Goal: Complete application form: Complete application form

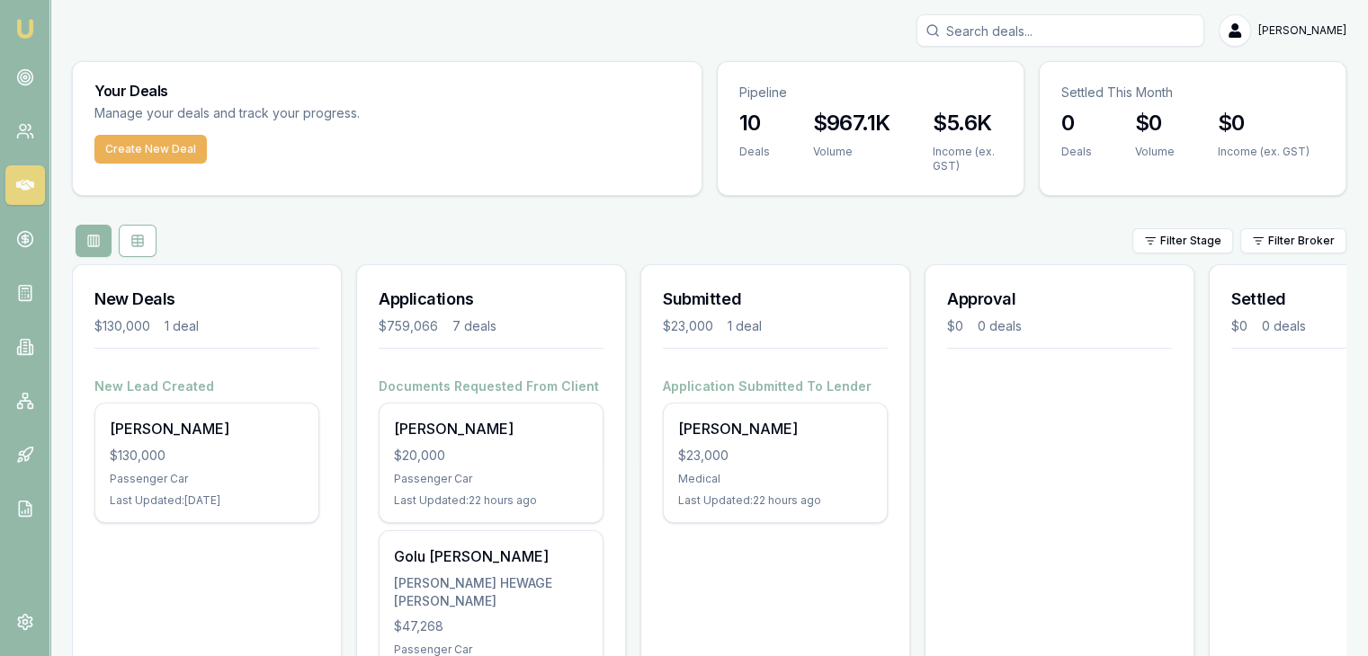
click at [433, 472] on div "Passenger Car" at bounding box center [491, 479] width 194 height 14
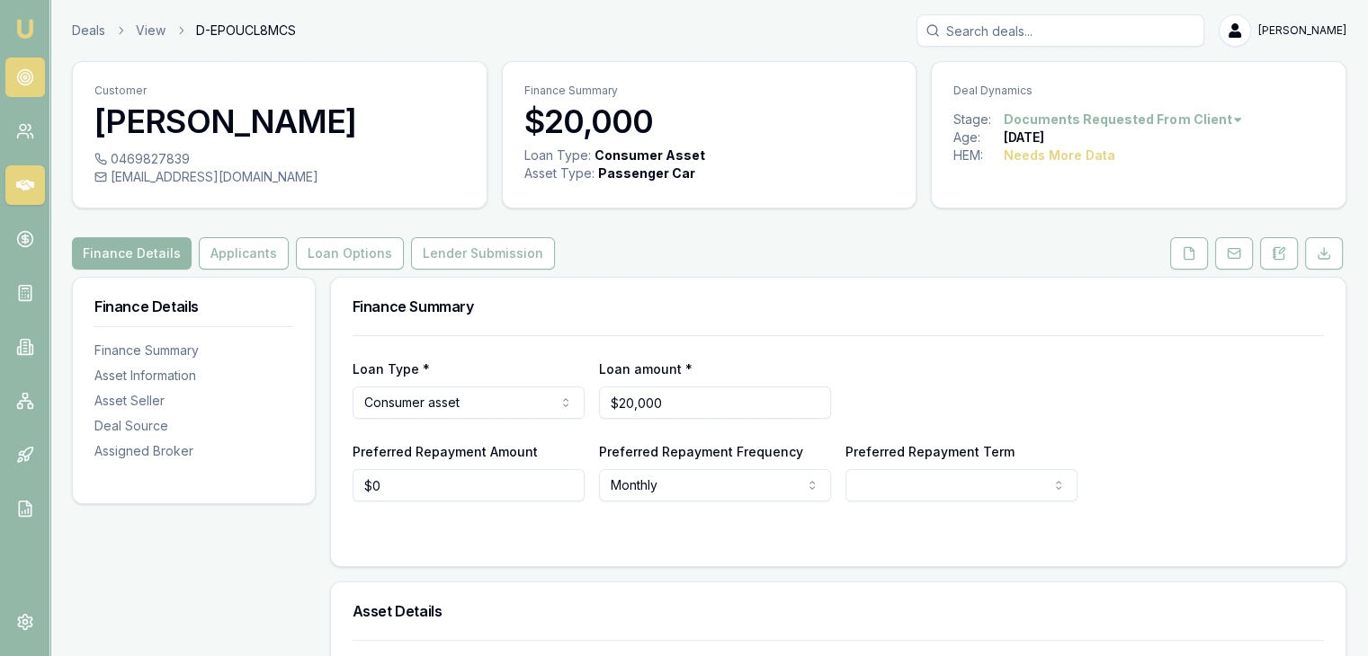
click at [14, 67] on link at bounding box center [25, 78] width 40 height 40
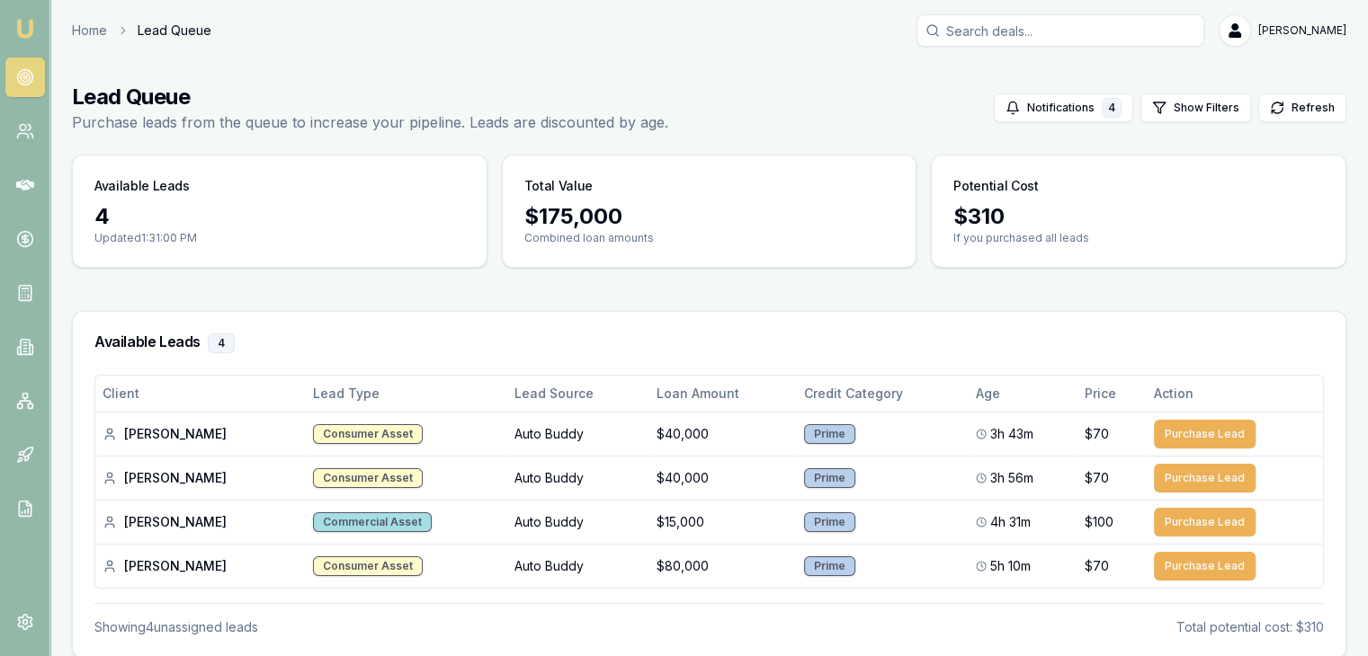
click at [33, 25] on img at bounding box center [25, 29] width 22 height 22
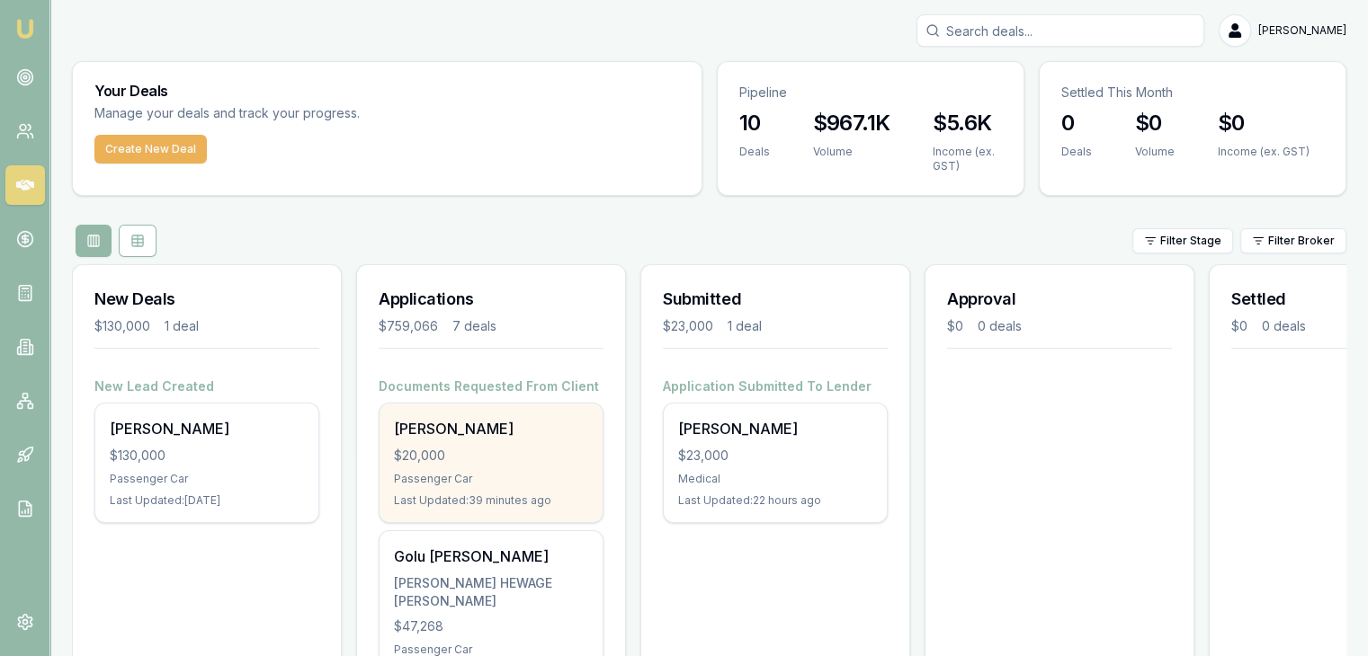
click at [456, 441] on div "[PERSON_NAME] $20,000 Passenger Car Last Updated: 39 minutes ago" at bounding box center [490, 463] width 223 height 119
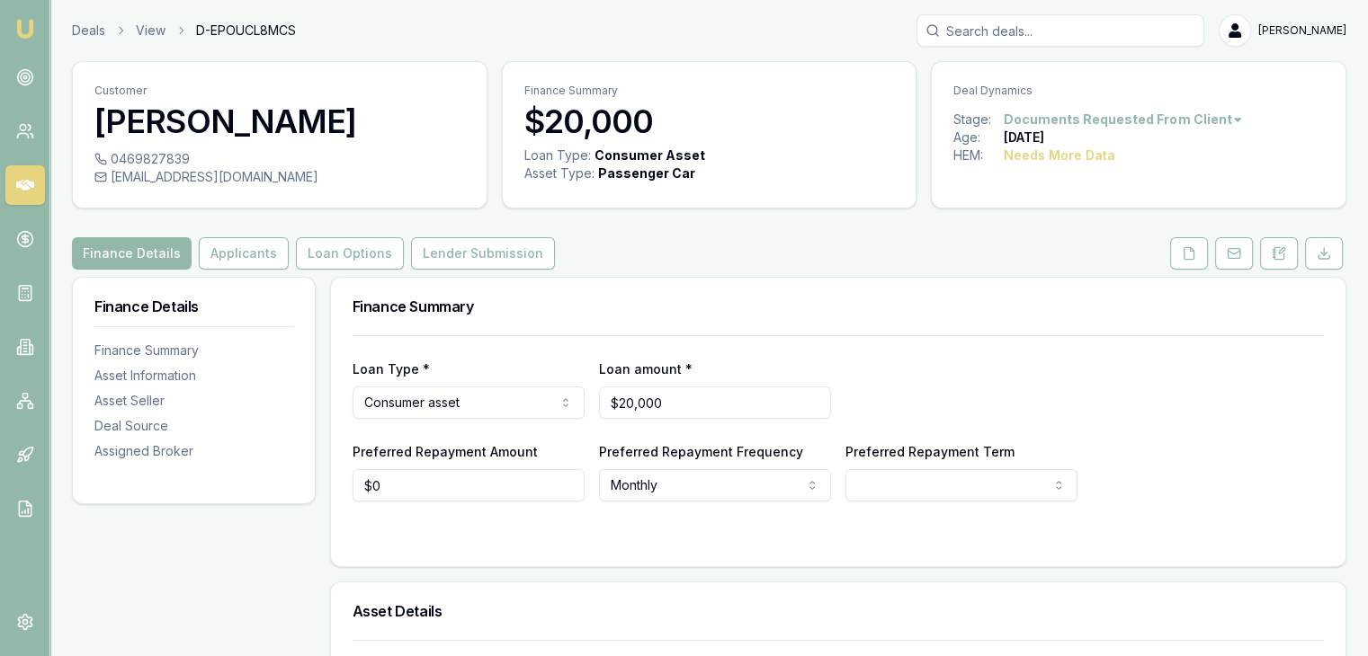
click at [889, 493] on html "Emu Broker Deals View D-EPOUCL8MCS [PERSON_NAME] Toggle Menu Customer [PERSON_N…" at bounding box center [684, 328] width 1368 height 656
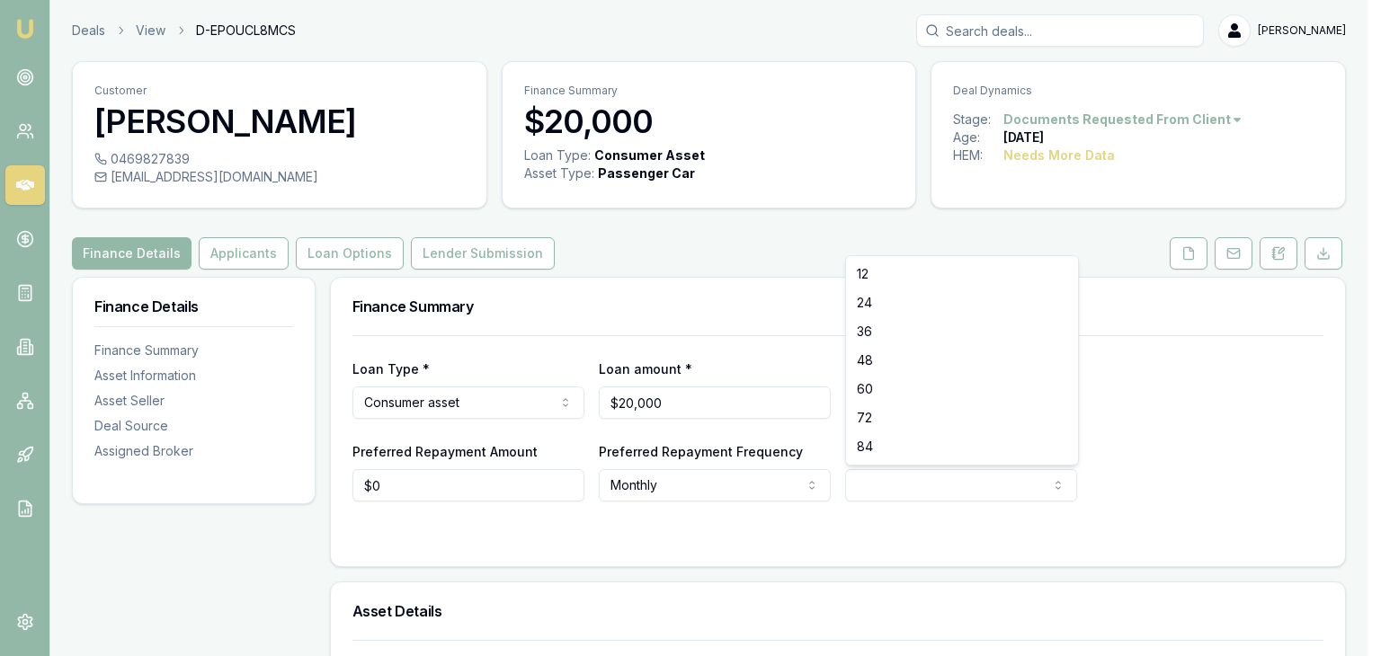
select select "48"
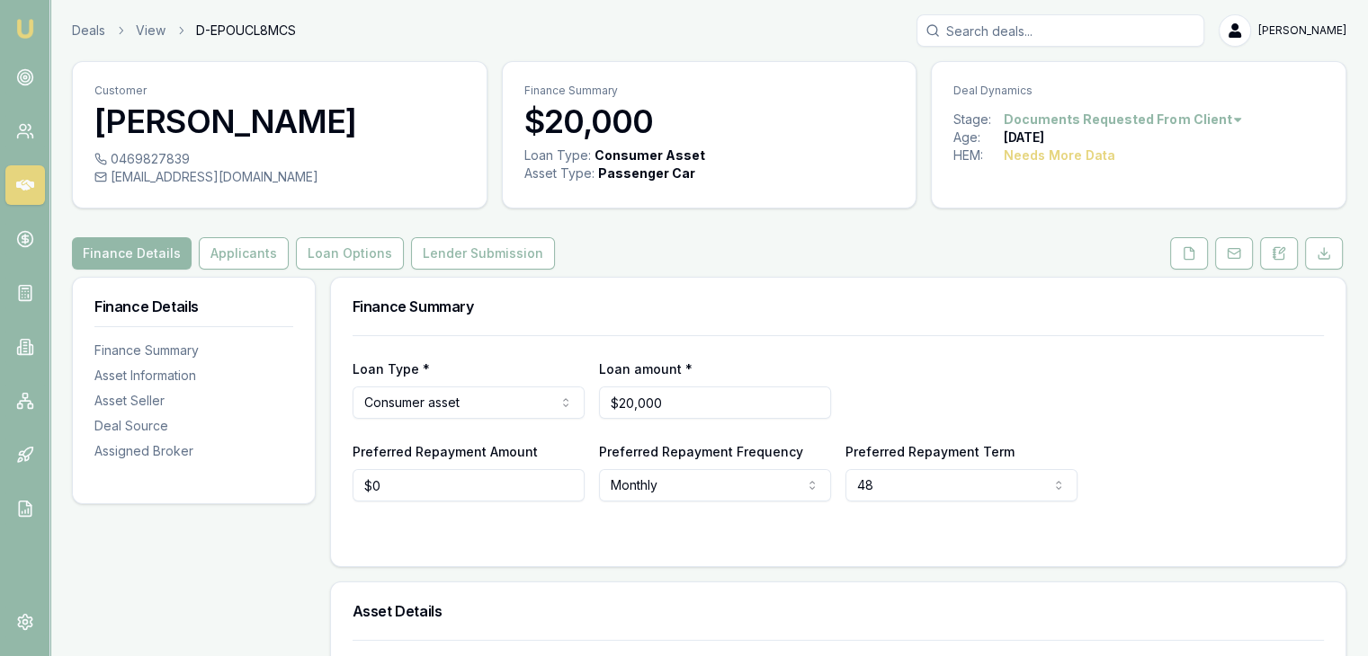
click at [784, 532] on div at bounding box center [837, 537] width 971 height 14
click at [894, 487] on html "Emu Broker Deals View D-EPOUCL8MCS [PERSON_NAME] Toggle Menu Customer [PERSON_N…" at bounding box center [690, 328] width 1381 height 656
click at [700, 518] on html "Emu Broker Deals View D-EPOUCL8MCS [PERSON_NAME] Toggle Menu Customer [PERSON_N…" at bounding box center [684, 328] width 1368 height 656
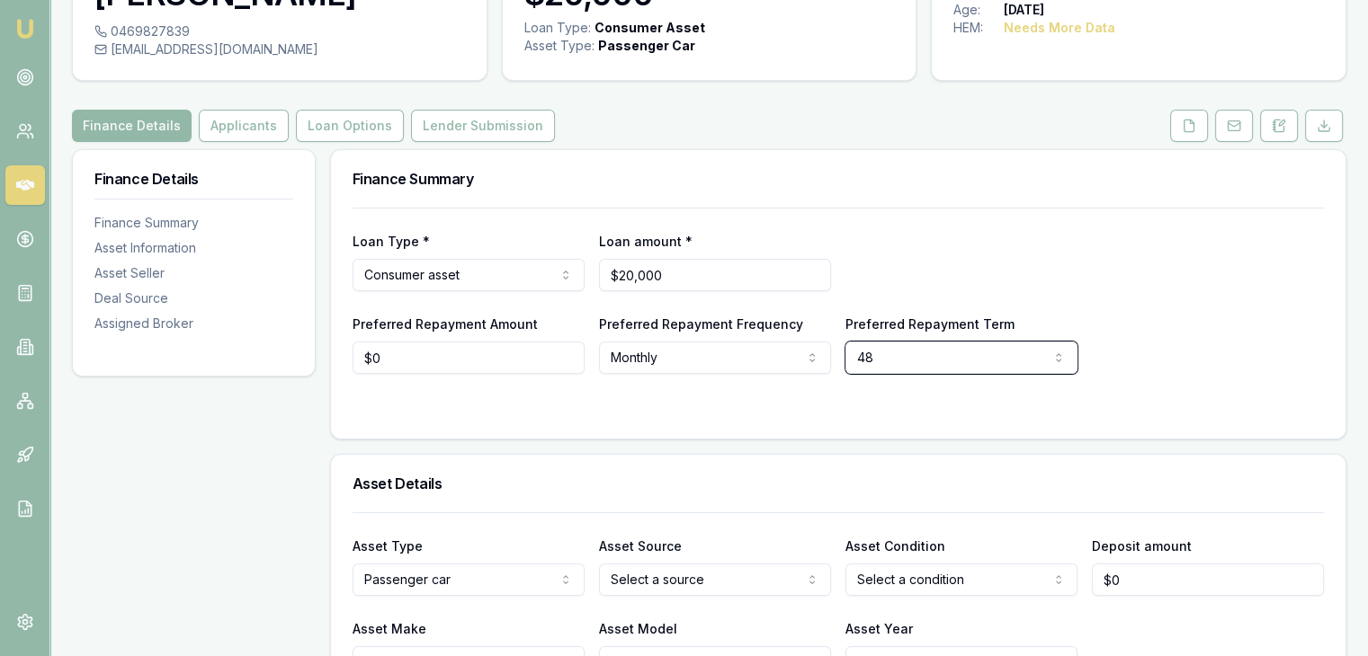
scroll to position [270, 0]
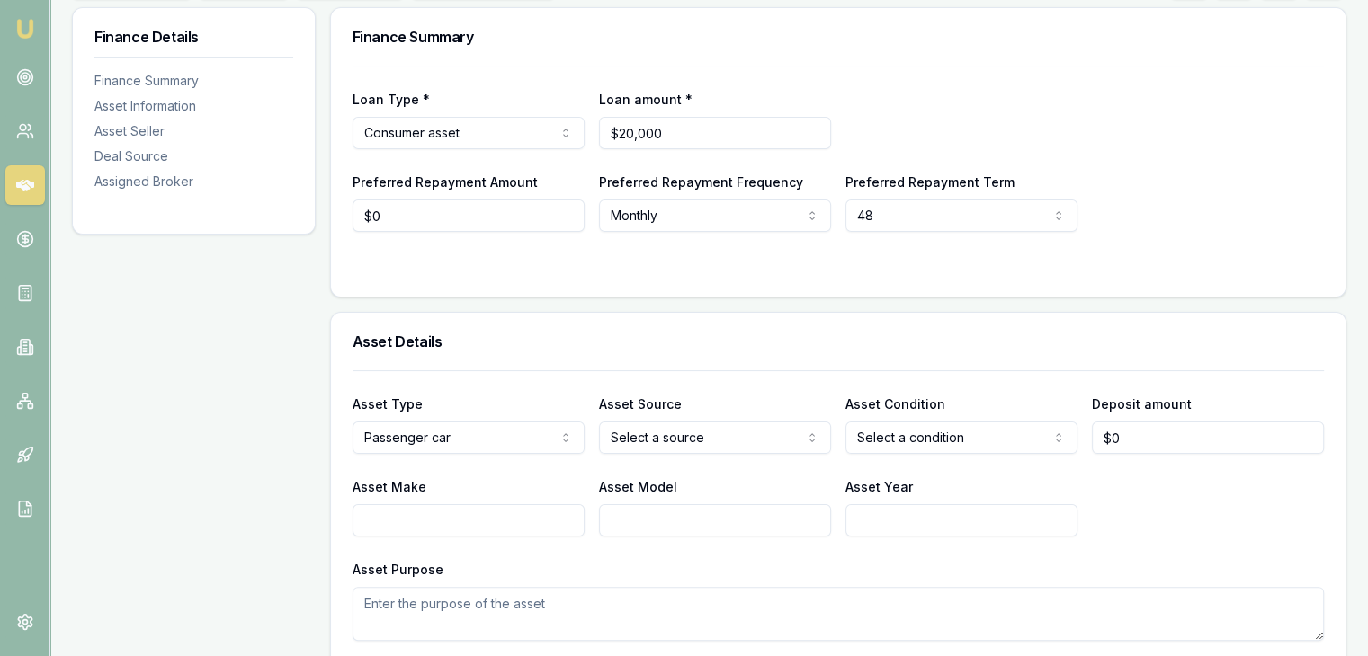
click at [420, 387] on html "Emu Broker Deals View D-EPOUCL8MCS [PERSON_NAME] Toggle Menu Customer [PERSON_N…" at bounding box center [684, 58] width 1368 height 656
click at [676, 387] on html "Emu Broker Deals View D-EPOUCL8MCS [PERSON_NAME] Toggle Menu Customer [PERSON_N…" at bounding box center [684, 58] width 1368 height 656
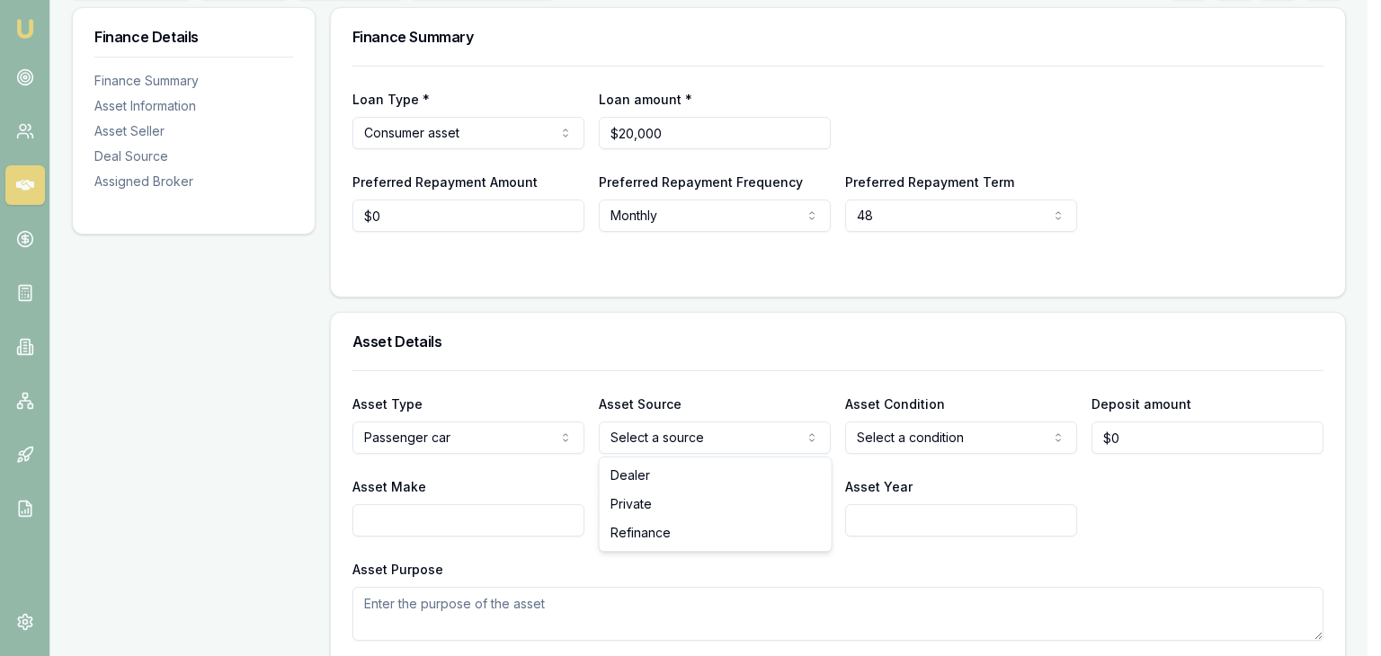
click at [676, 387] on html "Emu Broker Deals View D-EPOUCL8MCS [PERSON_NAME] Toggle Menu Customer [PERSON_N…" at bounding box center [690, 58] width 1381 height 656
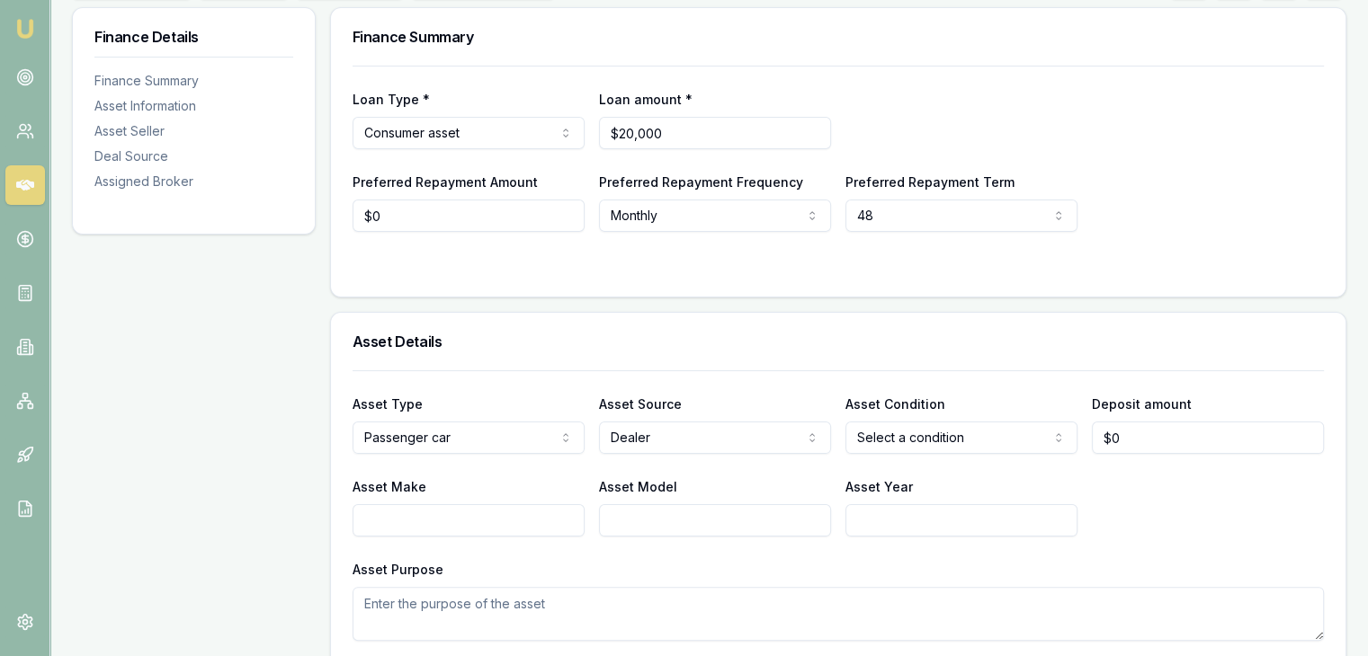
click at [886, 387] on html "Emu Broker Deals View D-EPOUCL8MCS [PERSON_NAME] Toggle Menu Customer [PERSON_N…" at bounding box center [684, 58] width 1368 height 656
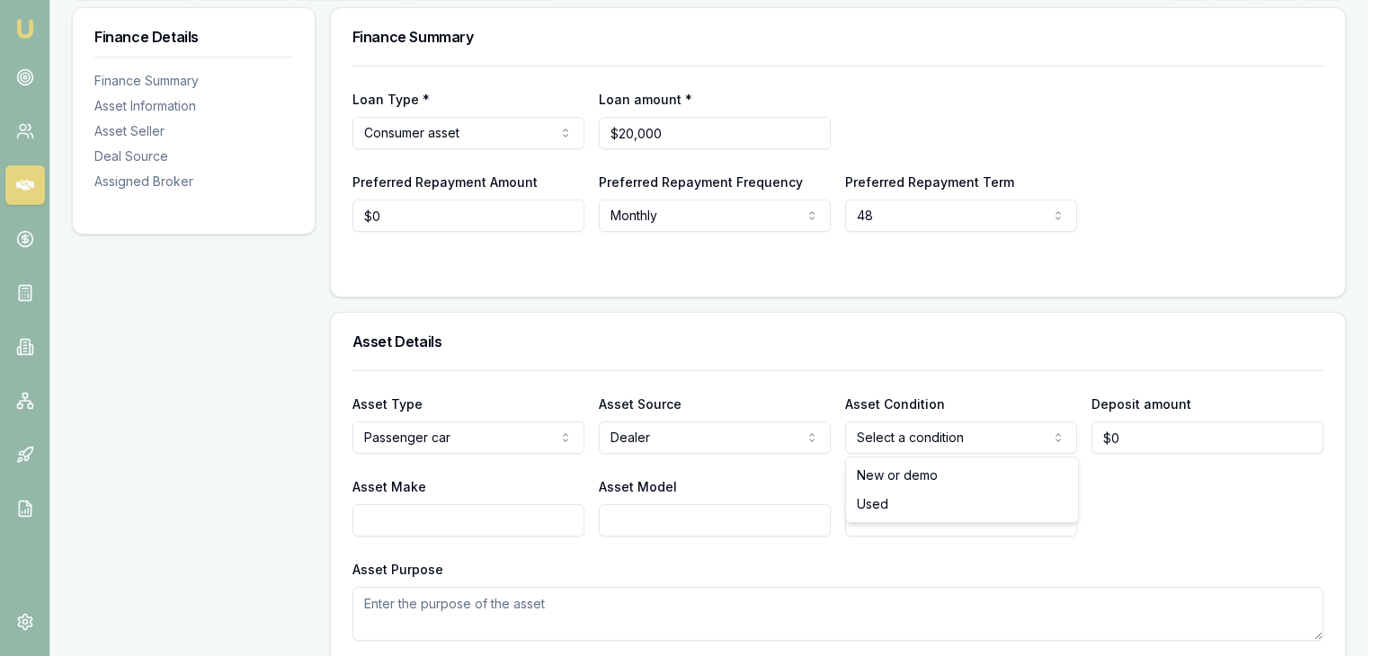
drag, startPoint x: 880, startPoint y: 476, endPoint x: 976, endPoint y: 450, distance: 99.4
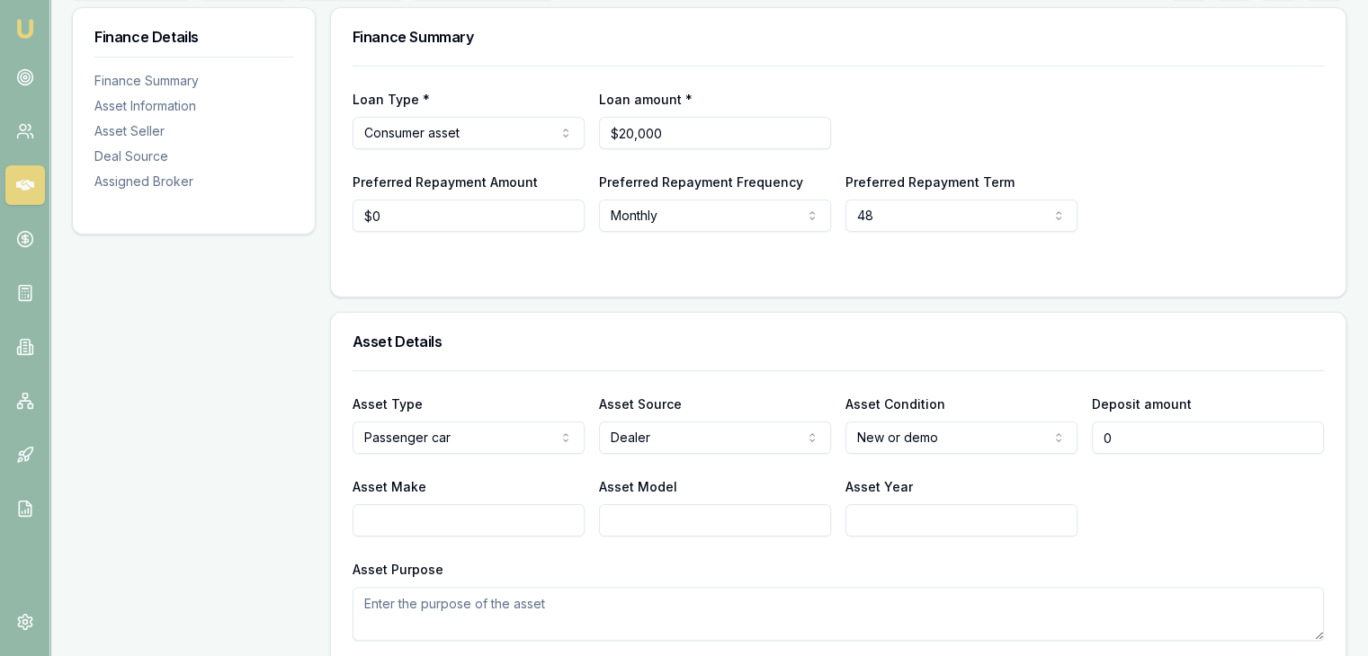
click at [1140, 435] on input "0" at bounding box center [1208, 438] width 232 height 32
click at [1129, 443] on input "0" at bounding box center [1208, 438] width 232 height 32
type input "$10,300"
click at [478, 520] on input "Asset Make" at bounding box center [468, 520] width 232 height 32
type input "Cherry"
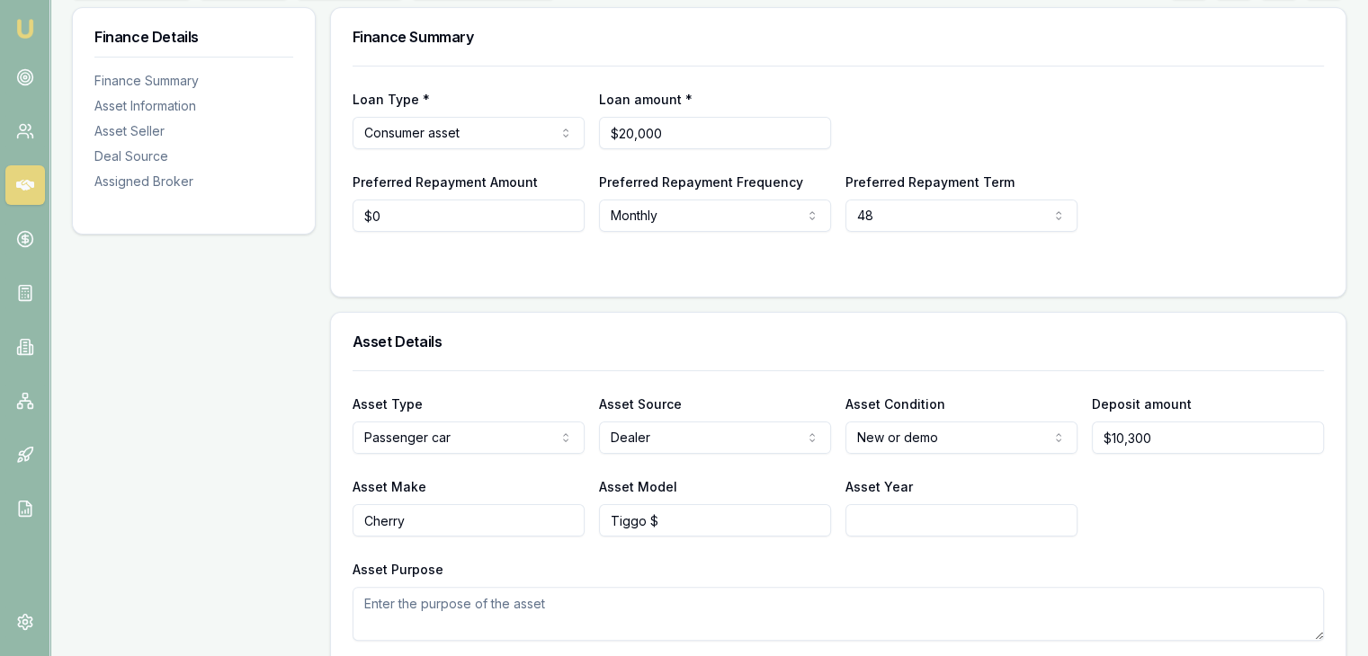
type input "Tiggo $"
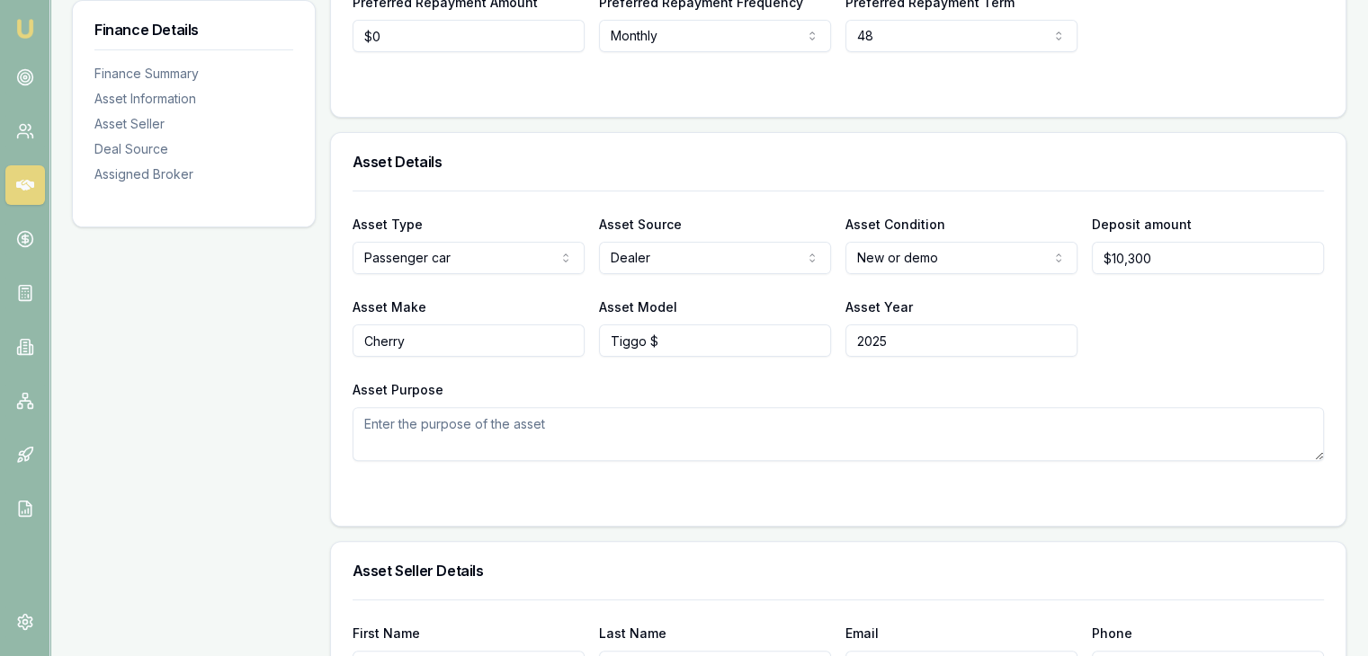
type input "2025"
click at [570, 409] on textarea "Asset Purpose" at bounding box center [837, 434] width 971 height 54
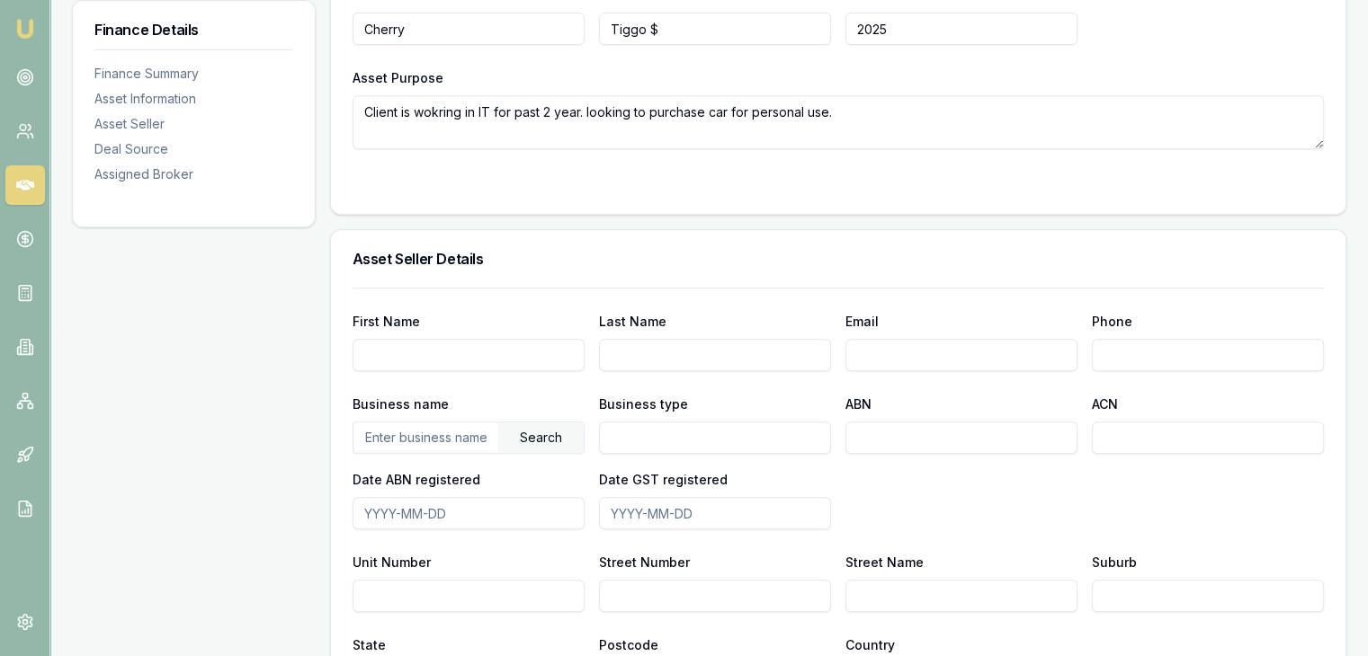
scroll to position [809, 0]
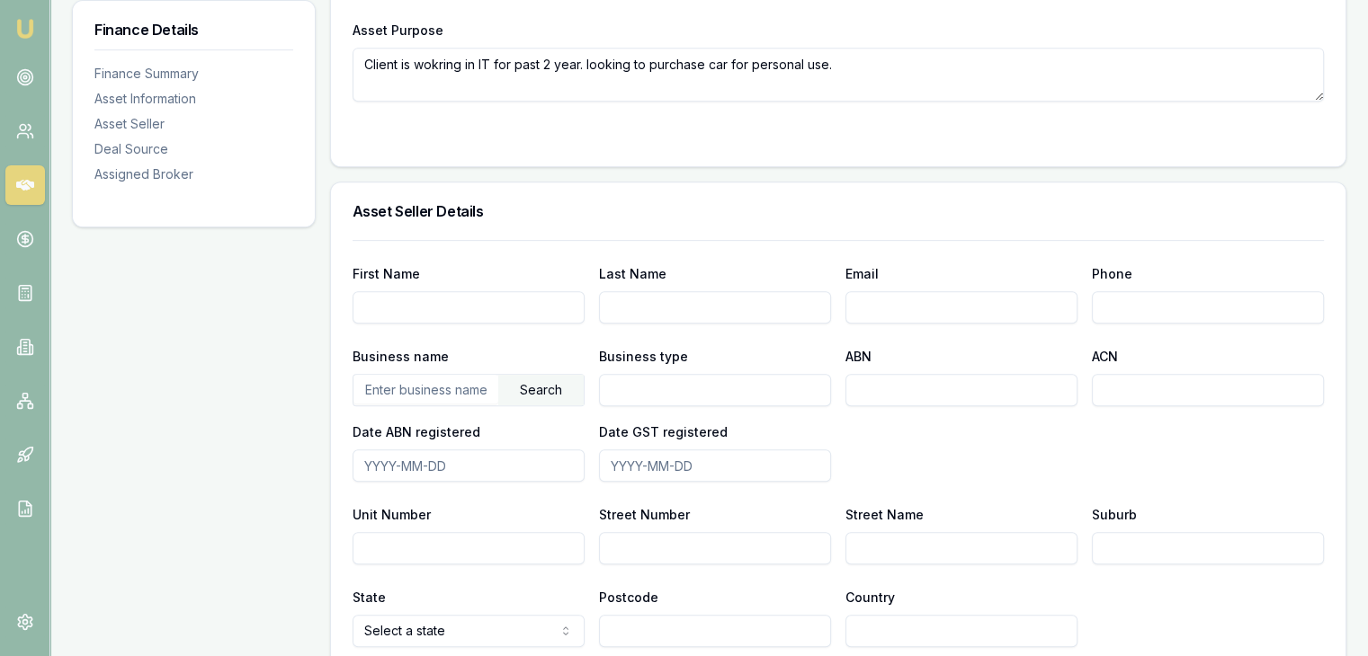
type textarea "Client is wokring in IT for past 2 year. looking to purchase car for personal u…"
click at [453, 308] on input "First Name" at bounding box center [468, 307] width 232 height 32
click at [437, 386] on input "text" at bounding box center [425, 389] width 145 height 29
click at [536, 386] on div "Search" at bounding box center [540, 390] width 85 height 31
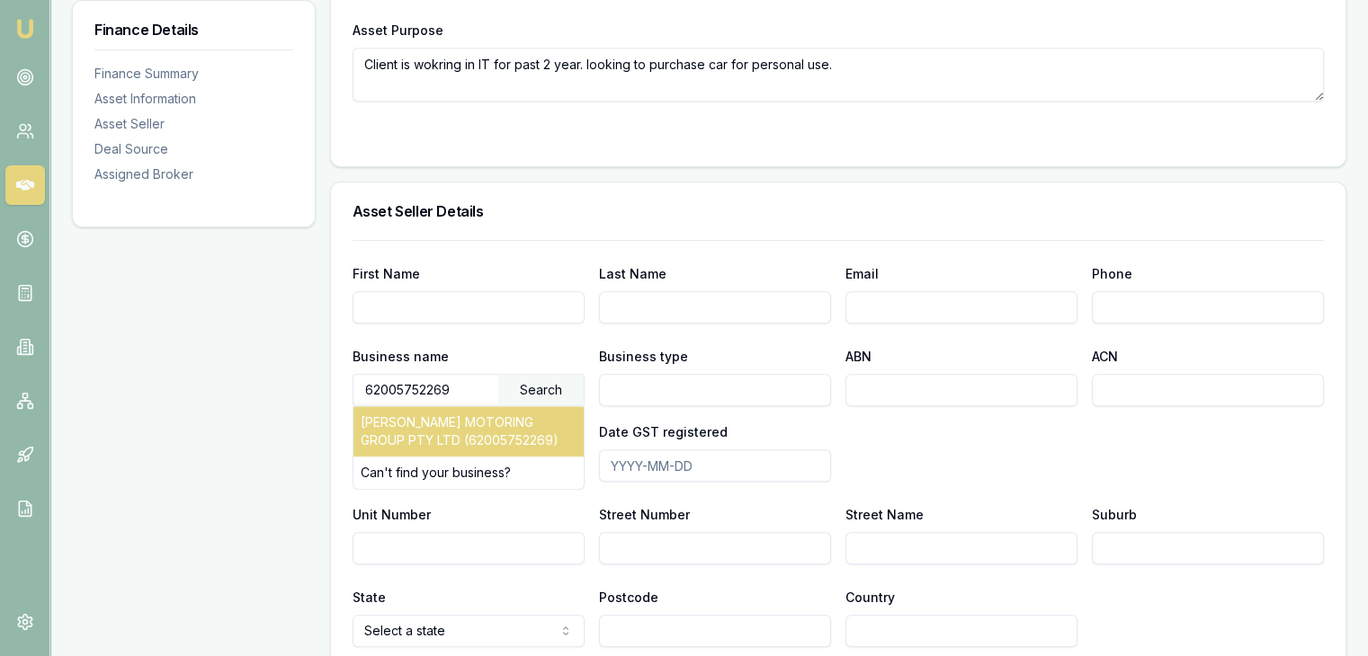
click at [496, 414] on div "[PERSON_NAME] MOTORING GROUP PTY LTD (62005752269)" at bounding box center [468, 431] width 230 height 50
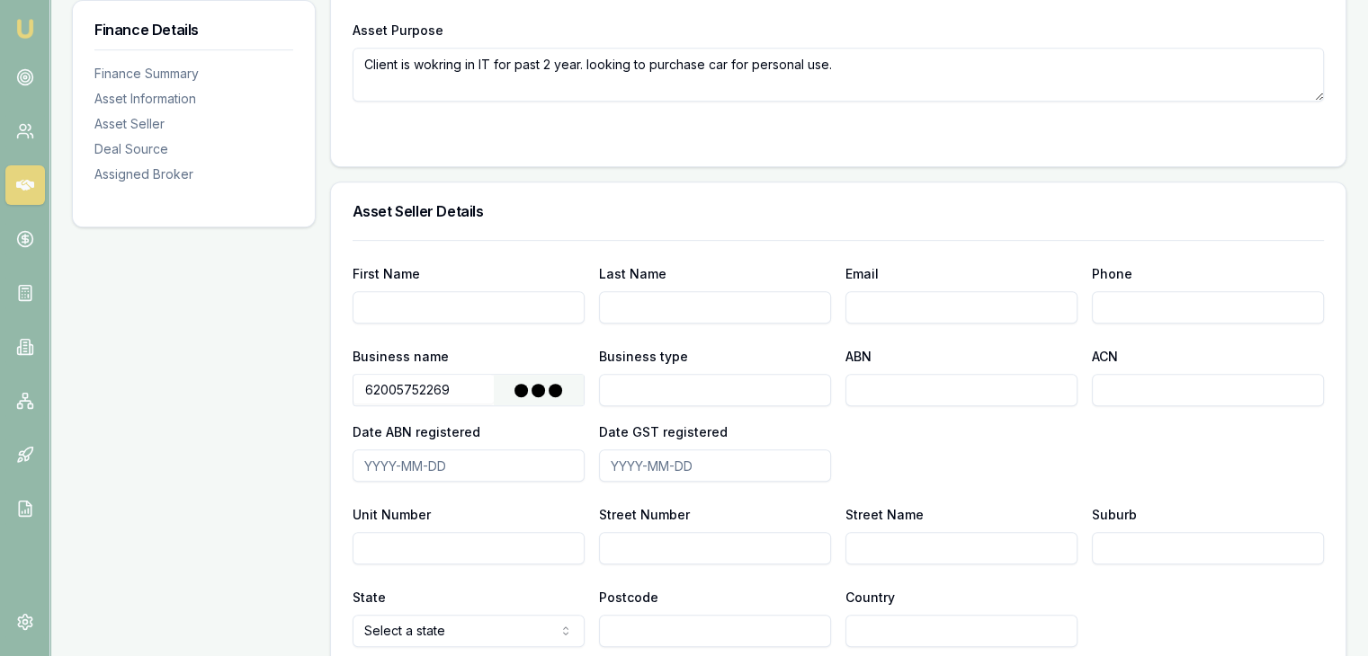
type input "[PERSON_NAME] MOTORING GROUP PTY LTD"
type input "Australian Private Company"
type input "62005752269"
type input "005752269"
type input "[DATE]"
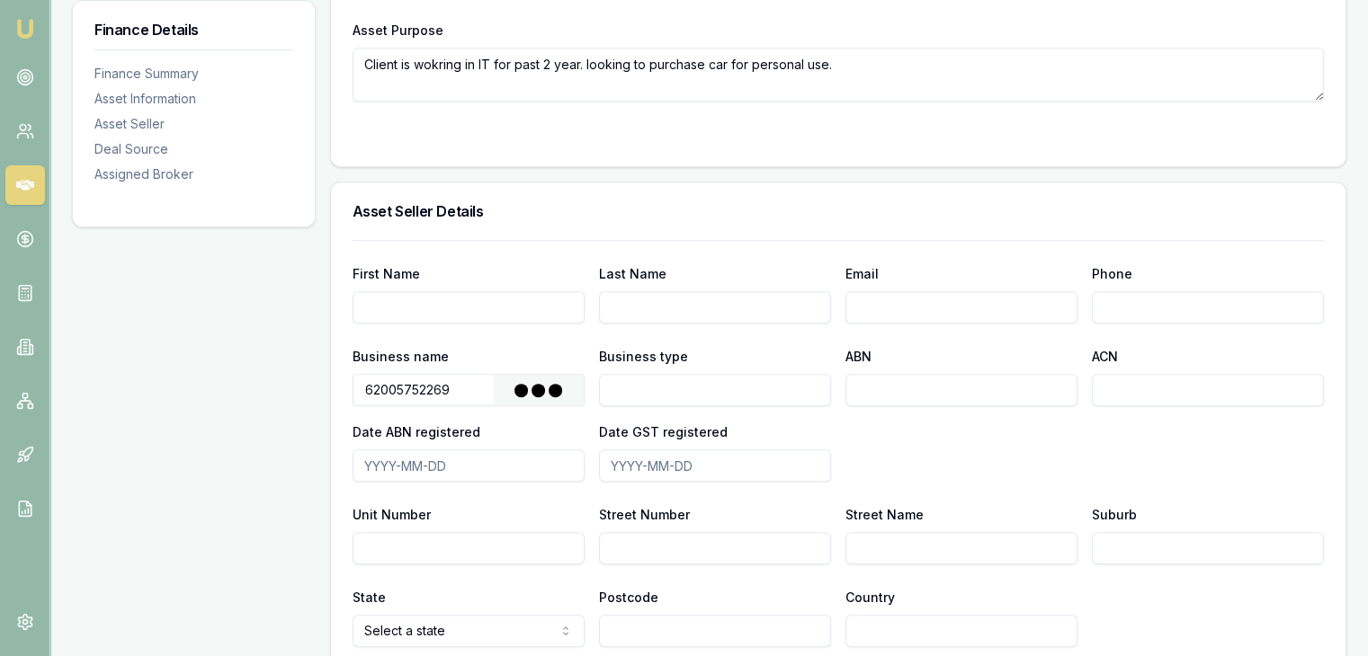
type input "[DATE]"
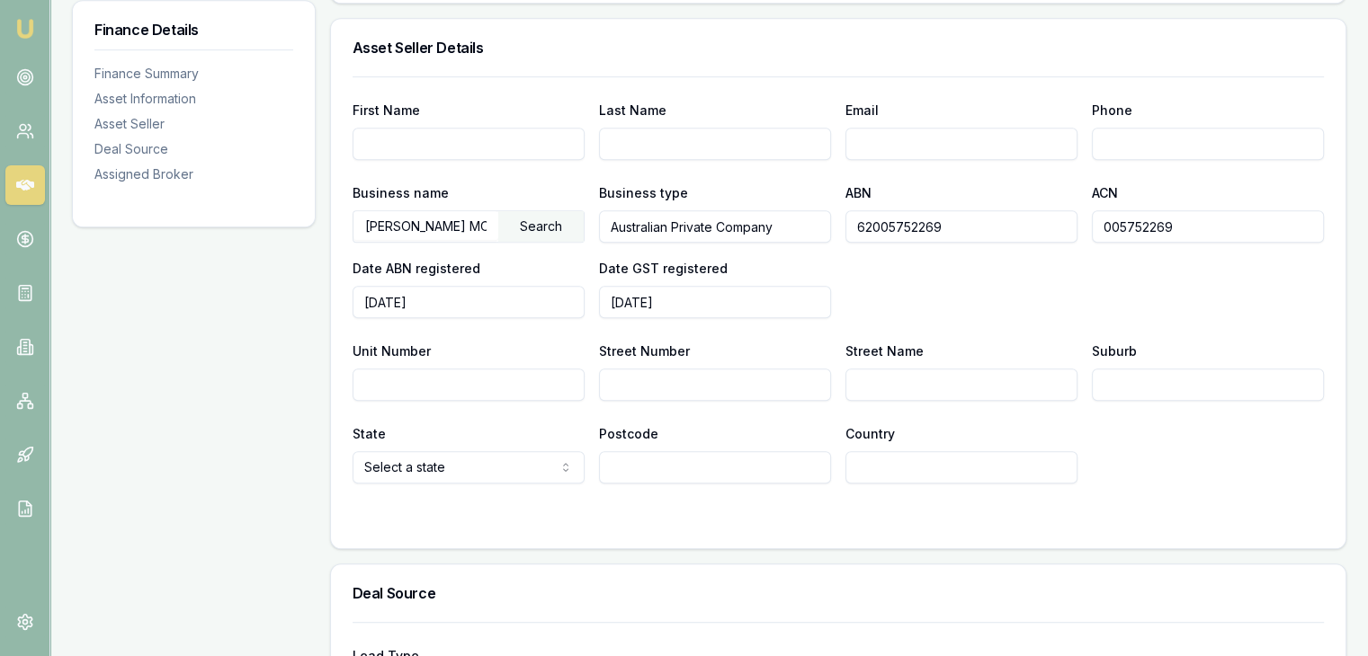
scroll to position [989, 0]
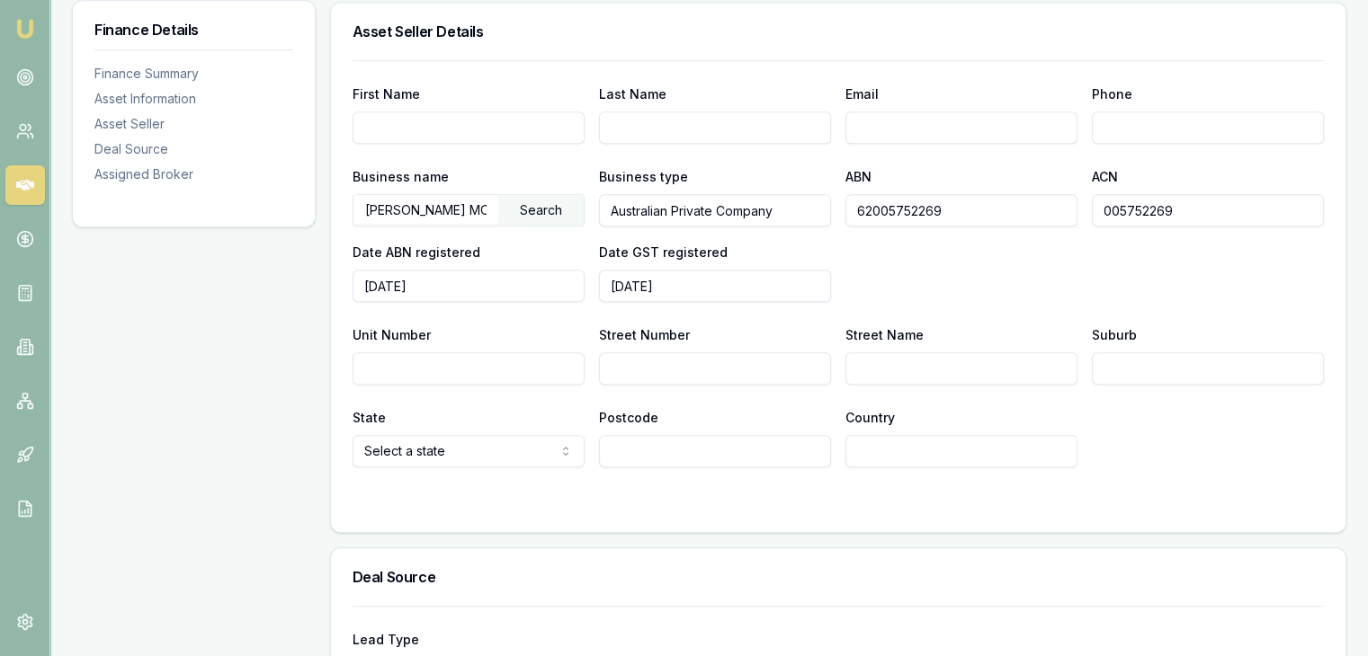
click at [644, 369] on input "Street Number" at bounding box center [715, 368] width 232 height 32
type input "1141"
drag, startPoint x: 878, startPoint y: 357, endPoint x: 892, endPoint y: 360, distance: 14.6
click at [880, 357] on input "Street Name" at bounding box center [961, 368] width 232 height 32
type input "[GEOGRAPHIC_DATA]"
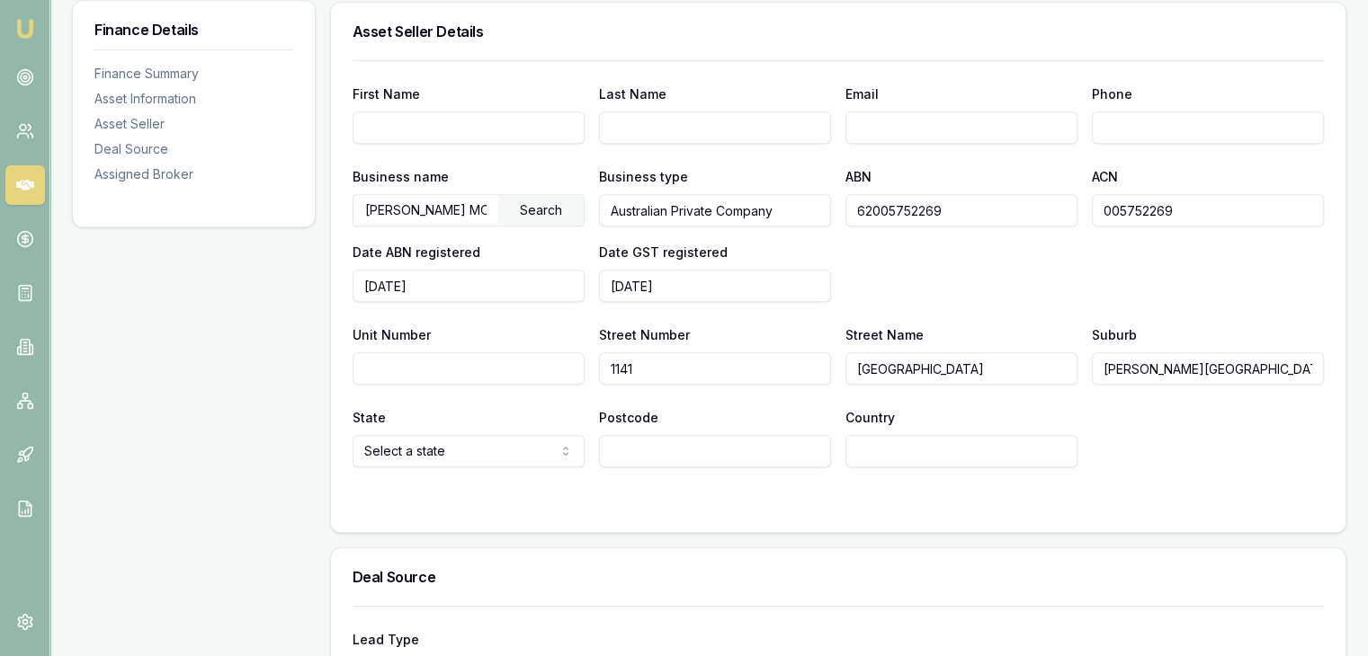
type input "[PERSON_NAME][GEOGRAPHIC_DATA]"
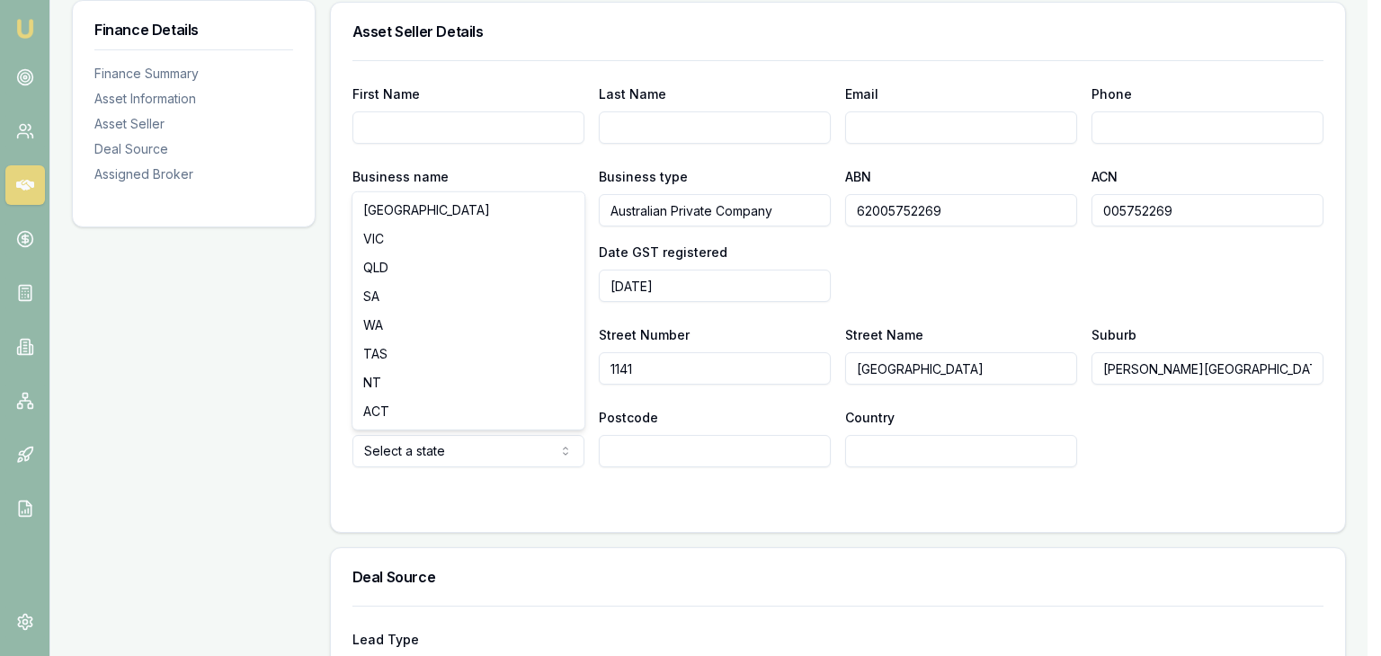
select select "VIC"
drag, startPoint x: 455, startPoint y: 243, endPoint x: 550, endPoint y: 405, distance: 187.8
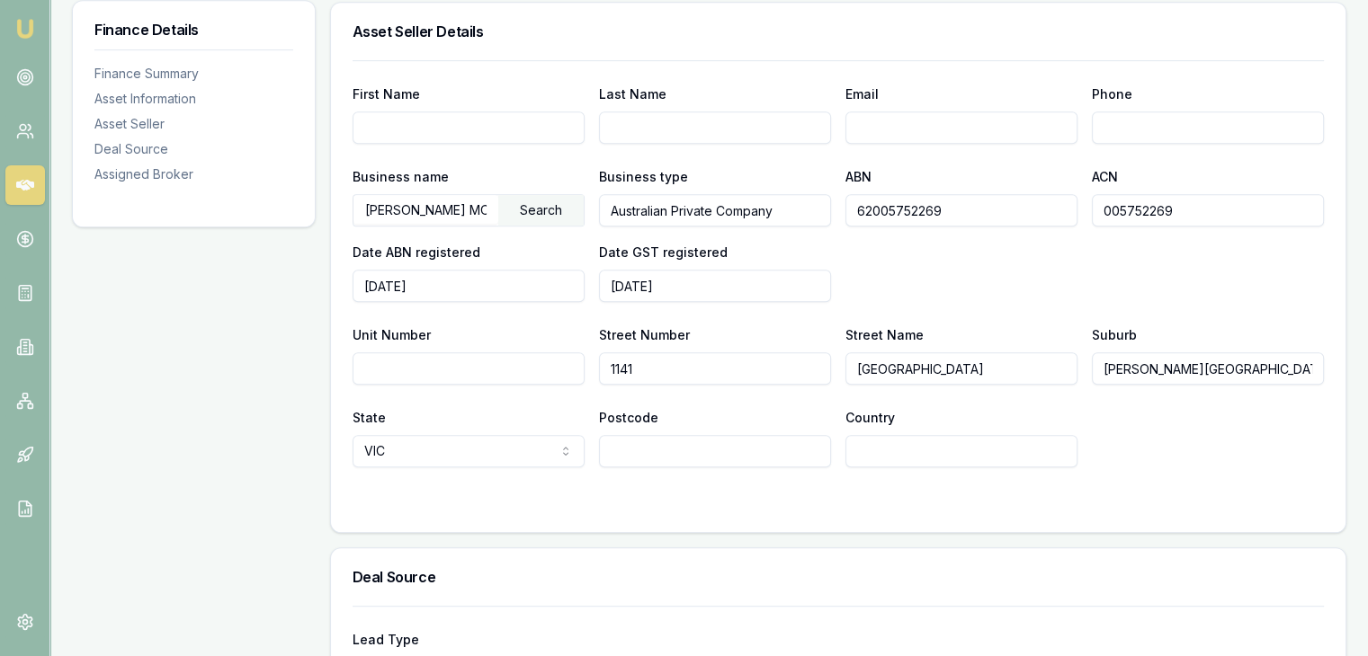
click at [637, 447] on input "Postcode" at bounding box center [715, 451] width 232 height 32
type input "3023"
click at [913, 500] on div at bounding box center [837, 503] width 971 height 14
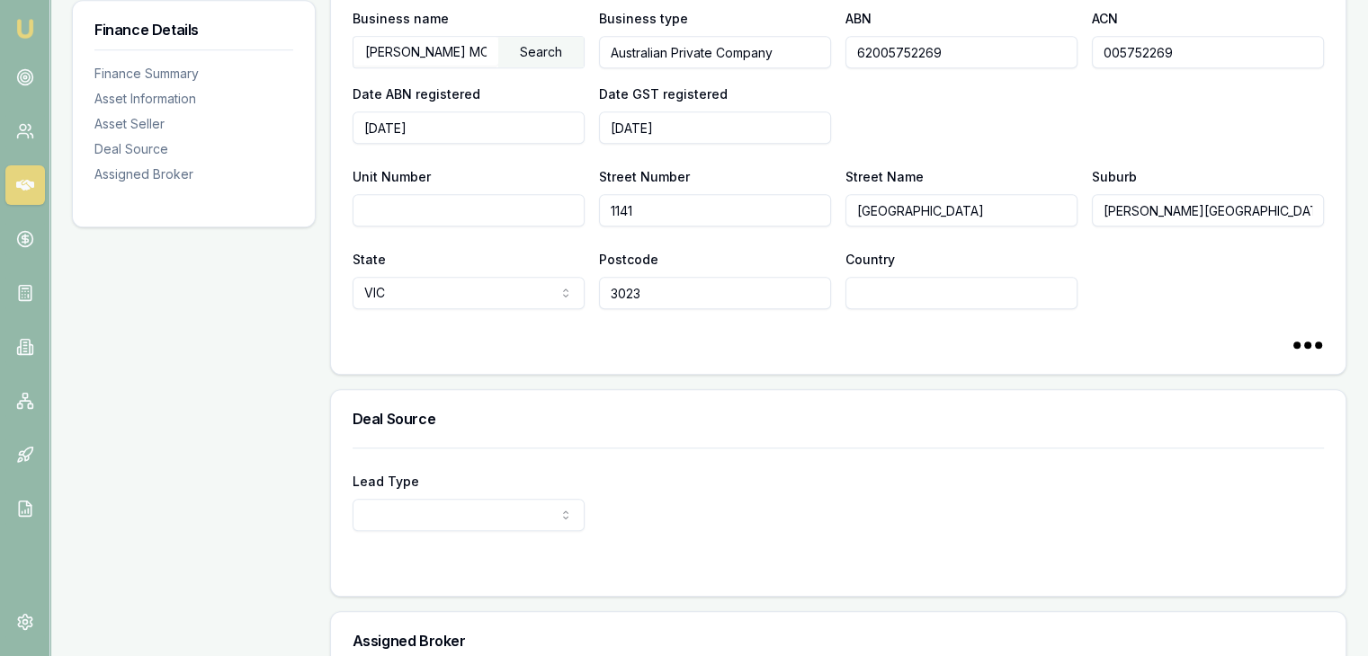
scroll to position [1341, 0]
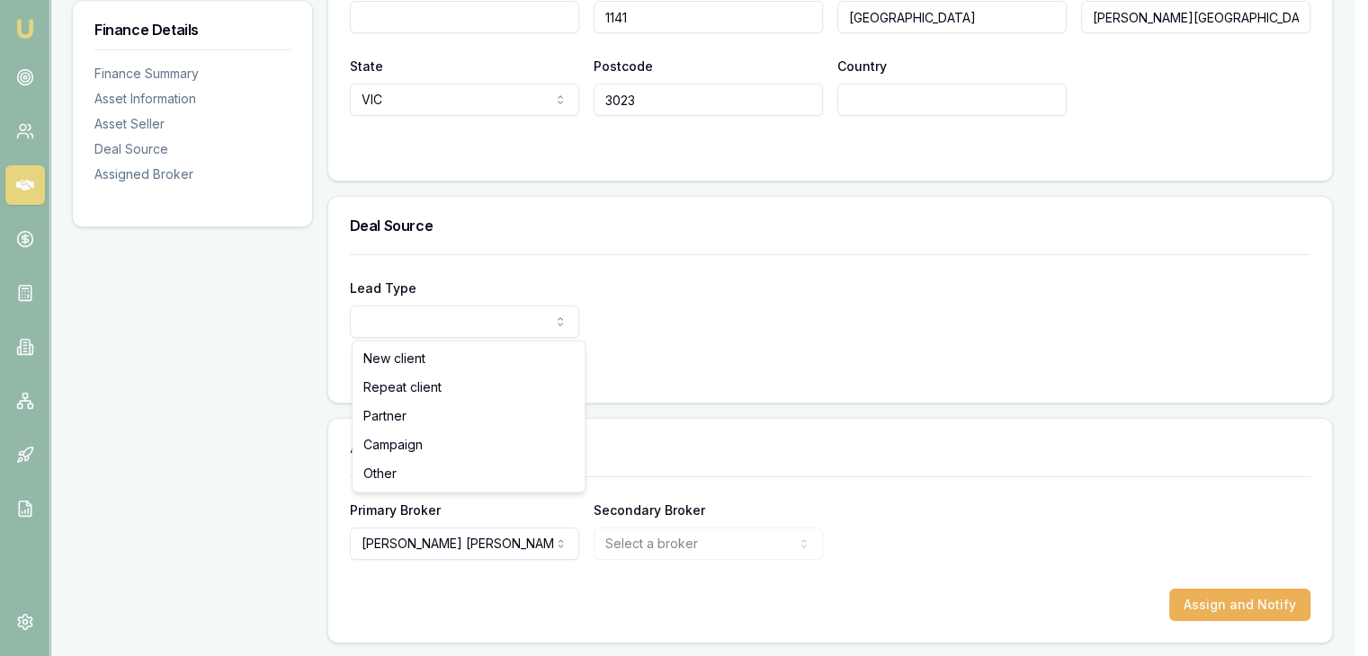
select select "PARTNER"
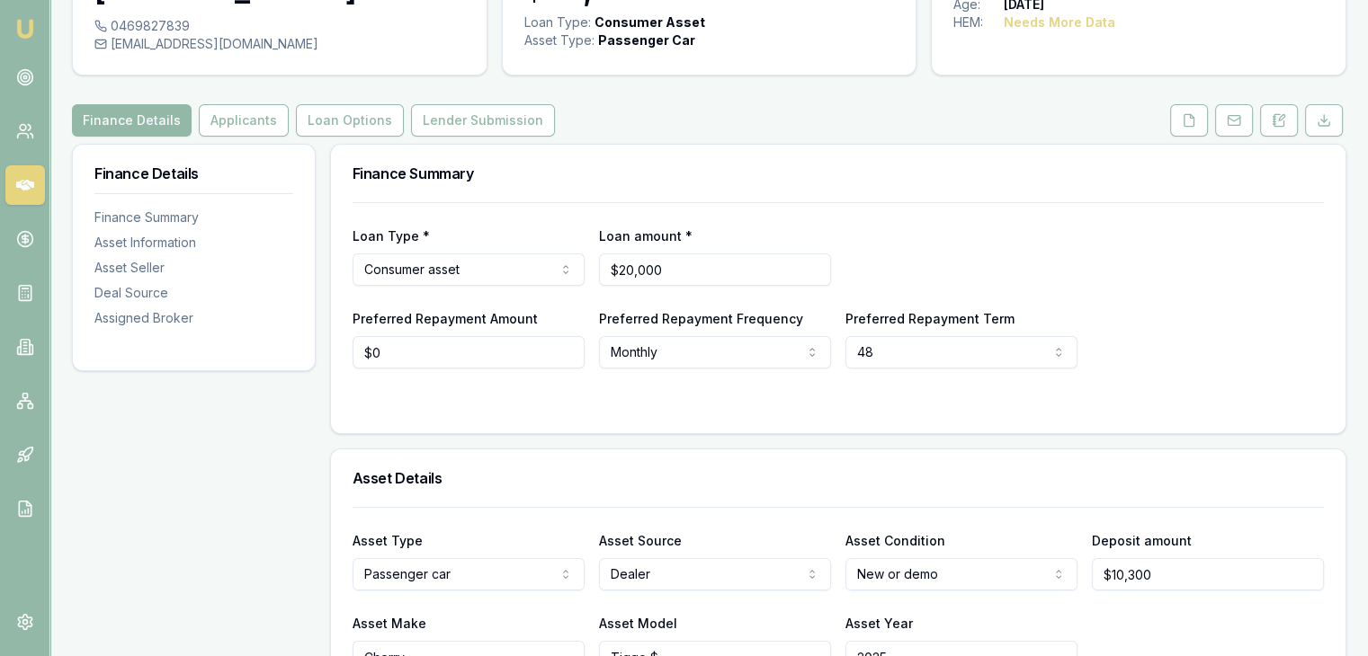
scroll to position [0, 0]
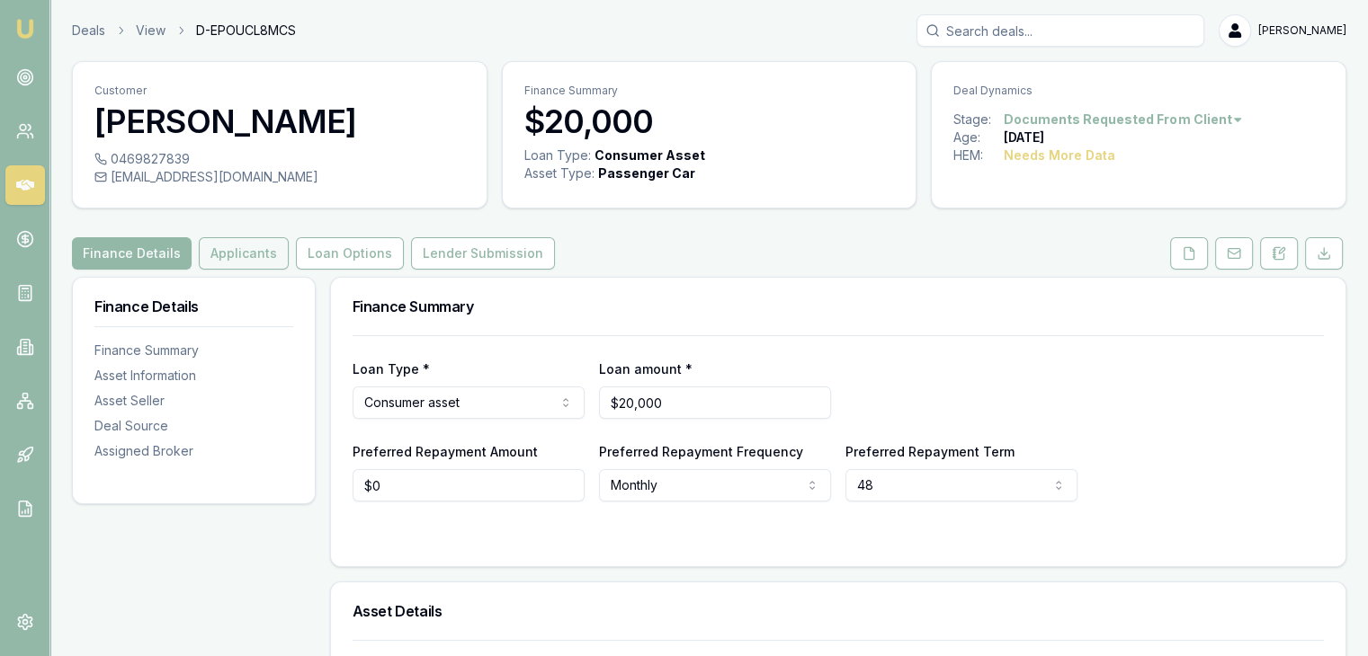
click at [234, 252] on button "Applicants" at bounding box center [244, 253] width 90 height 32
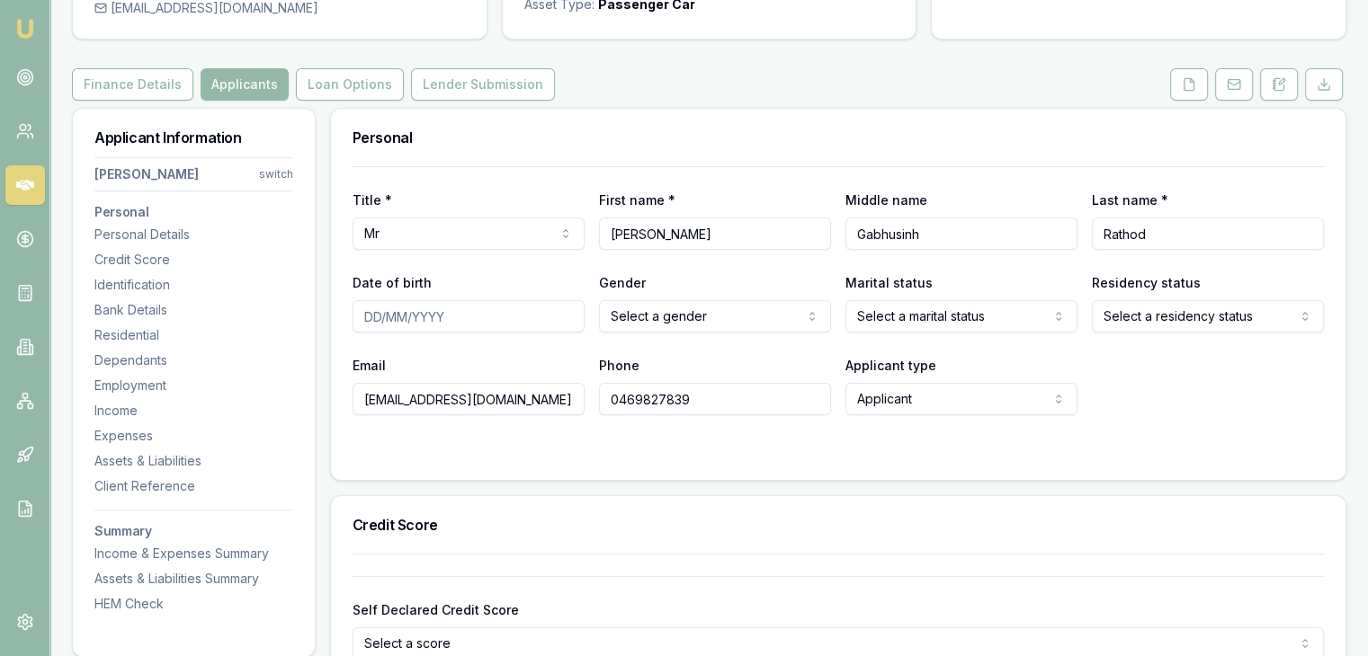
scroll to position [180, 0]
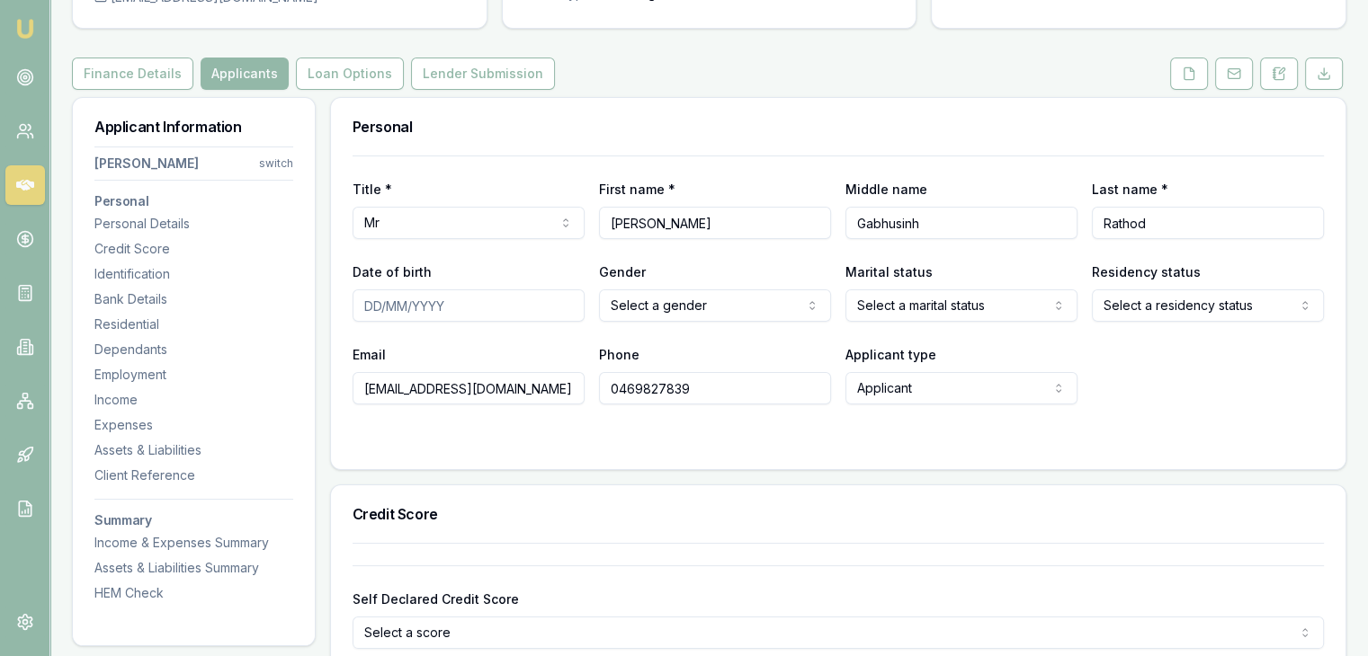
click at [363, 299] on input "Date of birth" at bounding box center [468, 306] width 232 height 32
type input "[DATE]"
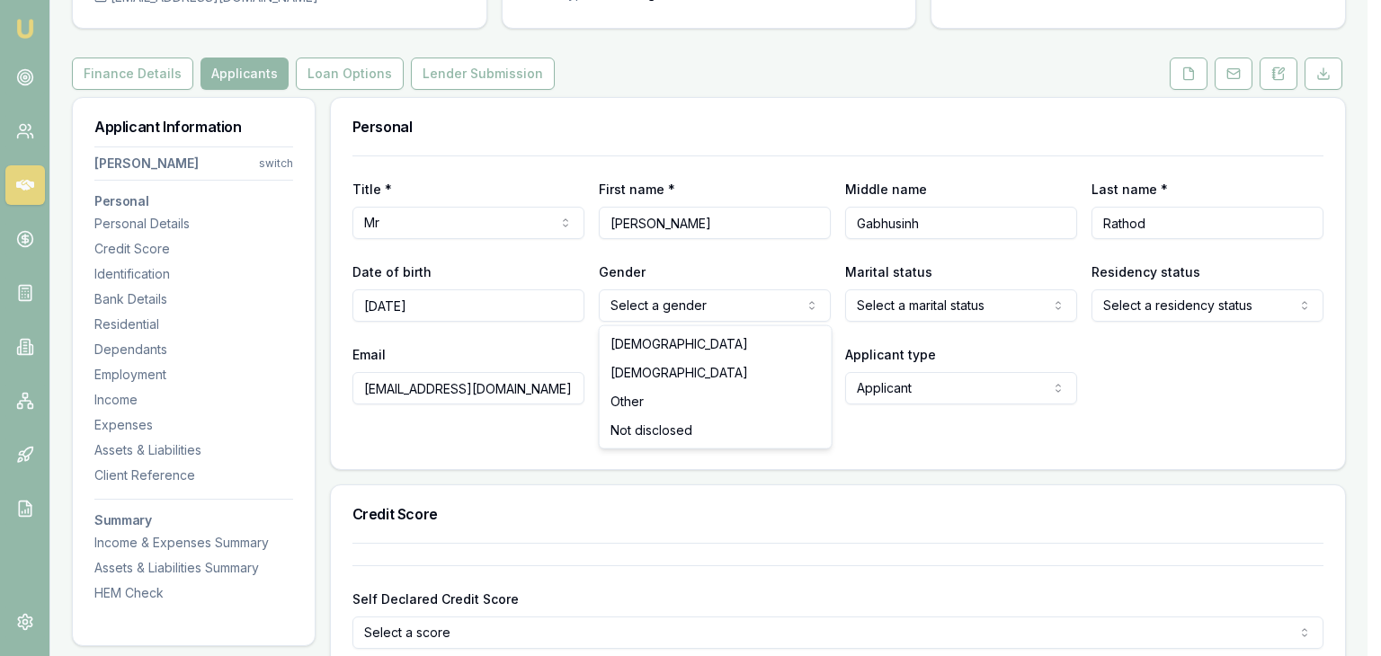
click at [772, 298] on html "Emu Broker Deals View D-EPOUCL8MCS [PERSON_NAME] Toggle Menu Customer [PERSON_N…" at bounding box center [690, 148] width 1381 height 656
drag, startPoint x: 730, startPoint y: 353, endPoint x: 904, endPoint y: 332, distance: 175.8
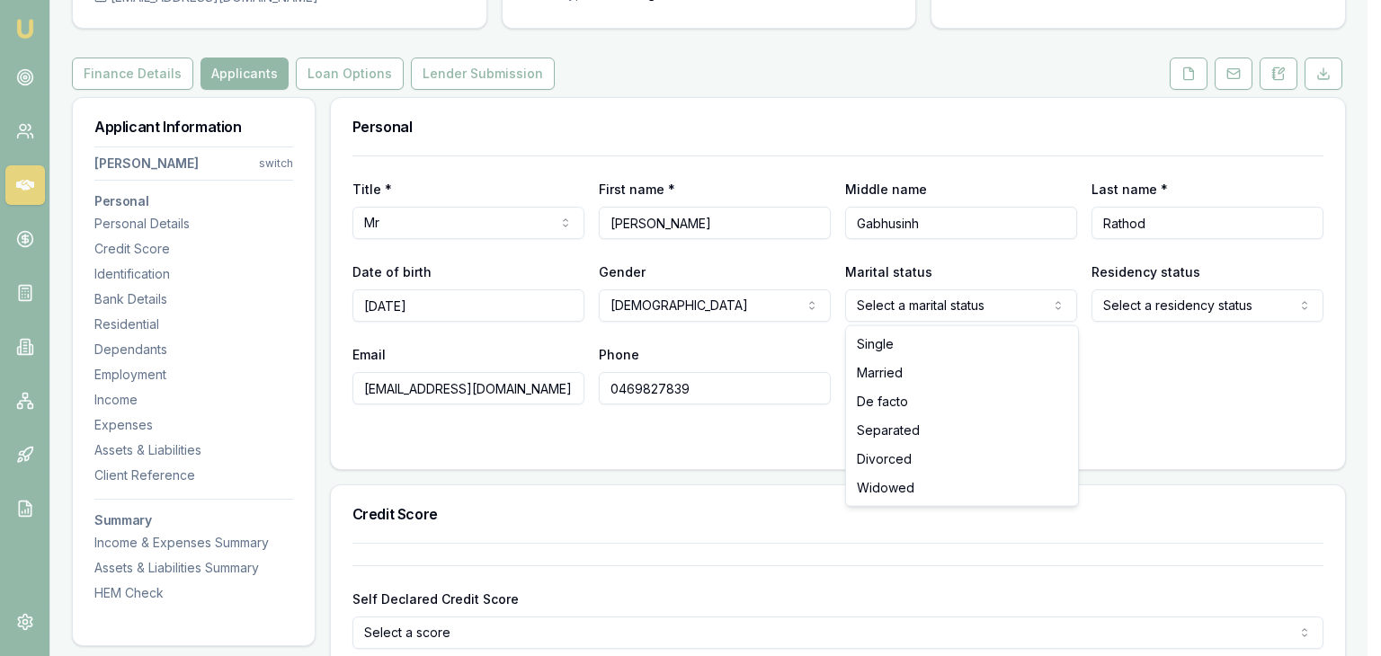
click at [928, 315] on html "Emu Broker Deals View D-EPOUCL8MCS [PERSON_NAME] Toggle Menu Customer [PERSON_N…" at bounding box center [690, 148] width 1381 height 656
select select "MARRIED"
drag, startPoint x: 908, startPoint y: 372, endPoint x: 1186, endPoint y: 308, distance: 285.1
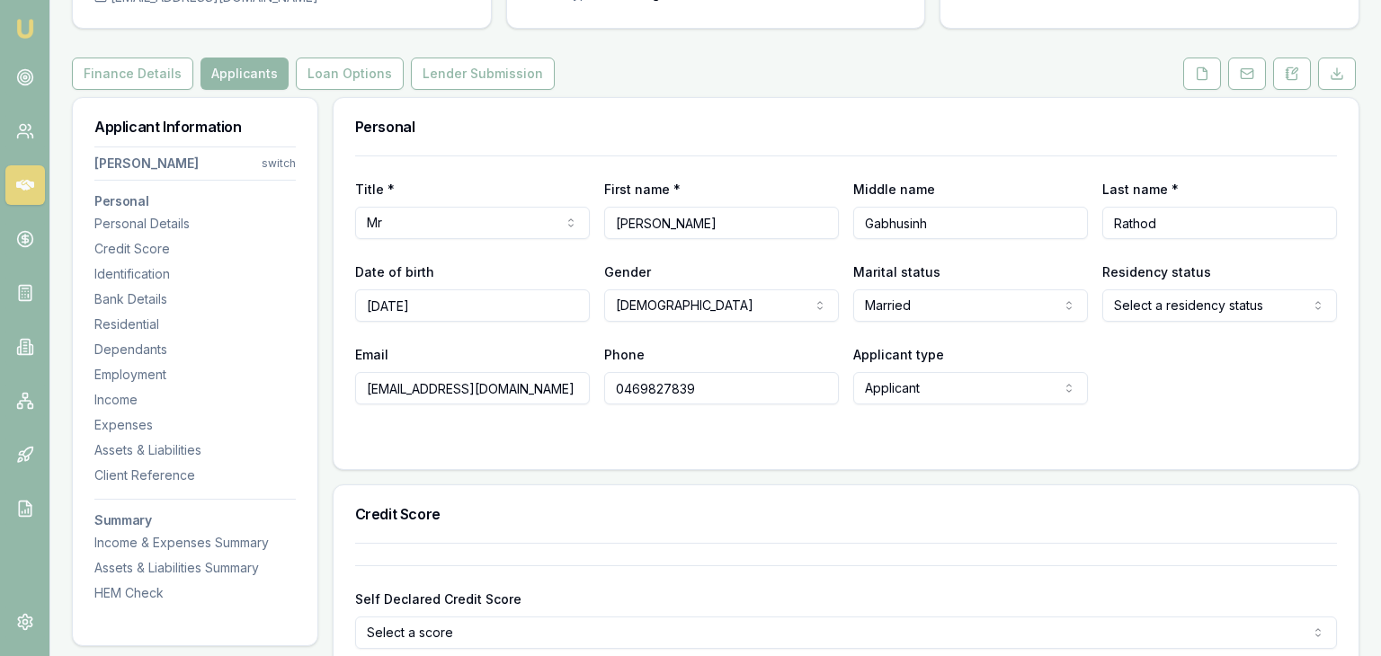
click at [1199, 306] on html "Emu Broker Deals View D-EPOUCL8MCS [PERSON_NAME] Toggle Menu Customer [PERSON_N…" at bounding box center [690, 148] width 1381 height 656
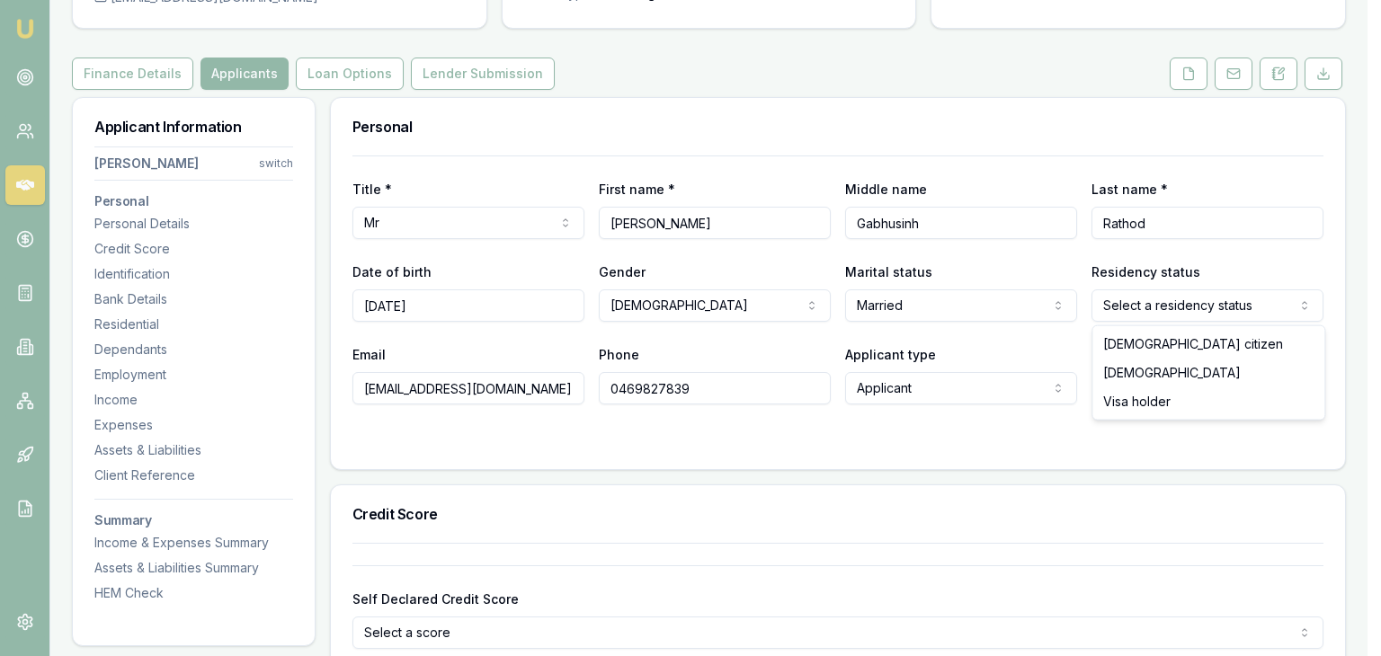
select select "[DEMOGRAPHIC_DATA]"
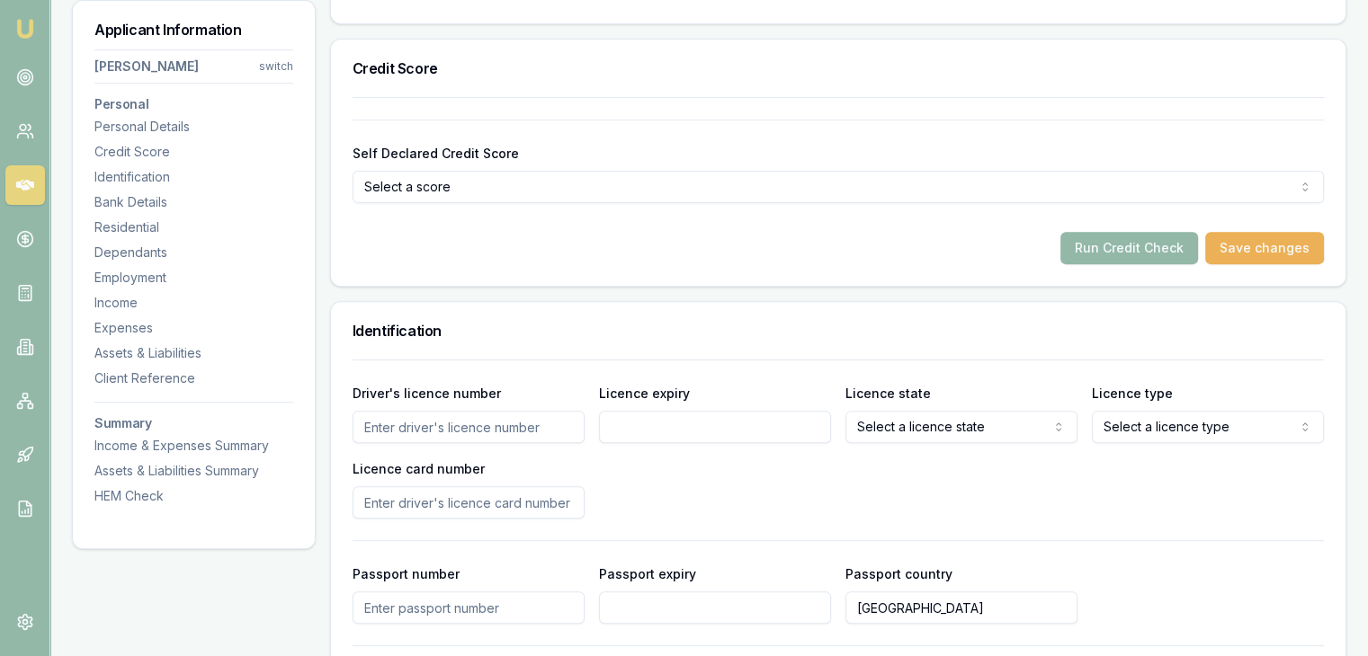
scroll to position [629, 0]
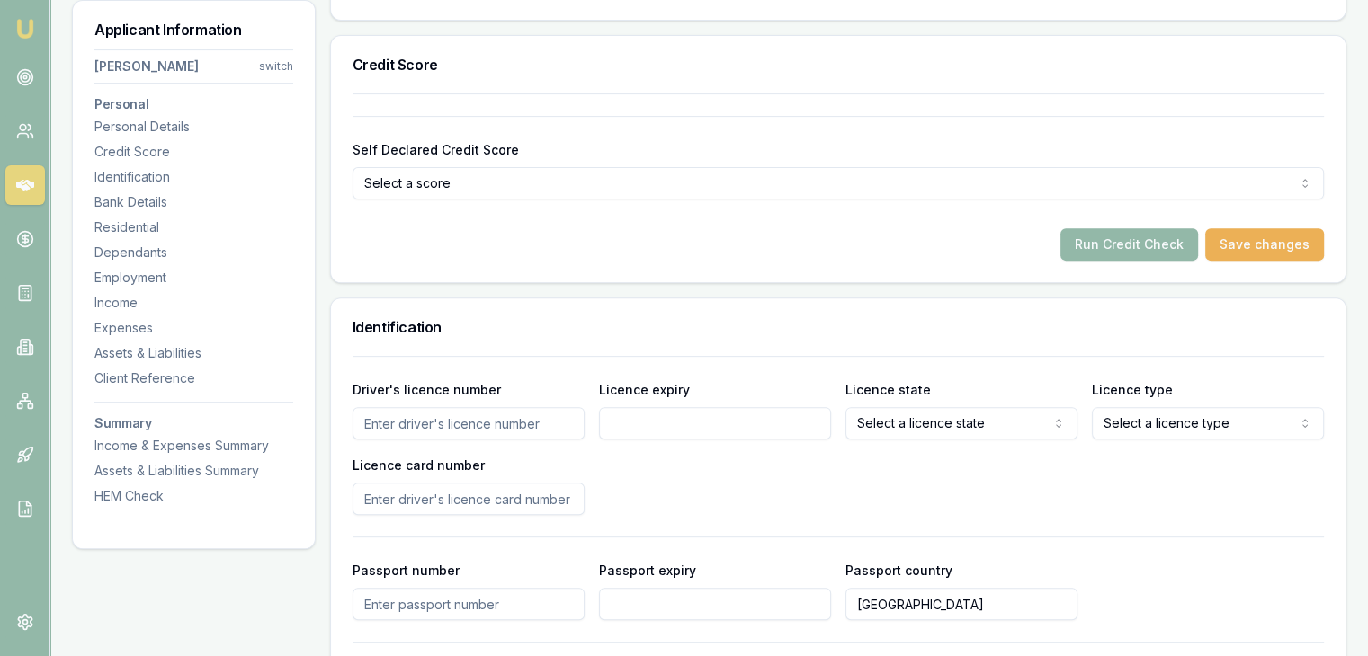
click at [442, 432] on input "Driver's licence number" at bounding box center [468, 423] width 232 height 32
drag, startPoint x: 503, startPoint y: 416, endPoint x: 623, endPoint y: 428, distance: 121.0
click at [503, 416] on input "Driver's licence number" at bounding box center [468, 423] width 232 height 32
type input "055280960"
click at [628, 432] on input "Licence expiry" at bounding box center [715, 423] width 232 height 32
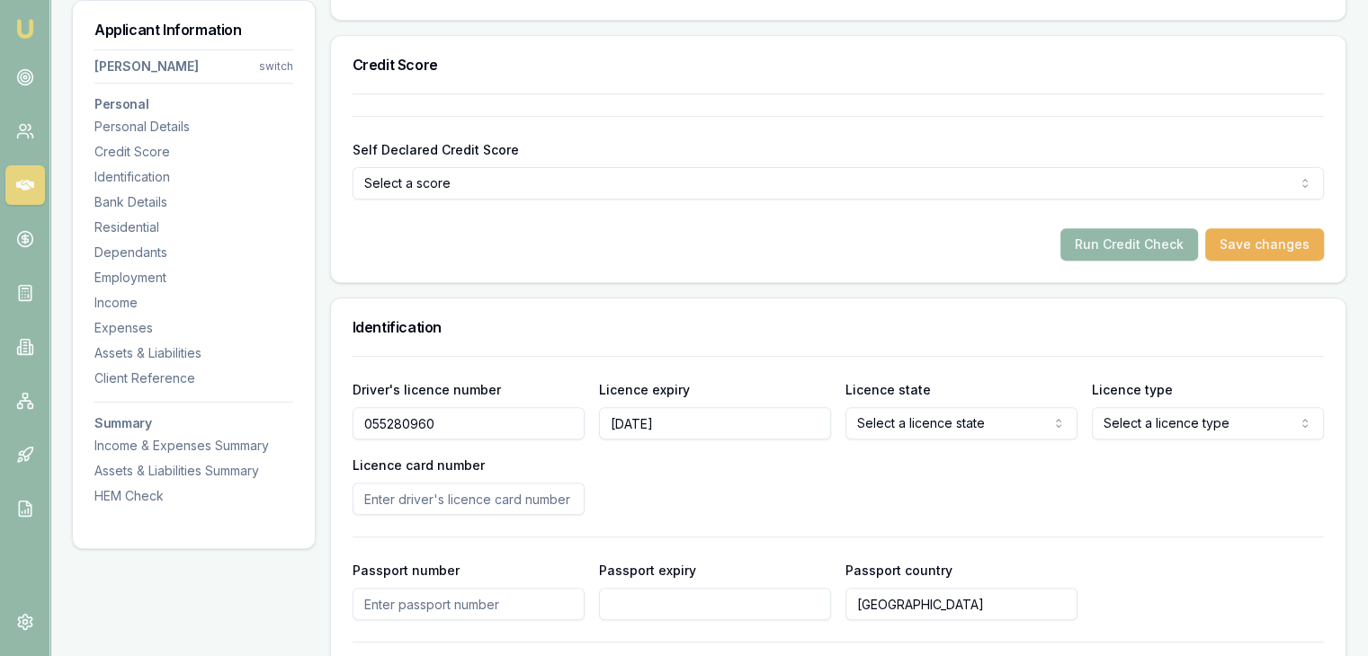
type input "[DATE]"
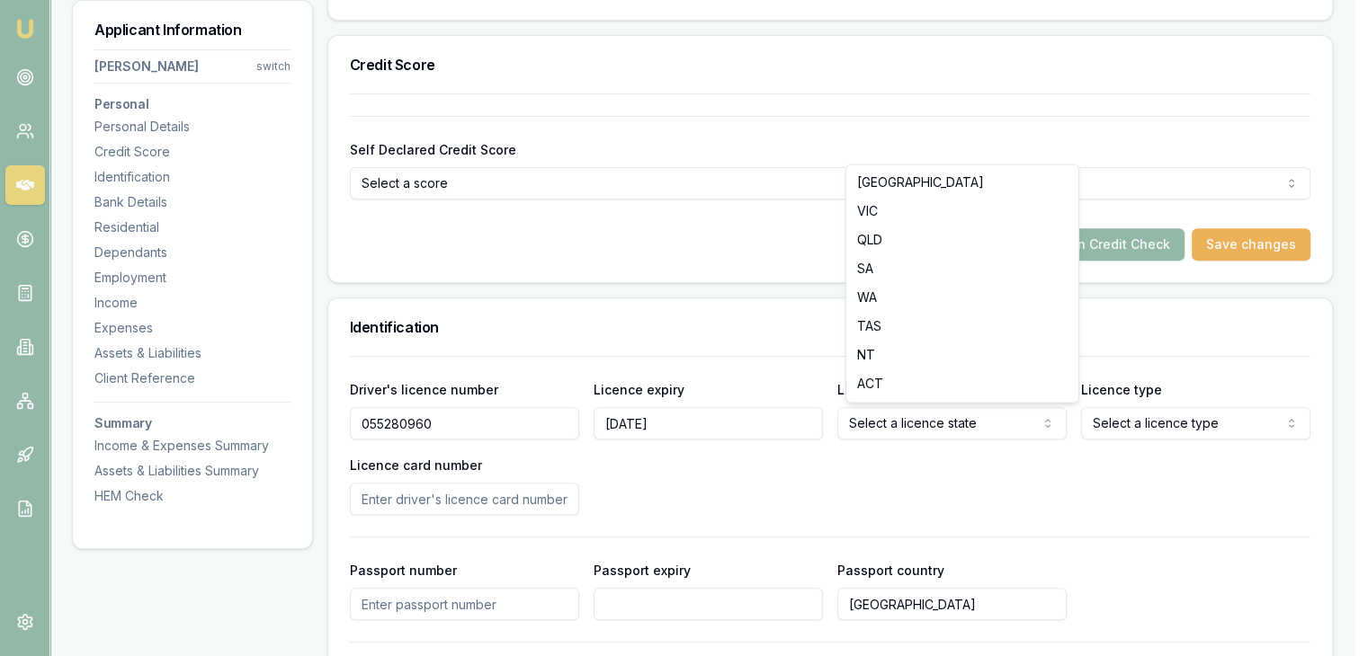
select select "VIC"
drag, startPoint x: 910, startPoint y: 216, endPoint x: 911, endPoint y: 225, distance: 9.0
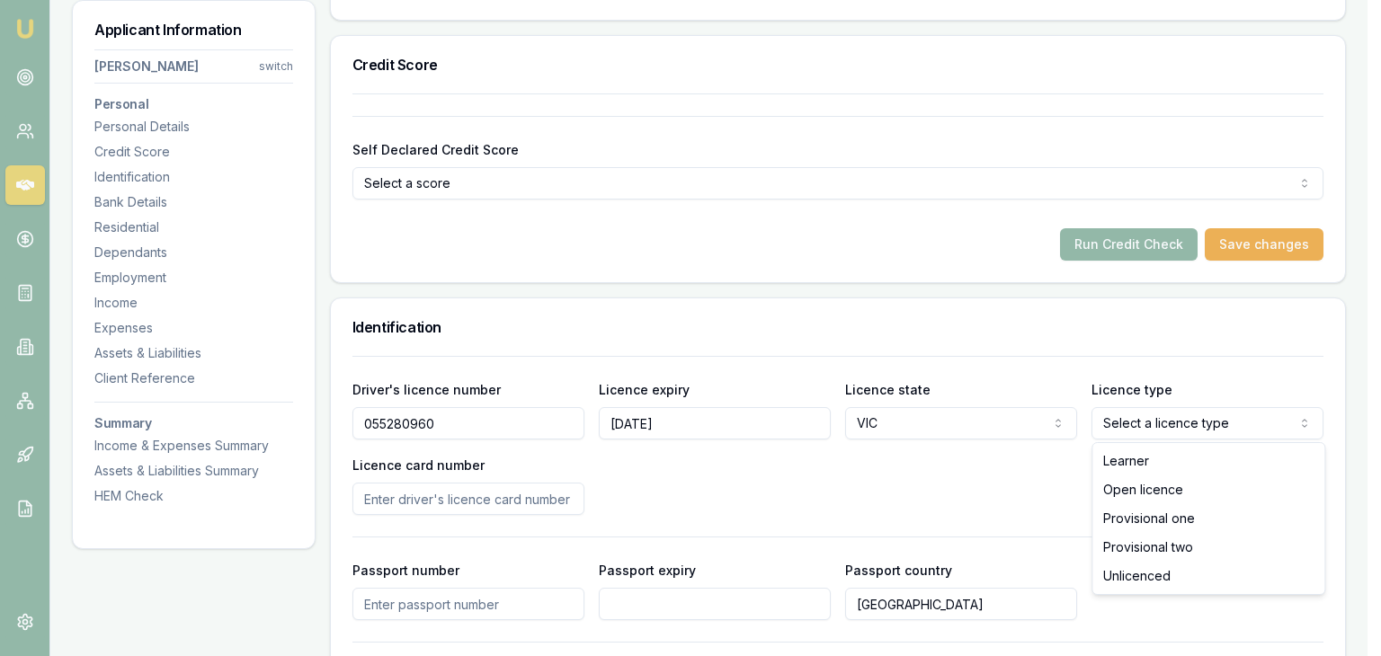
select select "OPEN_LICENCE"
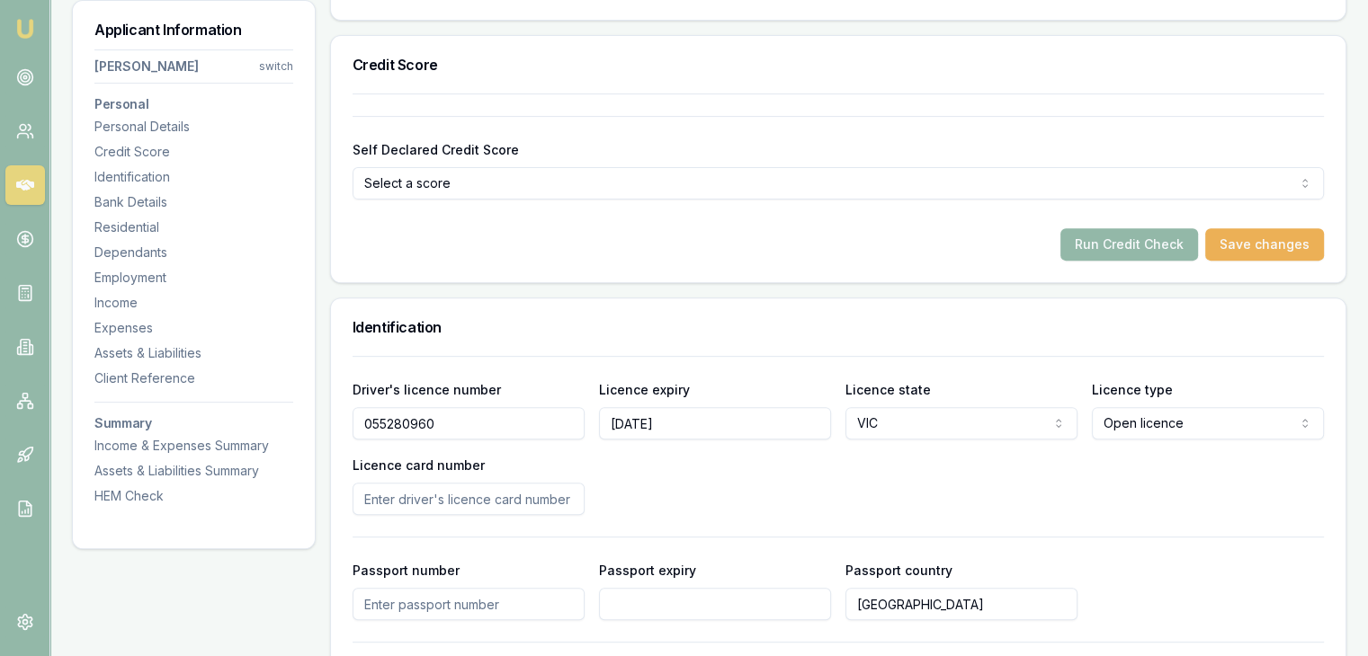
click at [471, 505] on input "Licence card number" at bounding box center [468, 499] width 232 height 32
click at [766, 601] on input "Passport expiry" at bounding box center [715, 604] width 232 height 32
click at [536, 497] on input "Licence card number" at bounding box center [468, 499] width 232 height 32
type input "P4210177"
click at [683, 512] on div "Driver's licence number [DRIVERS_LICENSE_NUMBER] Licence expiry [DATE] Licence …" at bounding box center [837, 447] width 971 height 137
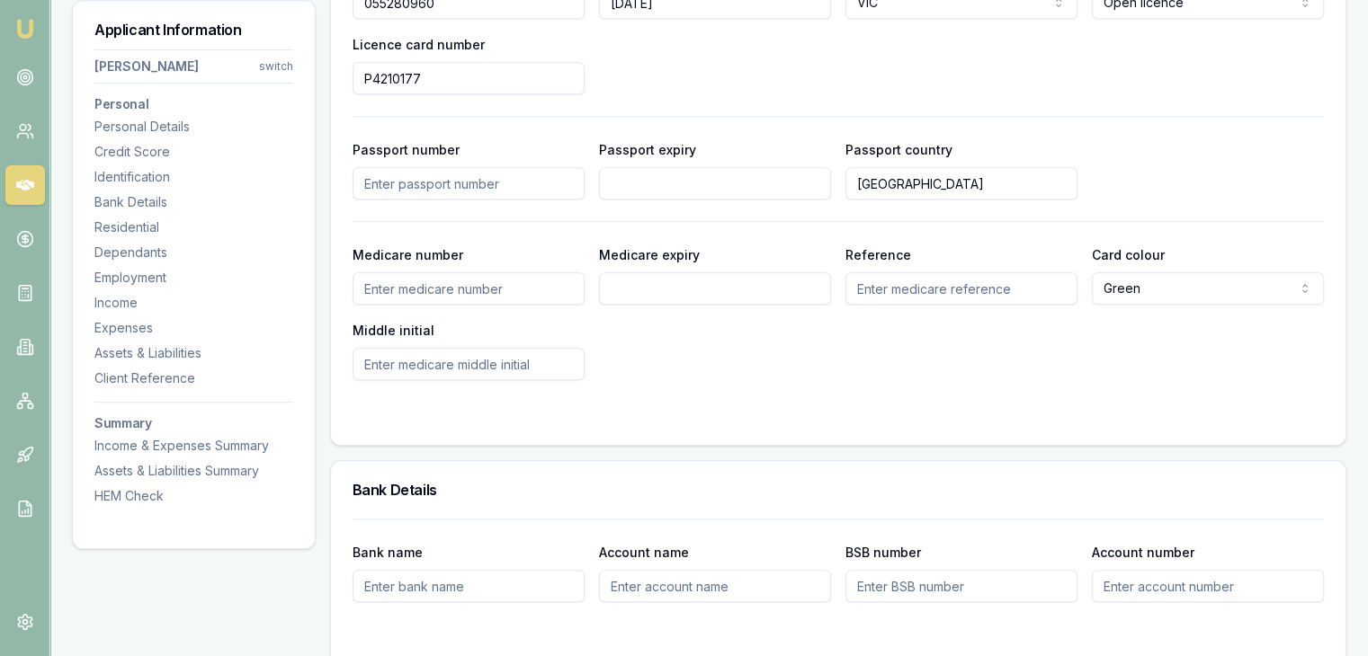
scroll to position [1079, 0]
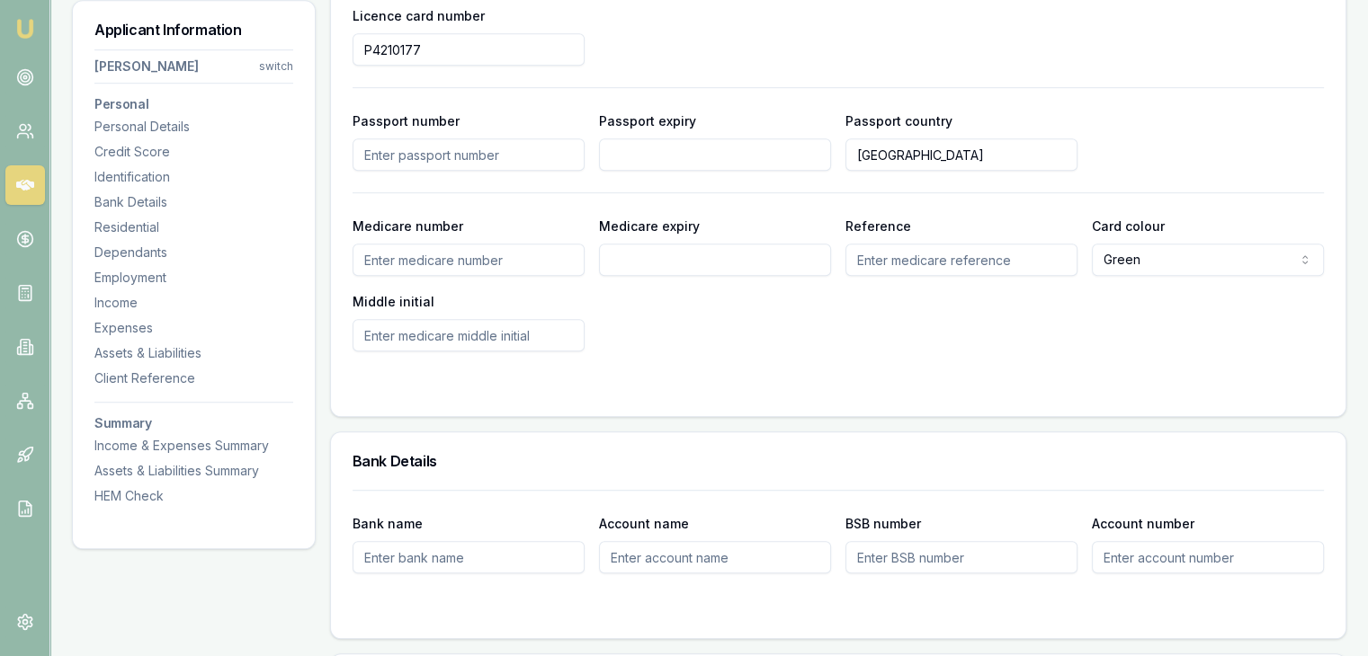
click at [458, 544] on input "Bank name" at bounding box center [468, 557] width 232 height 32
click at [392, 558] on input "Bank name" at bounding box center [468, 557] width 232 height 32
type input "CBA"
click at [684, 556] on input "Account name" at bounding box center [715, 557] width 232 height 32
paste input "[PERSON_NAME] GABHUSINH RATHOD"
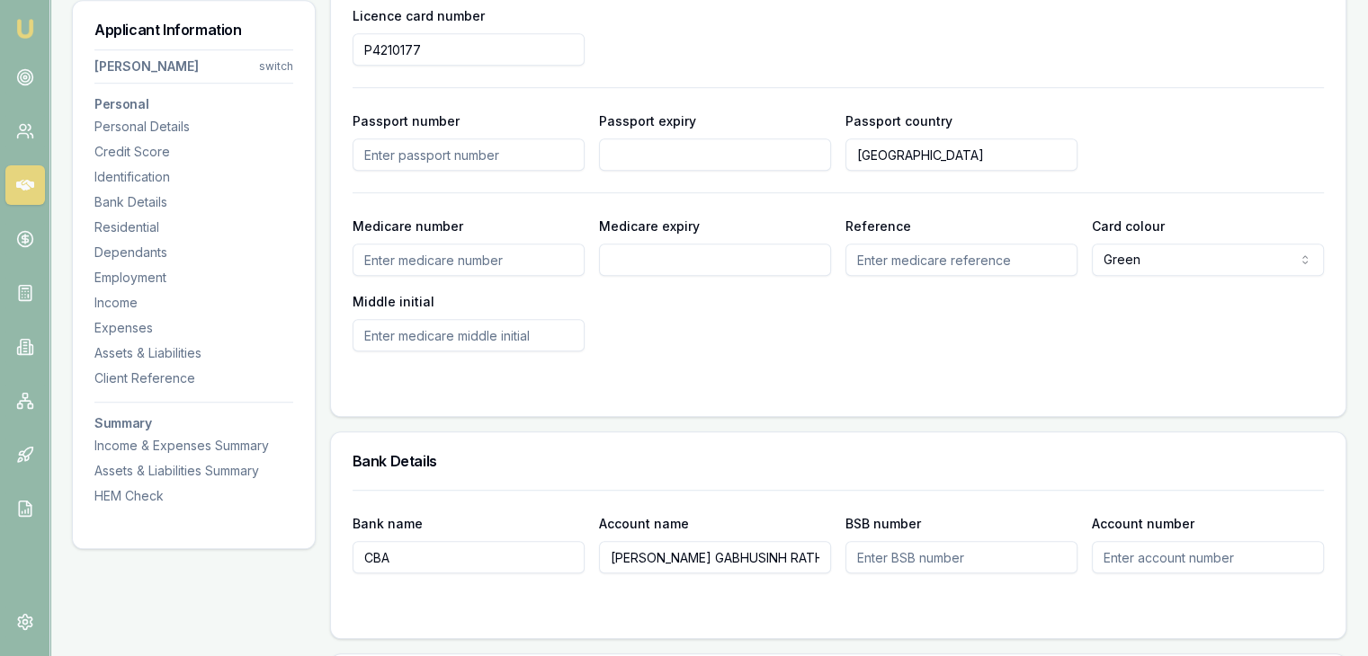
scroll to position [0, 18]
type input "[PERSON_NAME] GABHUSINH RATHOD"
click at [885, 555] on input "BSB number" at bounding box center [961, 557] width 232 height 32
click at [982, 554] on input "BSB number" at bounding box center [961, 557] width 232 height 32
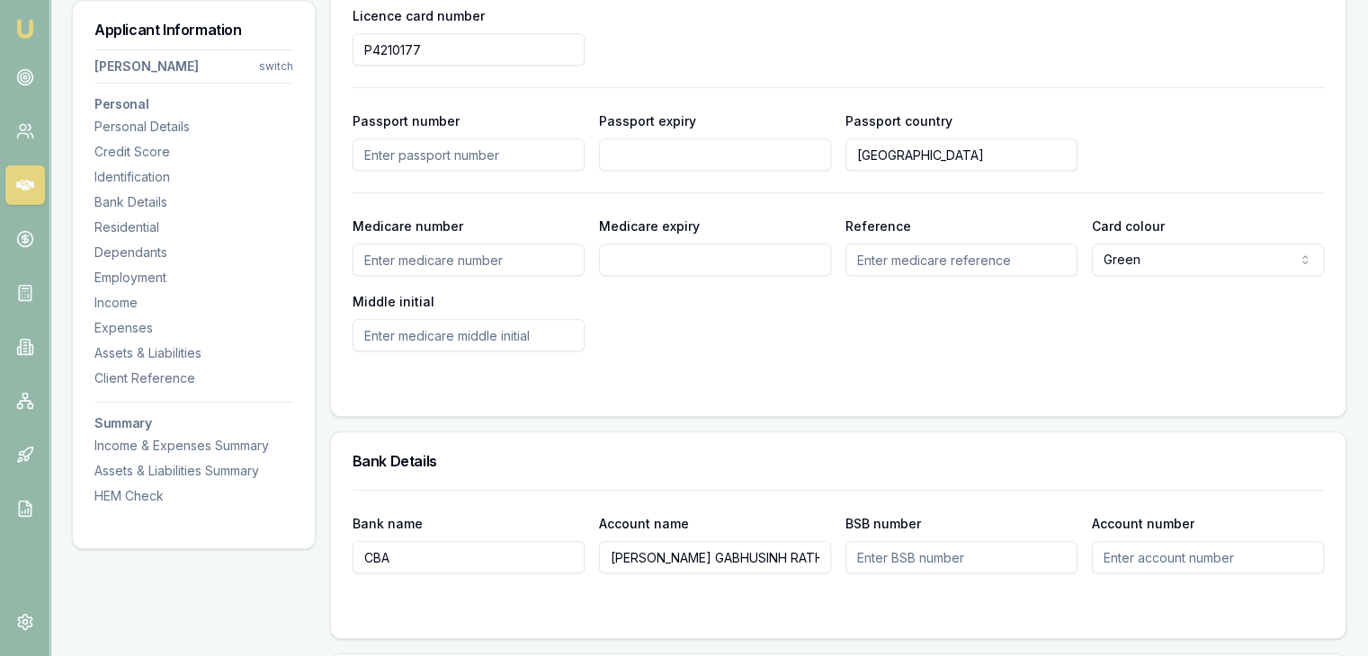
paste input "067601"
type input "067601"
click at [1152, 556] on input "Account number" at bounding box center [1208, 557] width 232 height 32
click at [1185, 551] on input "Account number" at bounding box center [1208, 557] width 232 height 32
paste input "10462398"
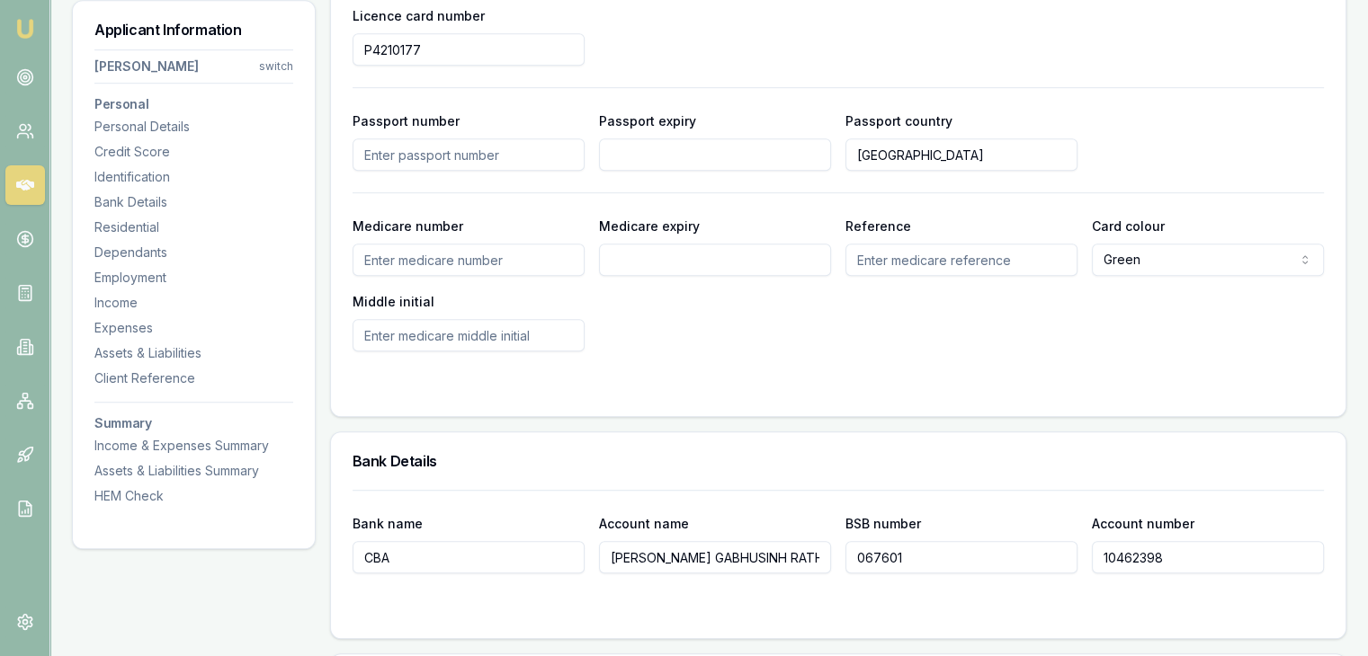
type input "10462398"
click at [1142, 605] on div at bounding box center [837, 609] width 971 height 14
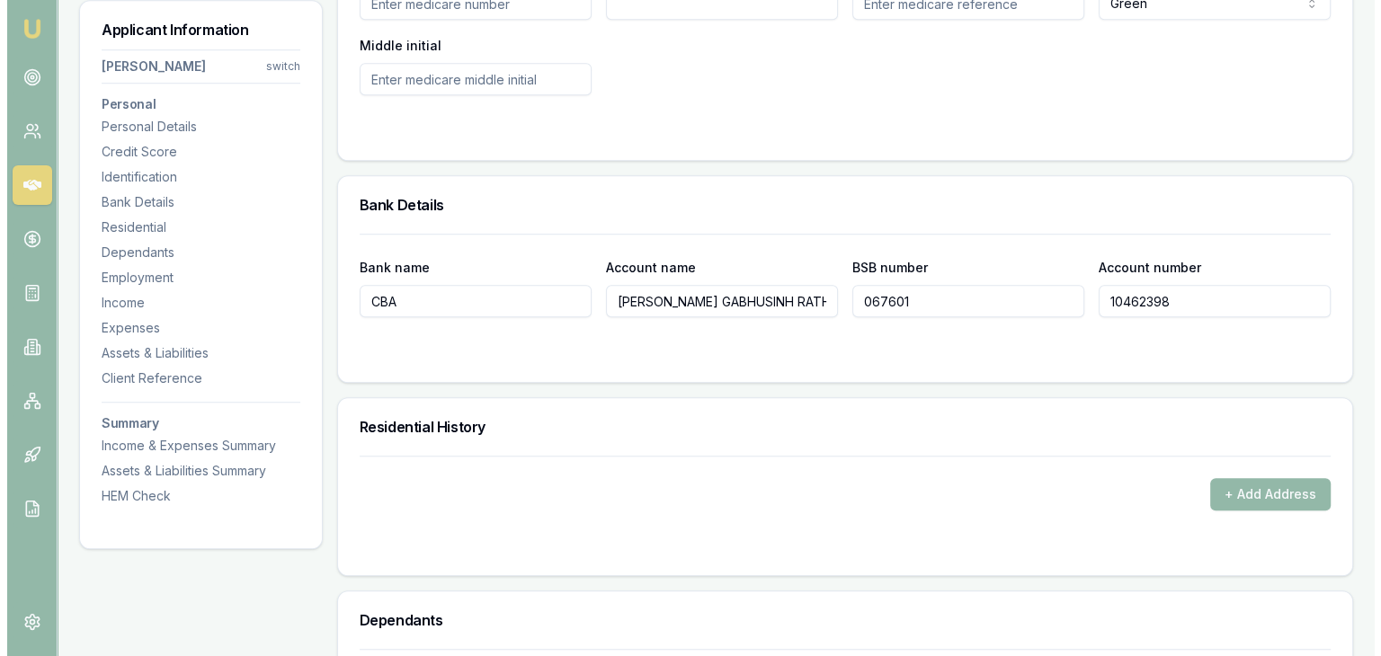
scroll to position [1439, 0]
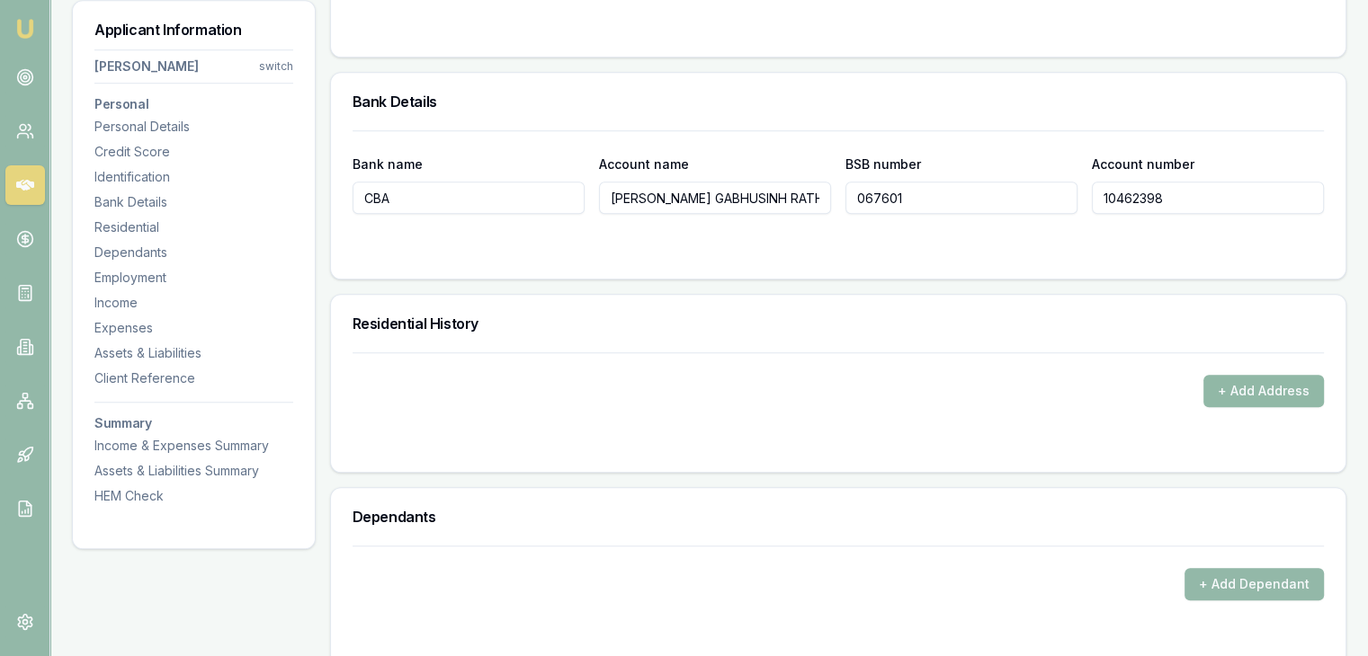
click at [1224, 393] on button "+ Add Address" at bounding box center [1263, 391] width 120 height 32
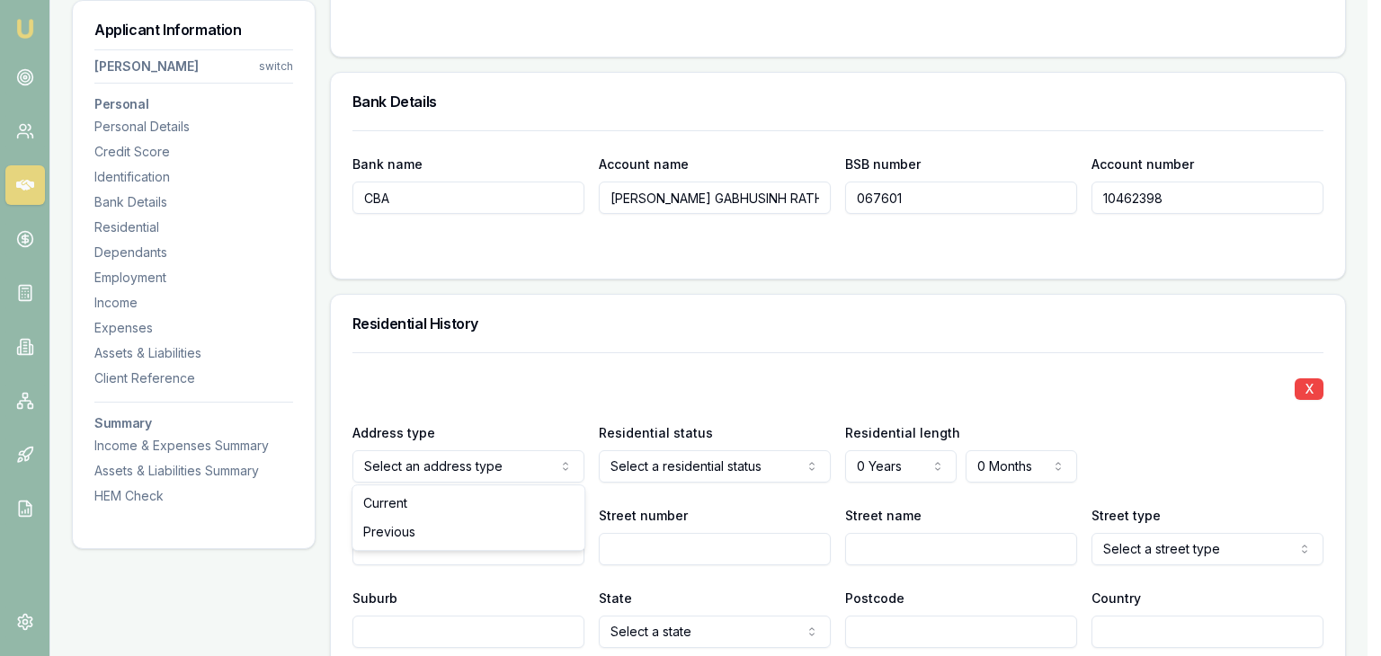
drag, startPoint x: 509, startPoint y: 498, endPoint x: 590, endPoint y: 463, distance: 88.2
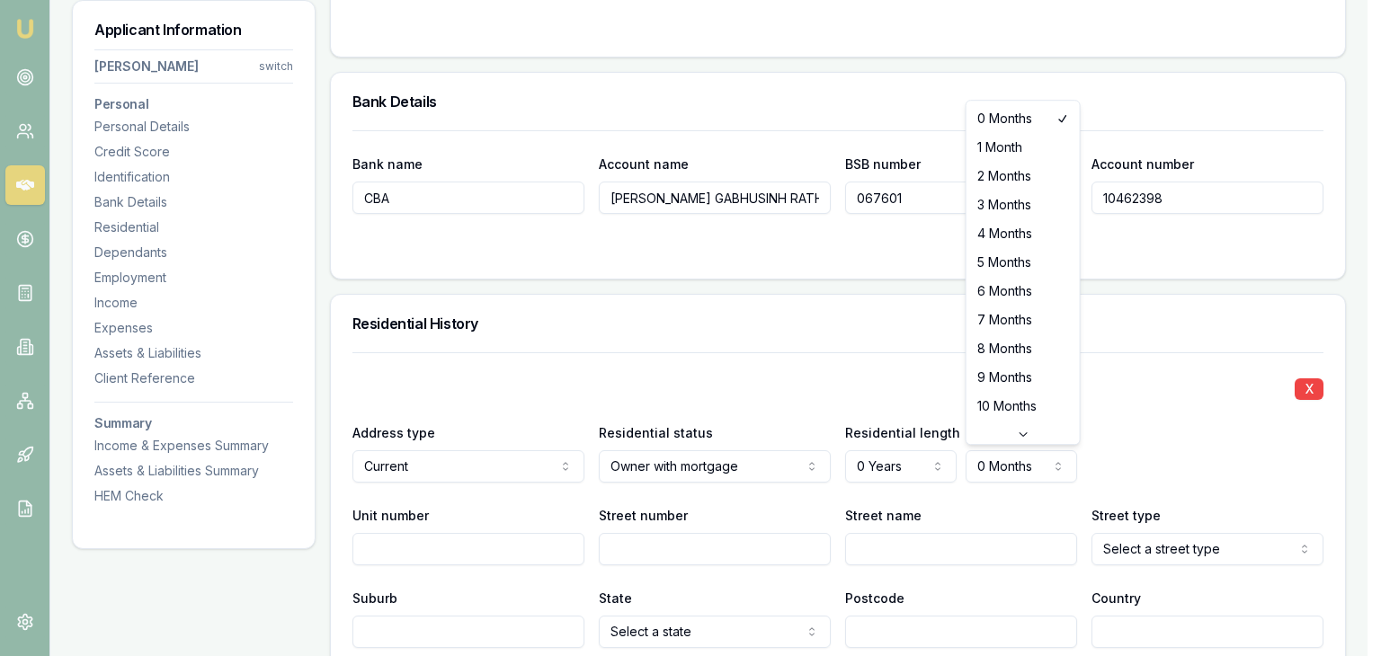
select select "4"
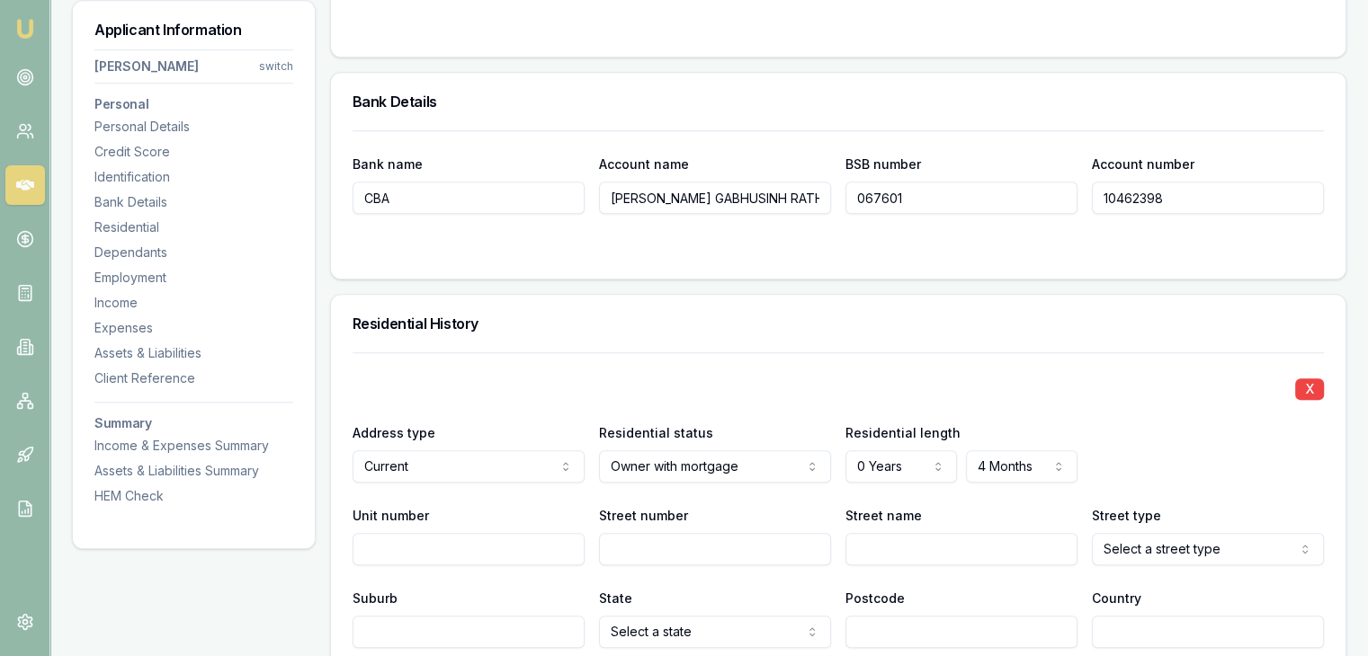
click at [1116, 392] on div "X" at bounding box center [837, 387] width 971 height 25
click at [683, 537] on input "Street number" at bounding box center [715, 549] width 232 height 32
type input "3"
click at [863, 549] on input "Street name" at bounding box center [961, 549] width 232 height 32
type input "[PERSON_NAME]"
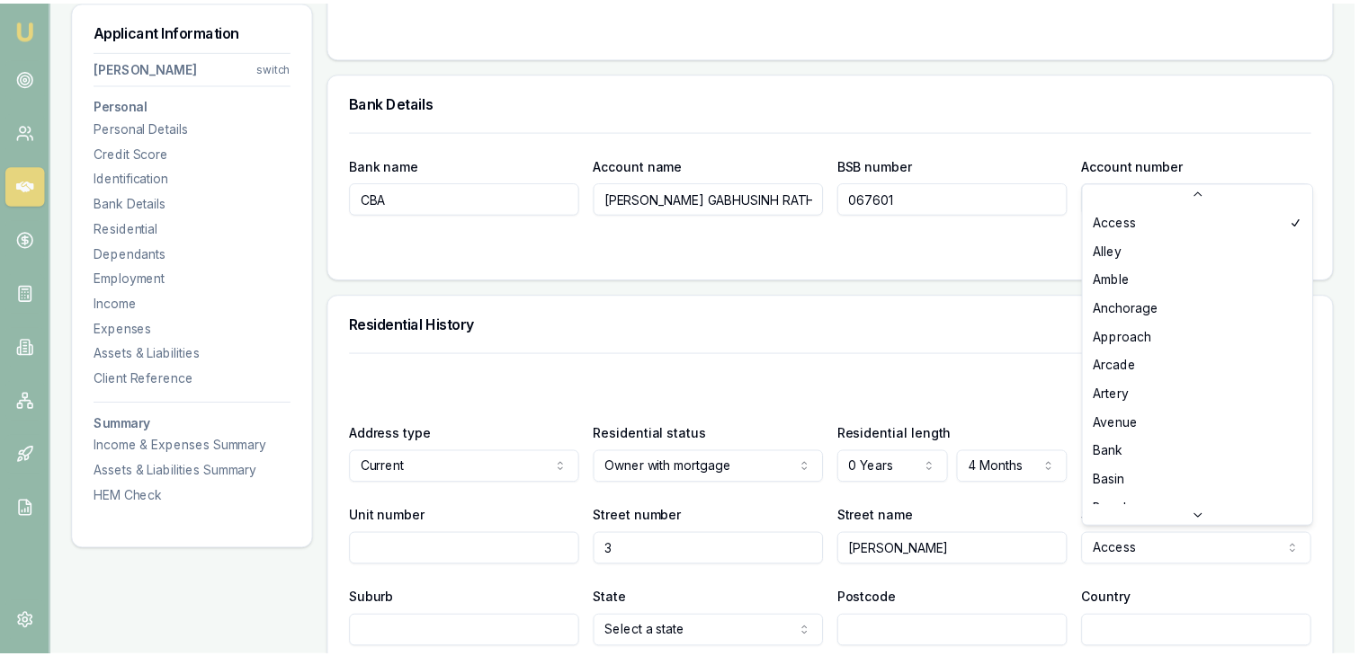
scroll to position [5438, 0]
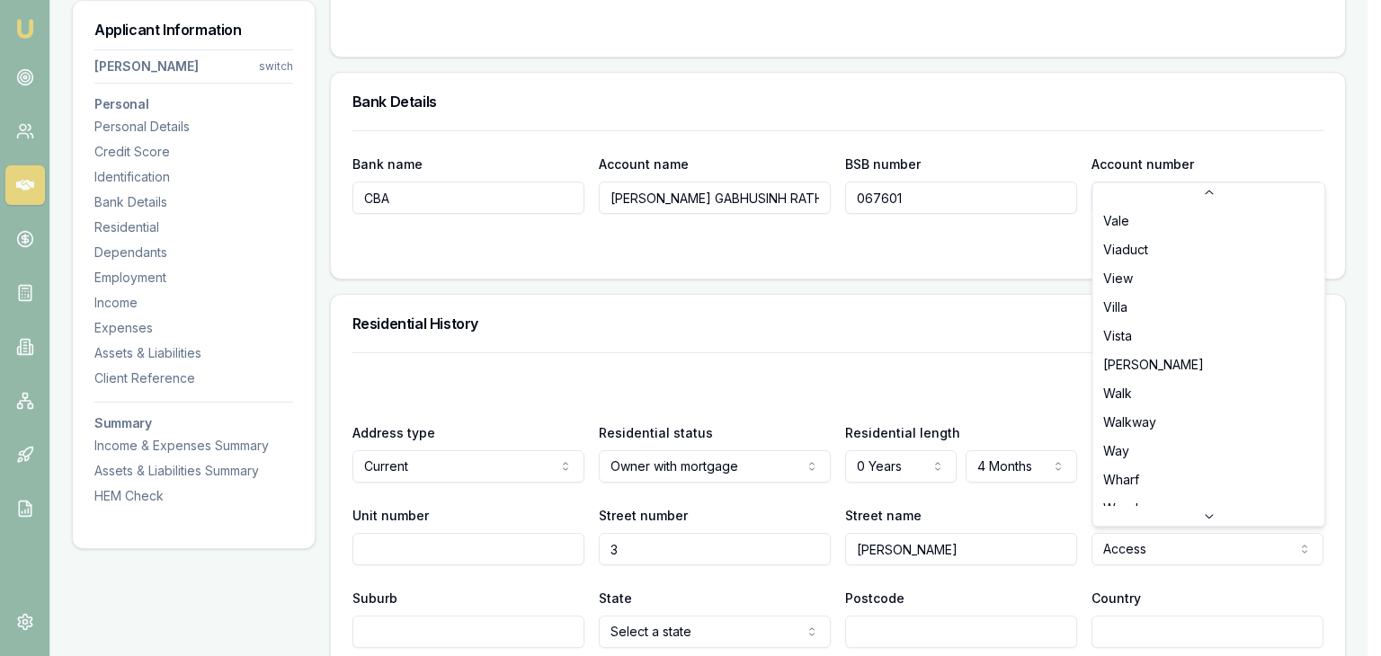
select select "Way"
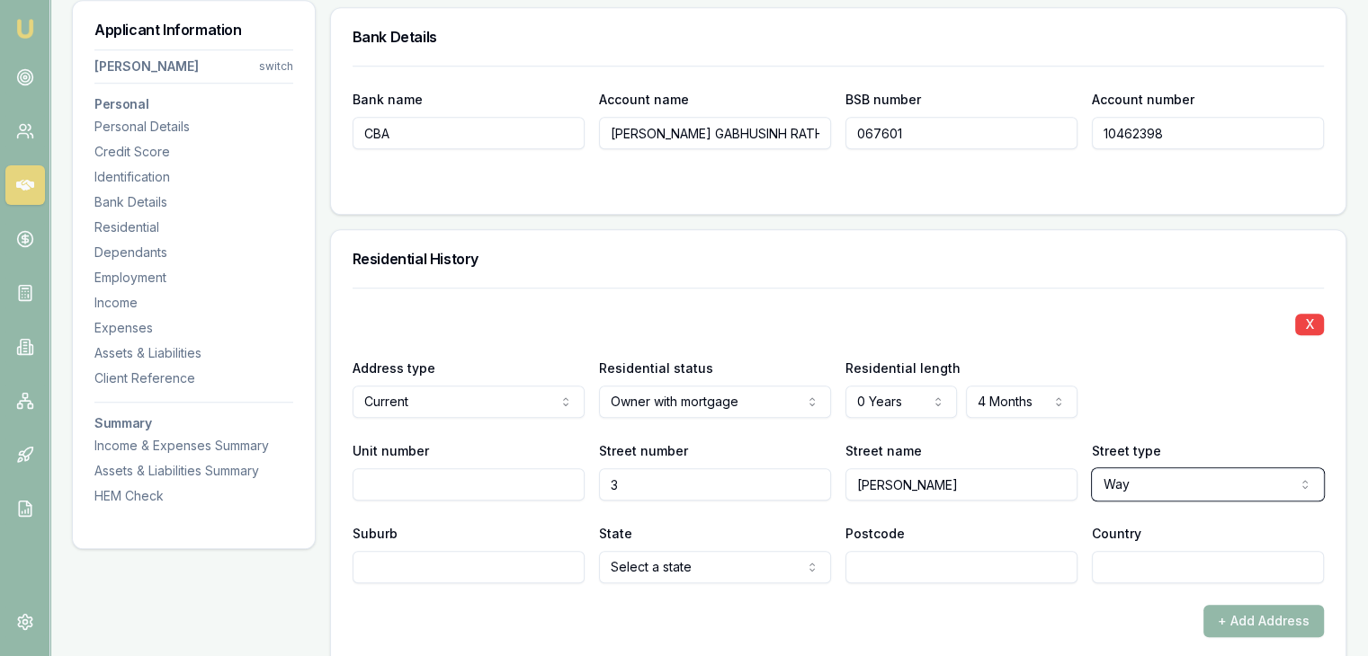
scroll to position [1528, 0]
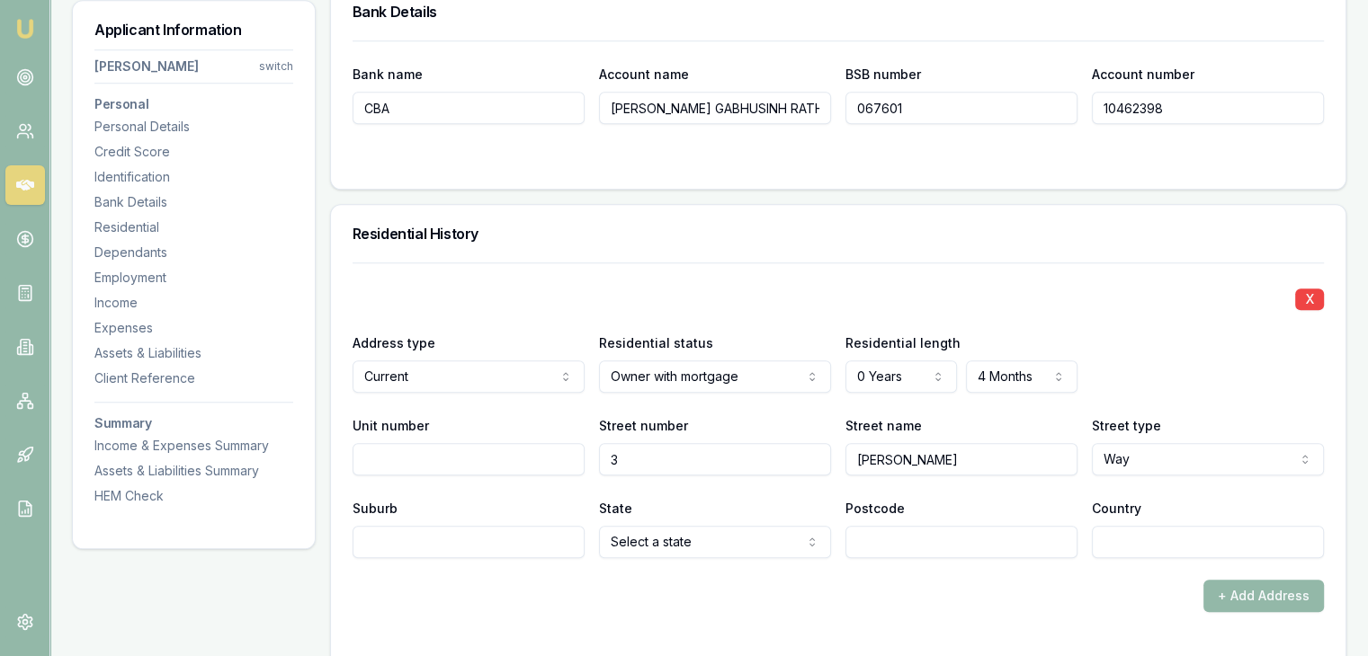
click at [500, 543] on input "Suburb" at bounding box center [468, 542] width 232 height 32
type input "Tarneit"
select select "VIC"
type input "3029"
click at [602, 598] on div "+ Add Address" at bounding box center [837, 596] width 971 height 32
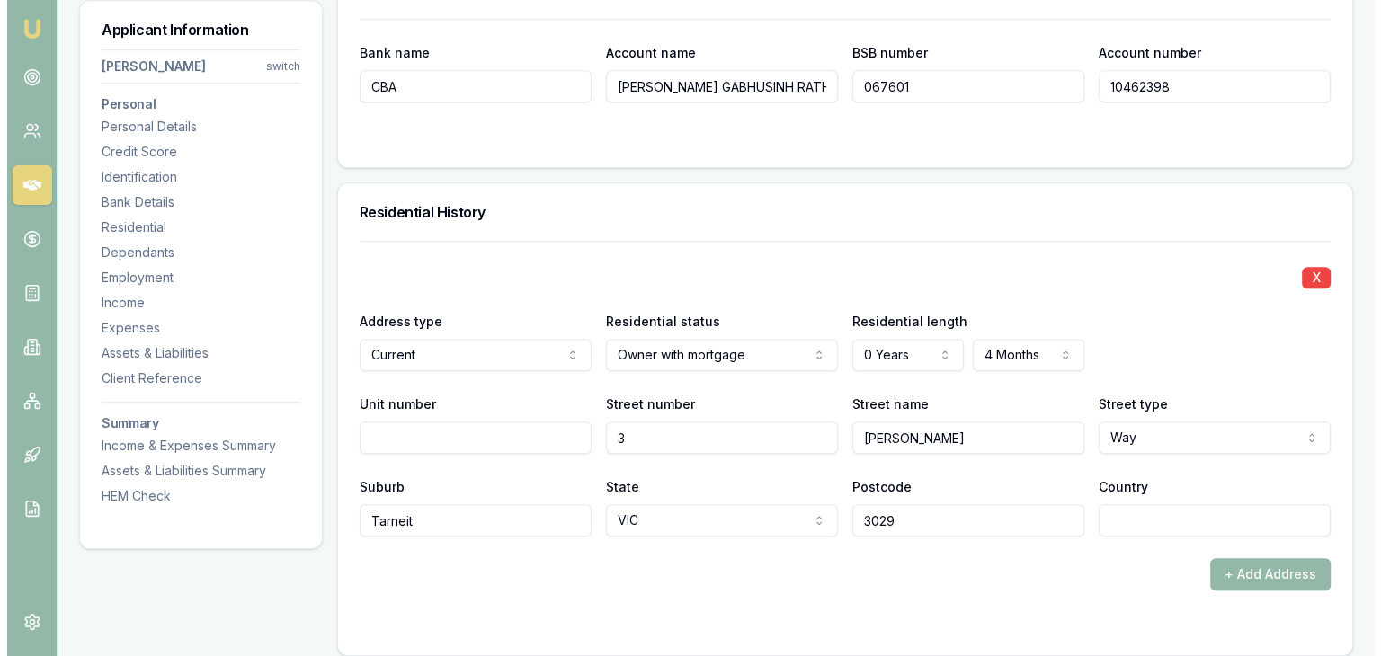
scroll to position [1708, 0]
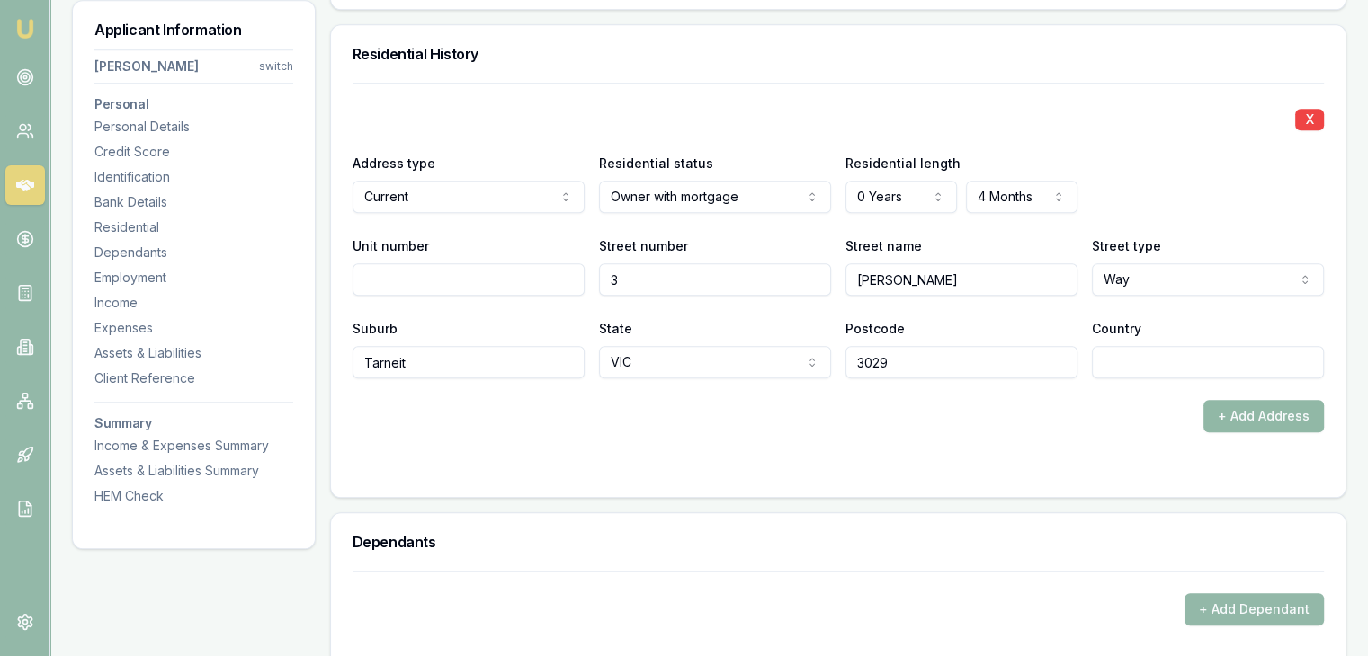
click at [1227, 411] on button "+ Add Address" at bounding box center [1263, 416] width 120 height 32
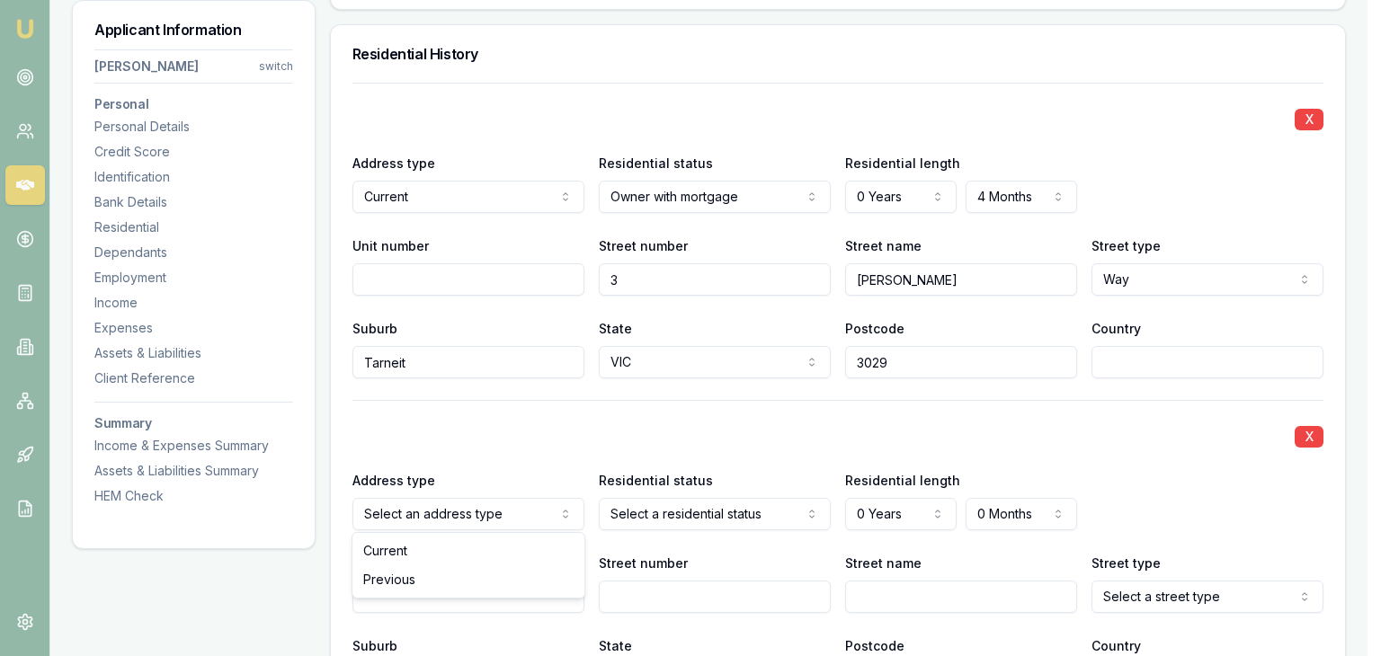
select select "PREVIOUS"
drag, startPoint x: 468, startPoint y: 581, endPoint x: 557, endPoint y: 544, distance: 96.3
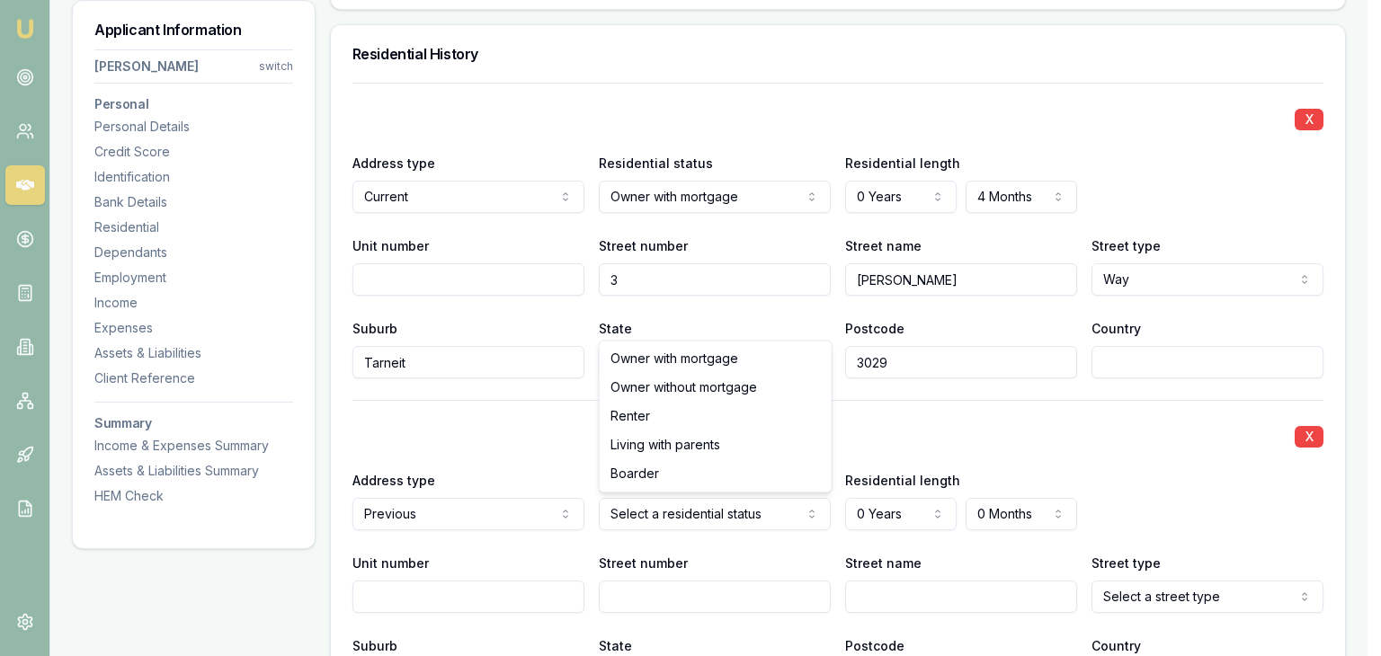
select select "RENTER"
drag, startPoint x: 670, startPoint y: 428, endPoint x: 755, endPoint y: 482, distance: 101.0
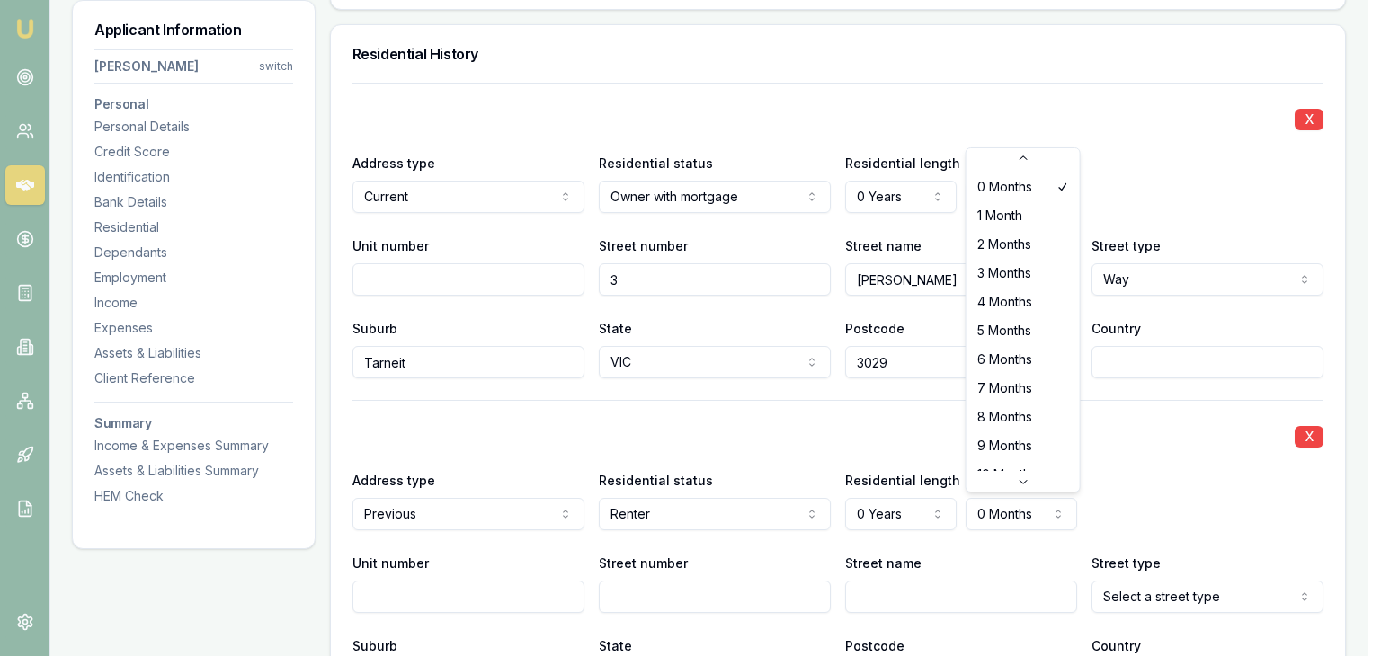
scroll to position [29, 0]
select select "11"
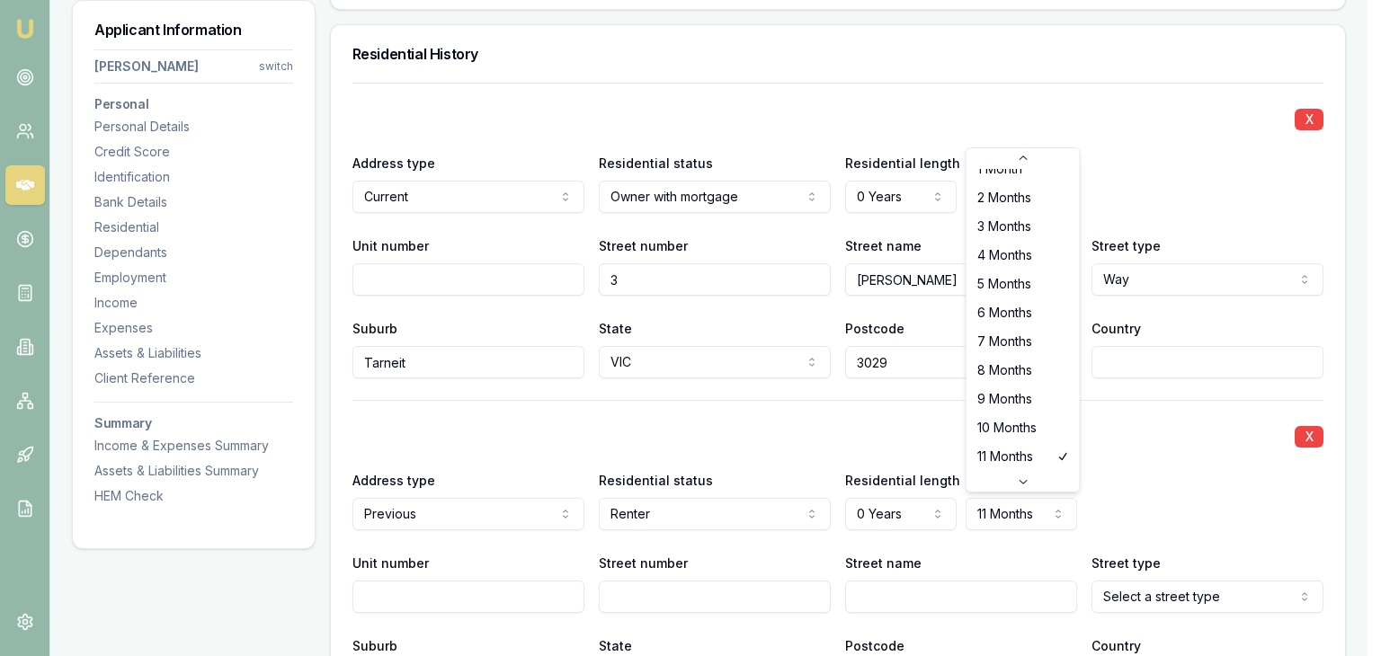
scroll to position [0, 0]
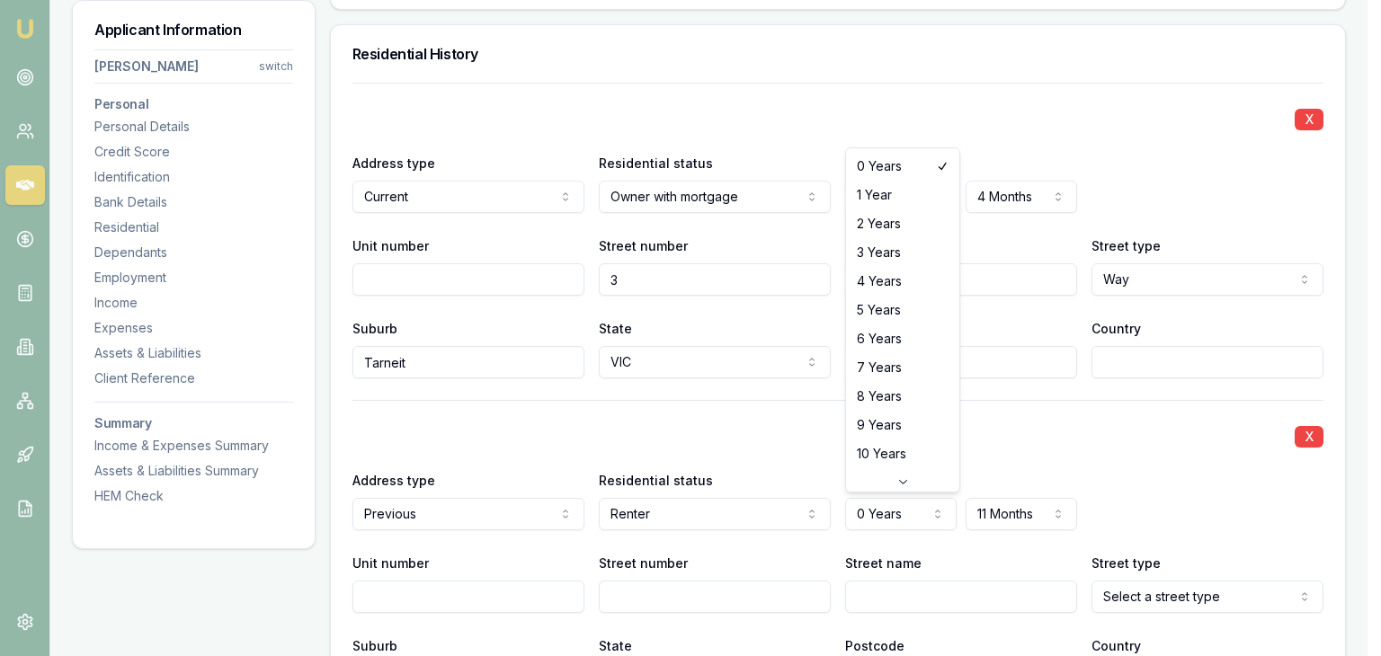
select select "1"
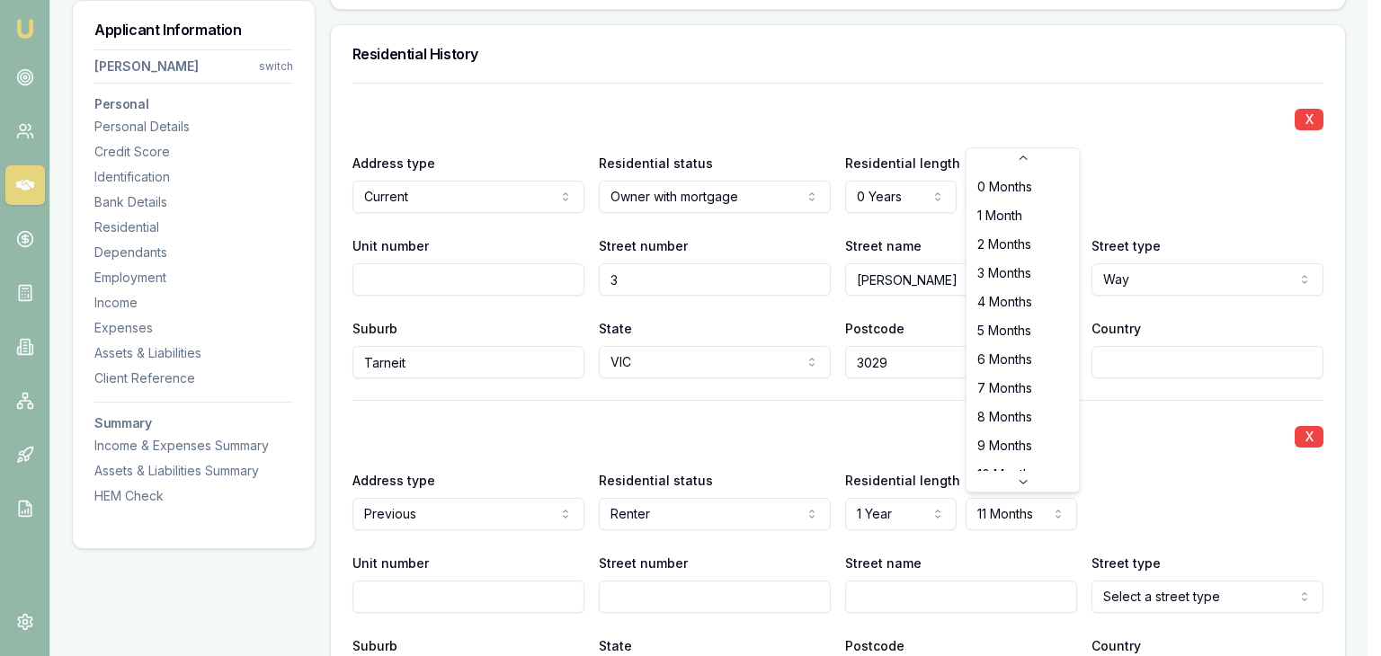
scroll to position [47, 0]
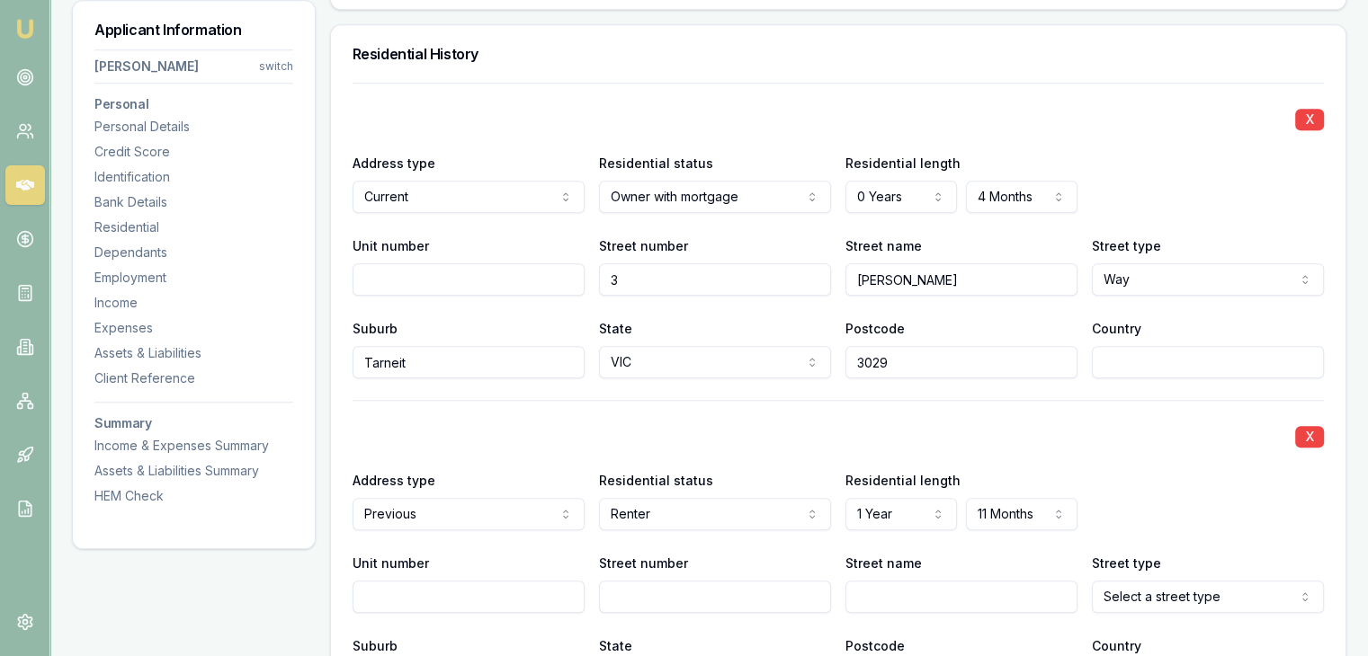
click at [1012, 281] on input "[PERSON_NAME]" at bounding box center [961, 279] width 232 height 32
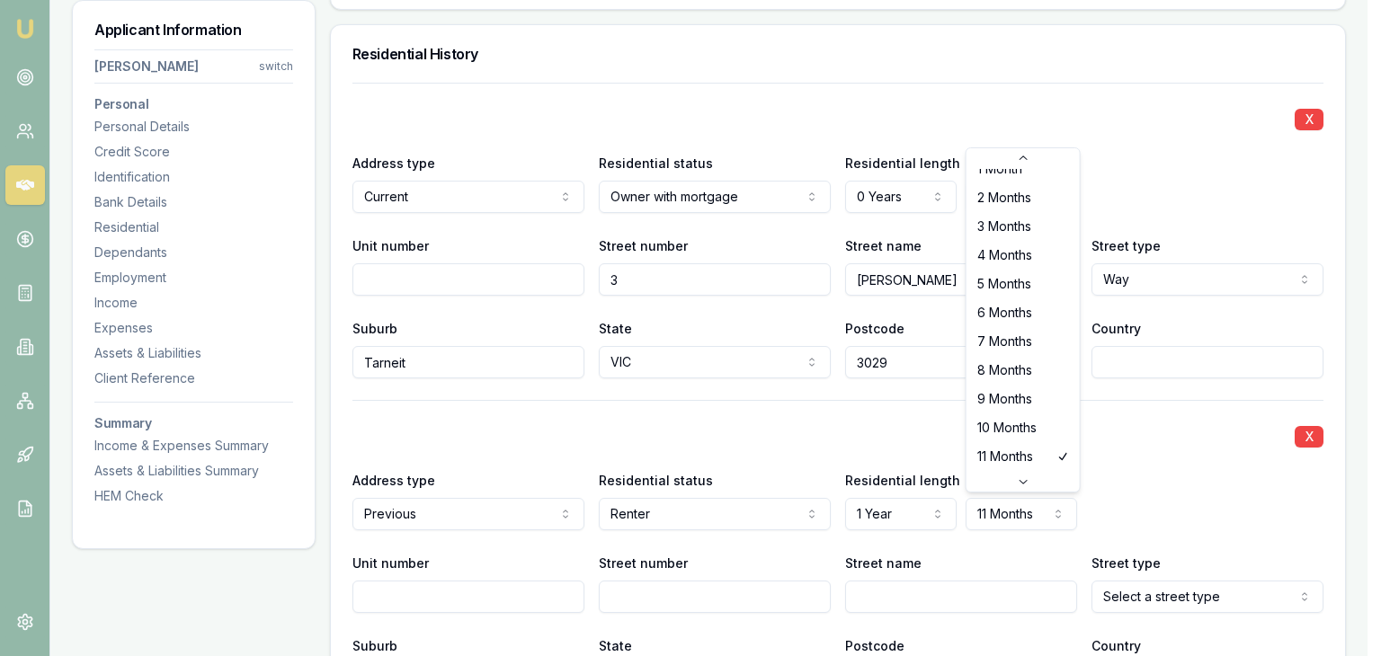
select select "5"
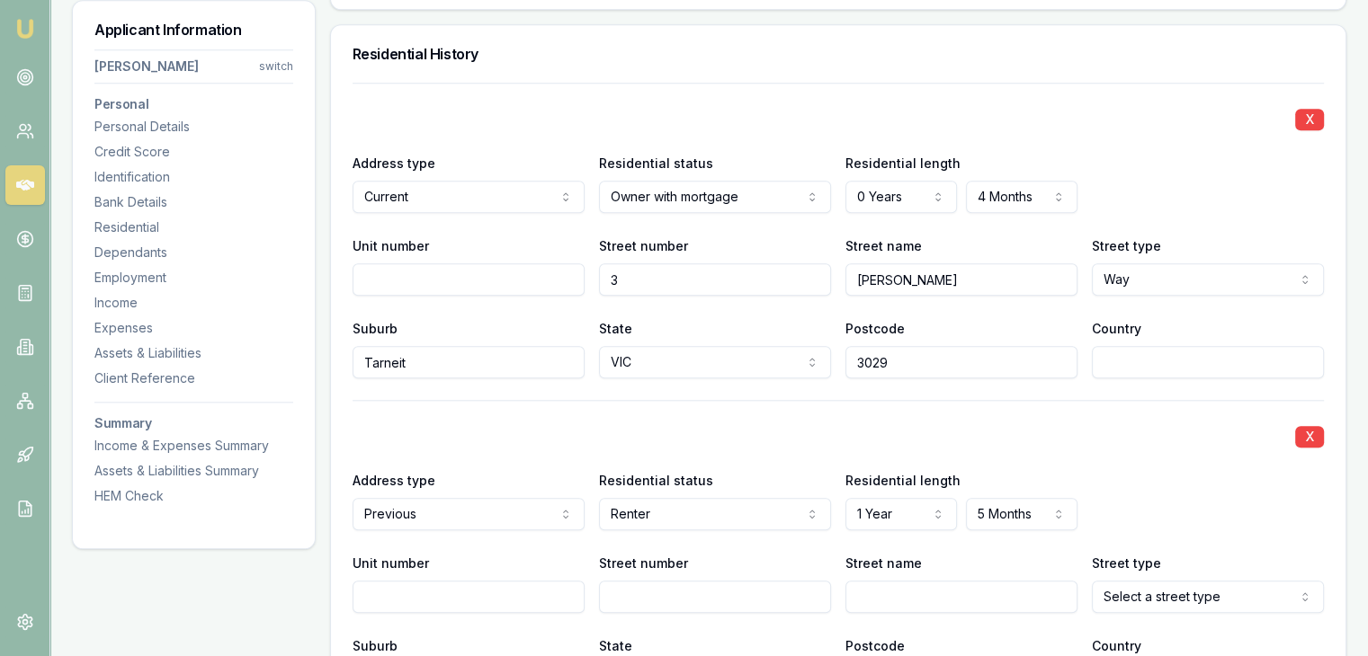
click at [1126, 479] on div "Address type Previous Current Previous Residential status Renter Owner with mor…" at bounding box center [837, 499] width 971 height 61
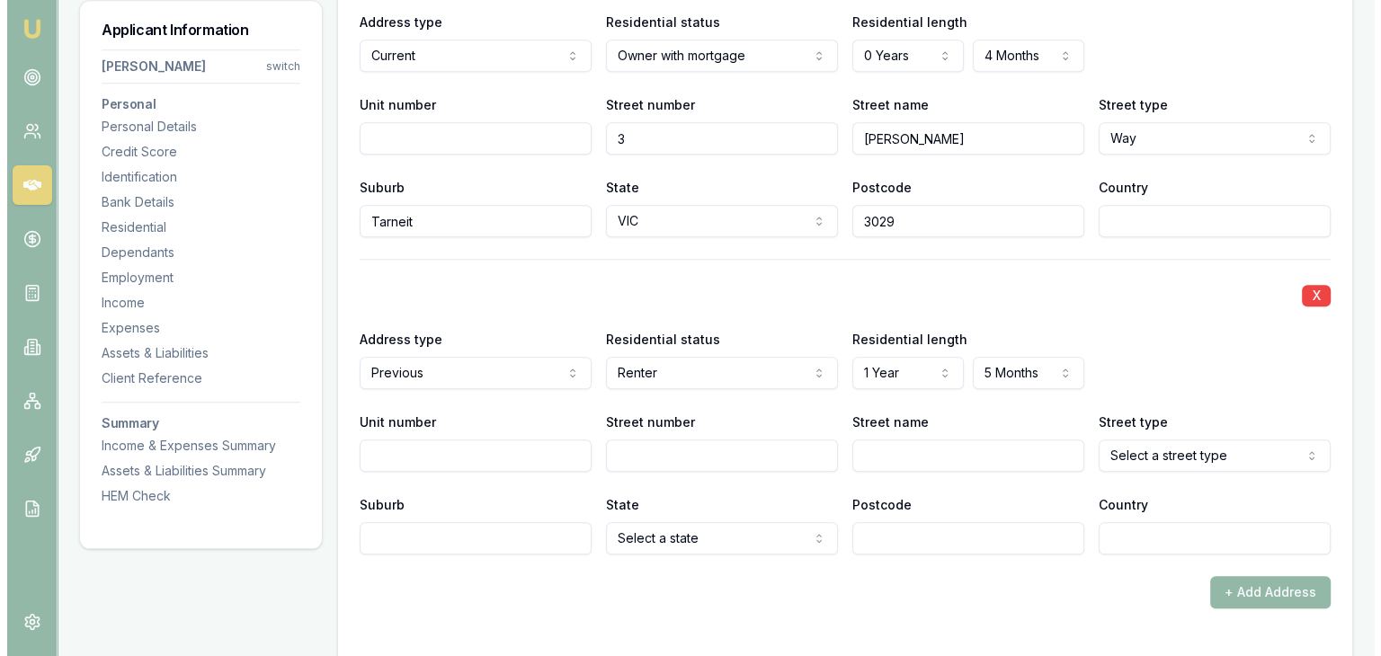
scroll to position [1888, 0]
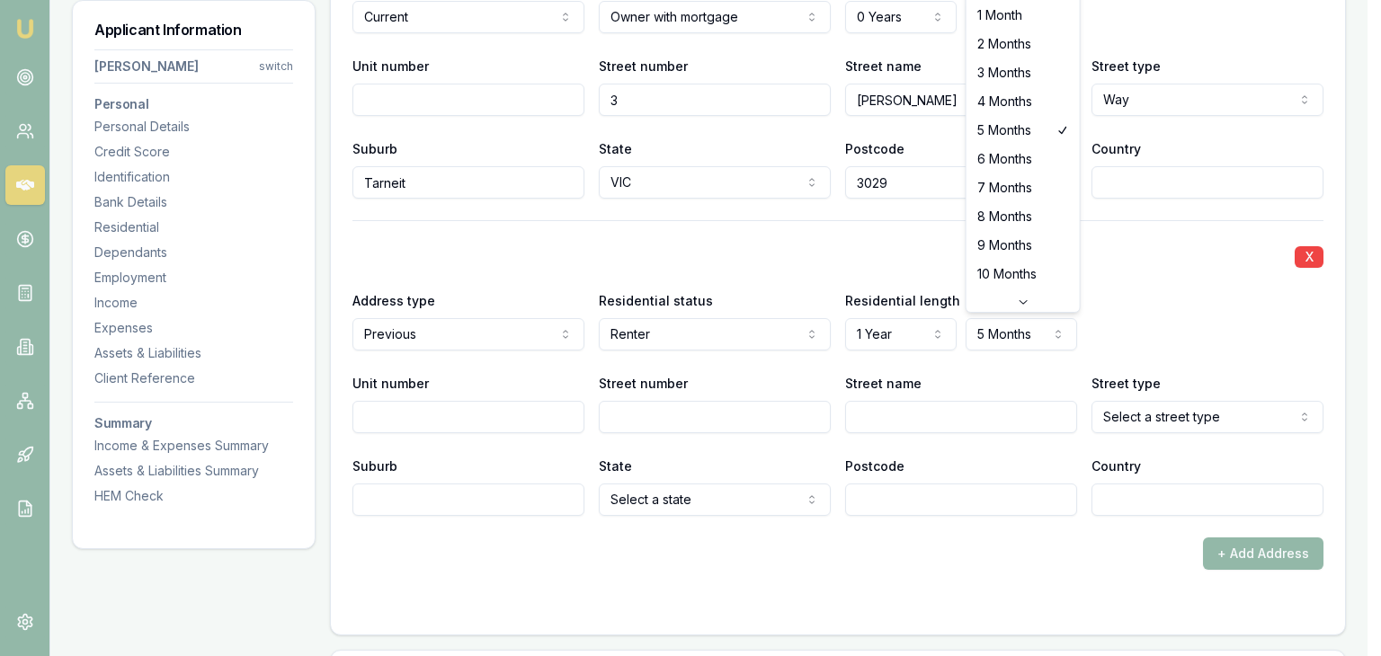
select select "1"
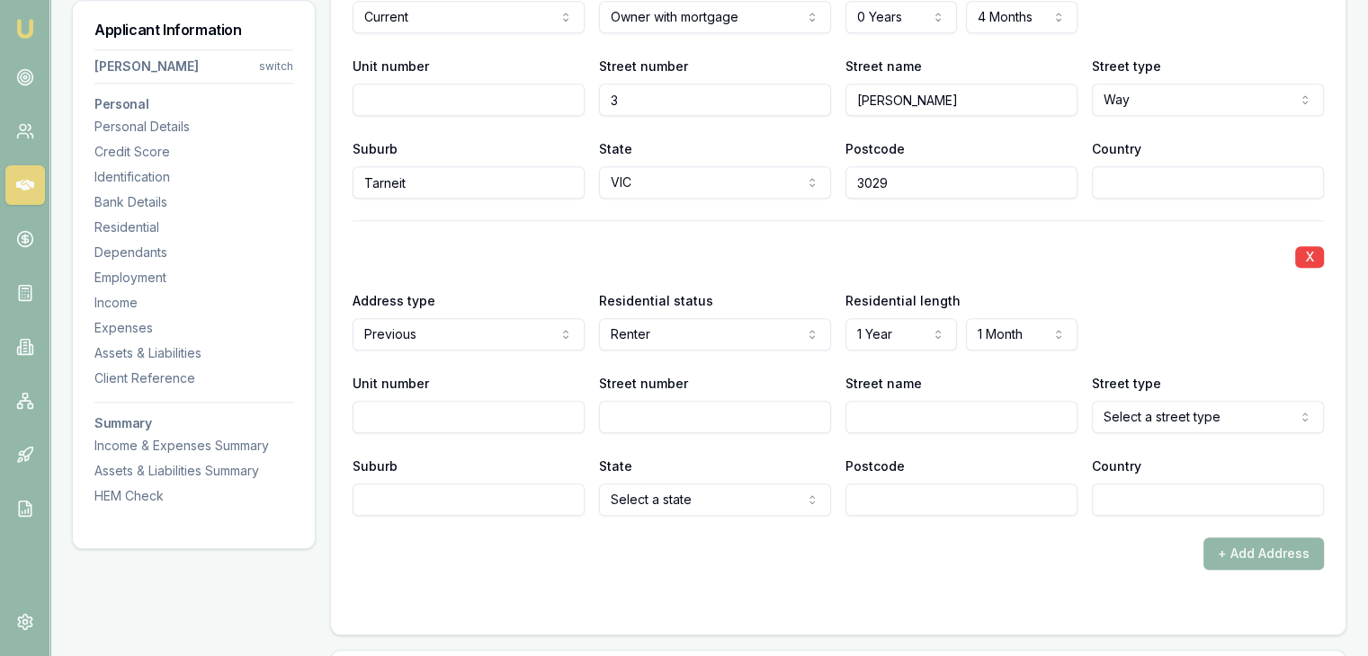
click at [1031, 106] on input "[PERSON_NAME]" at bounding box center [970, 100] width 235 height 32
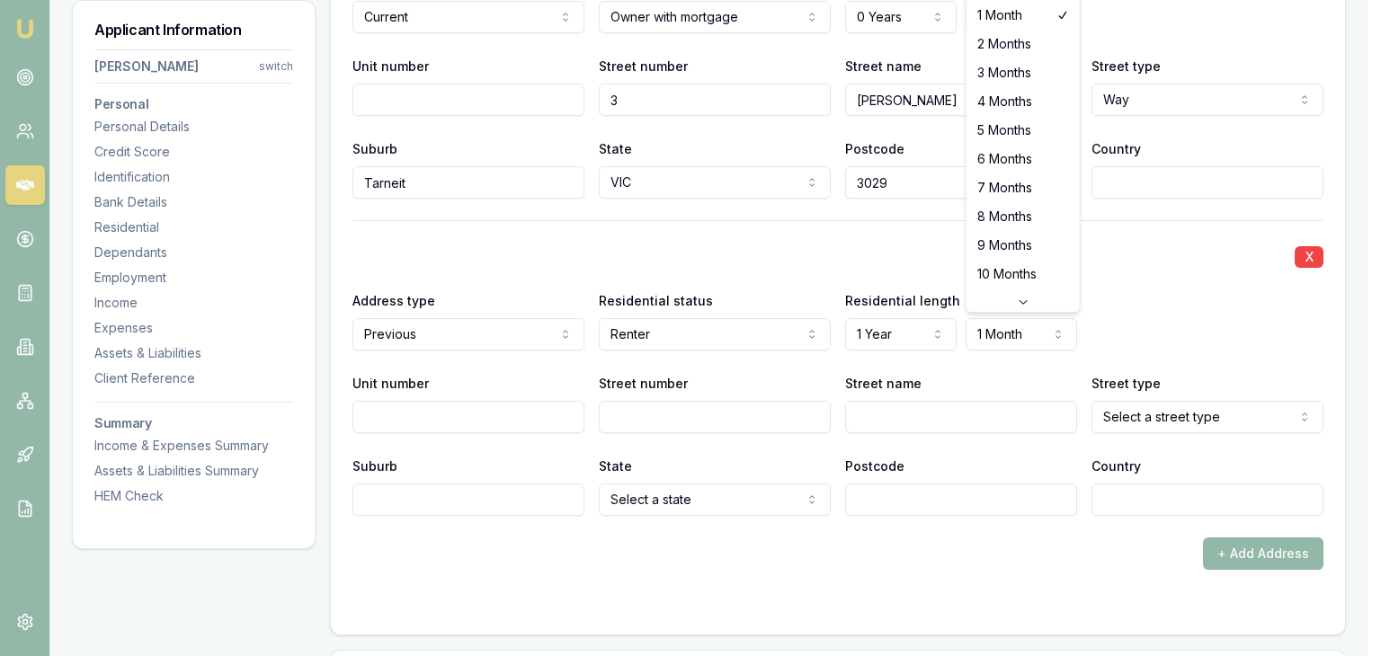
select select "3"
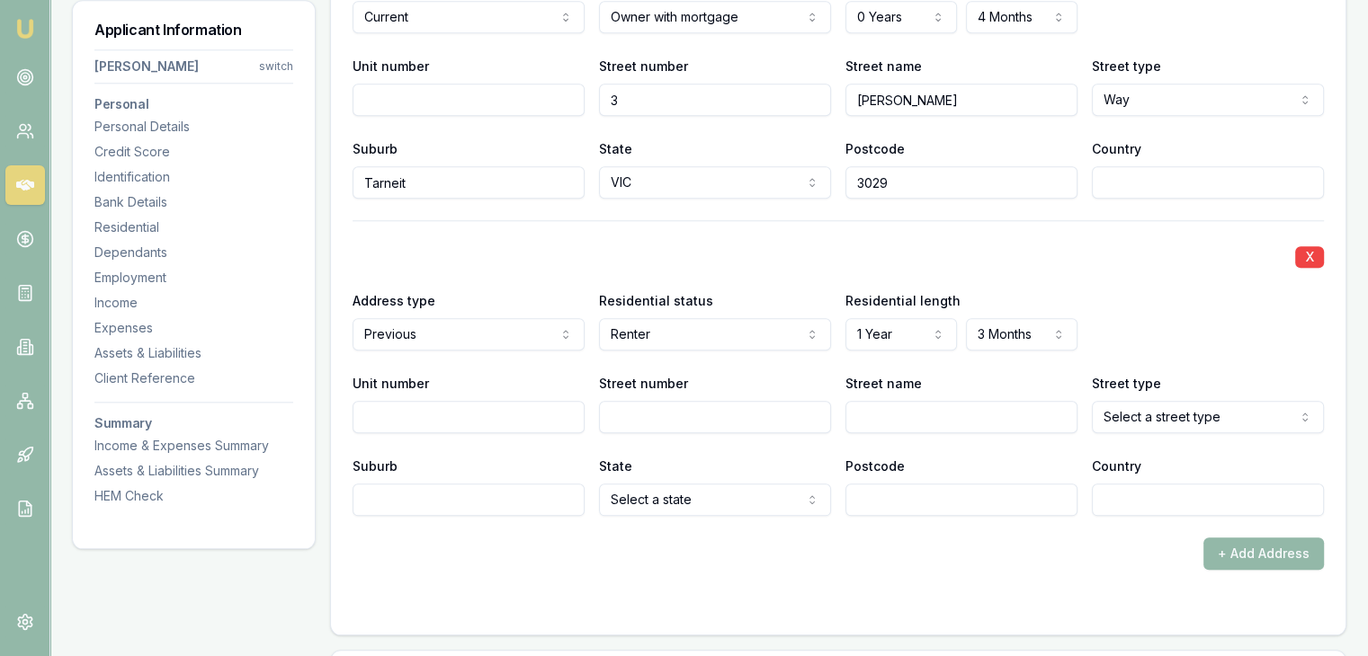
click at [717, 415] on input "Street number" at bounding box center [715, 417] width 232 height 32
type input "11"
click at [1003, 416] on input "Street name" at bounding box center [961, 417] width 232 height 32
paste input "[PERSON_NAME]"
type input "[PERSON_NAME]"
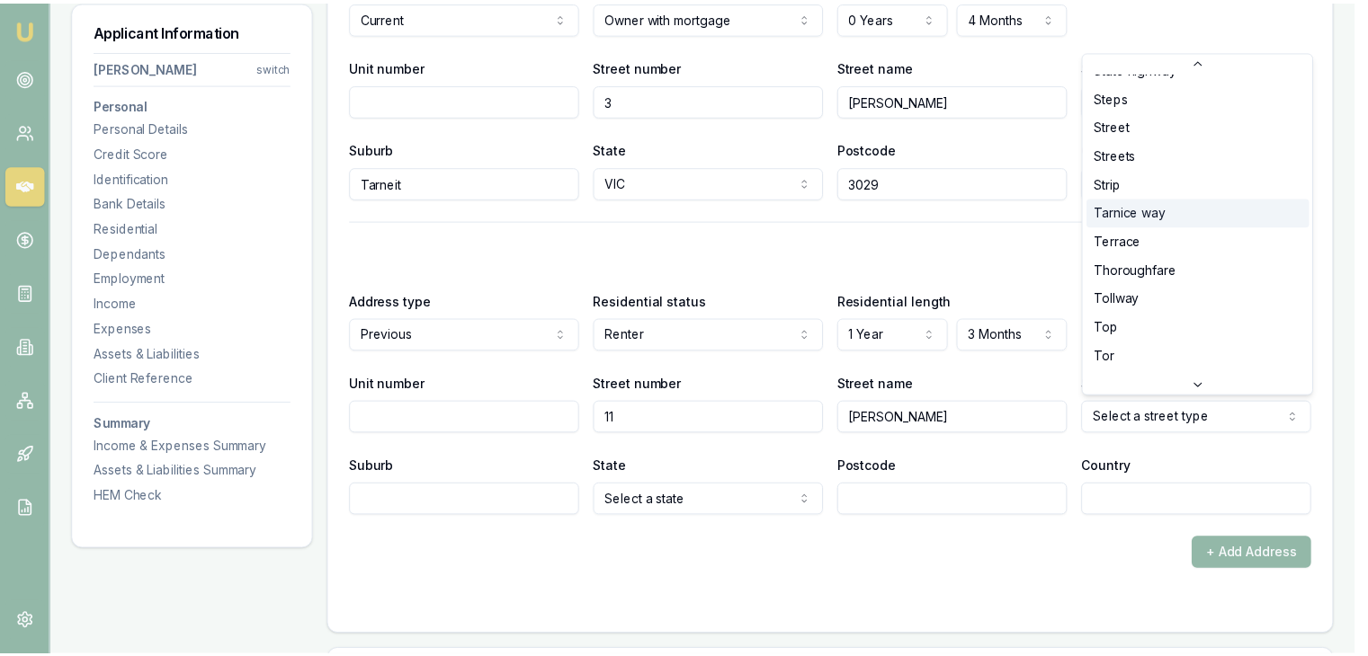
scroll to position [4808, 0]
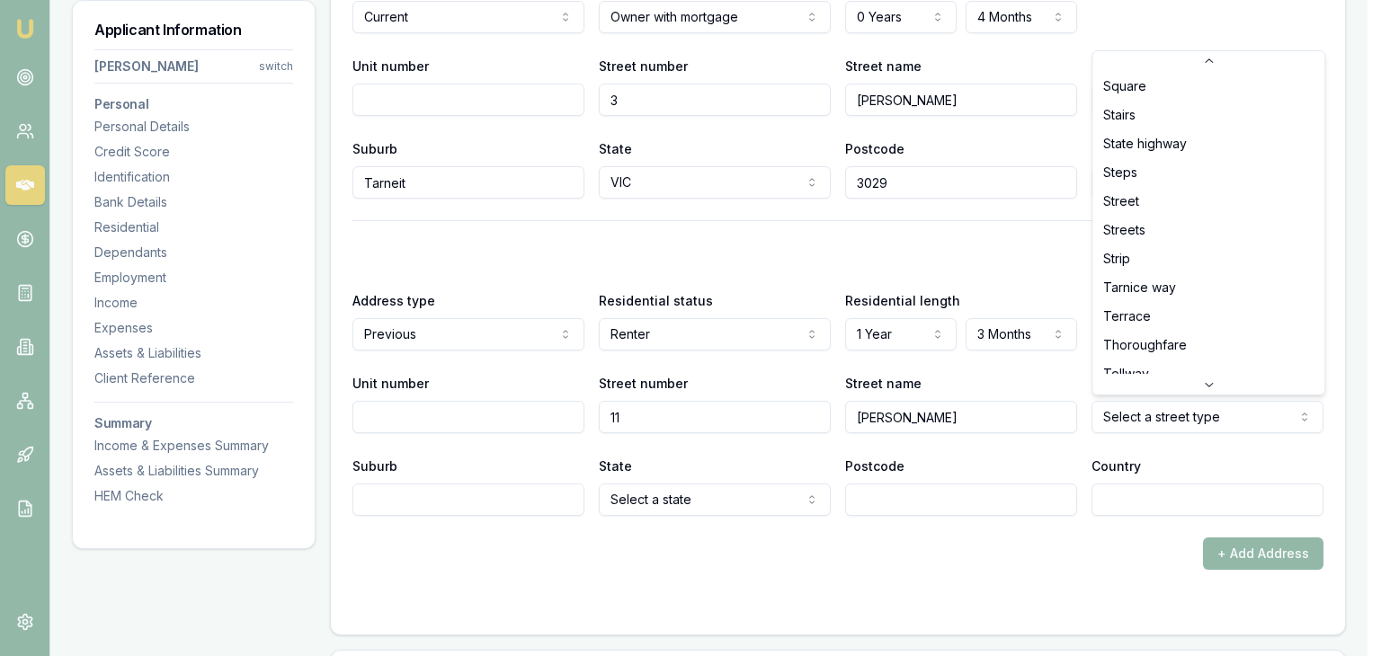
select select "Street"
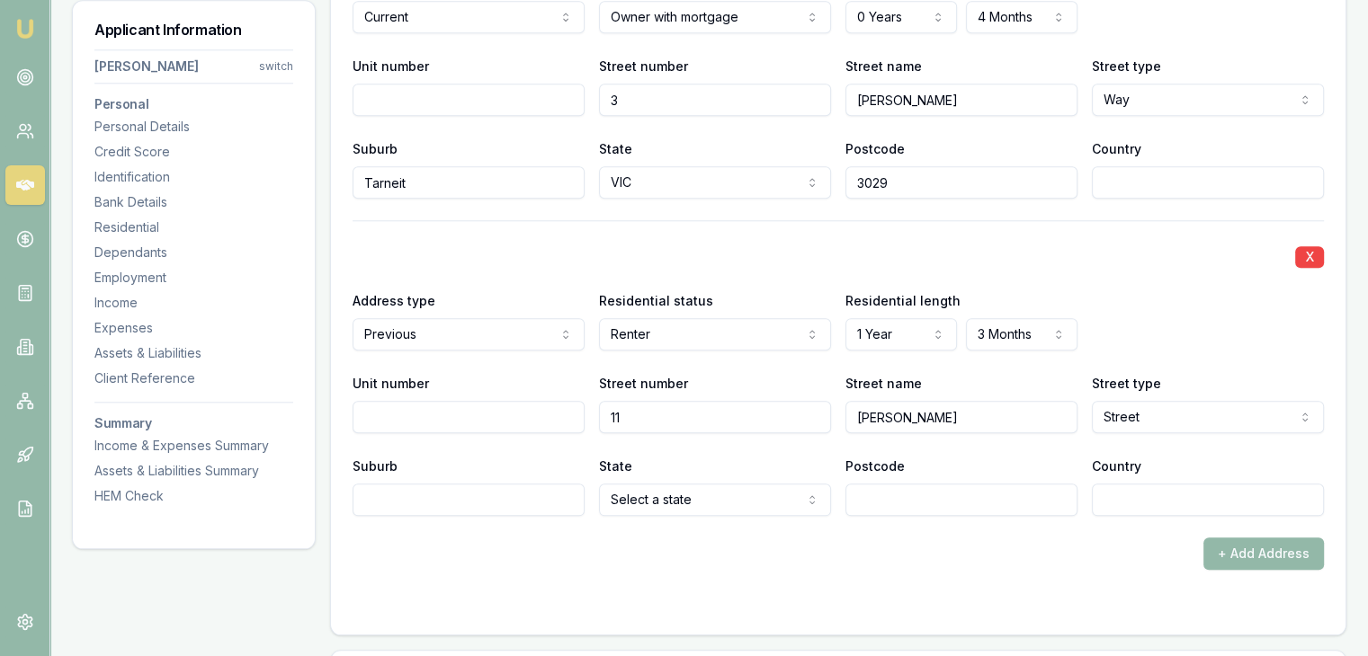
click at [475, 494] on input "Suburb" at bounding box center [468, 500] width 232 height 32
type input "Tarneit"
select select "VIC"
type input "3029"
click at [676, 560] on div "+ Add Address" at bounding box center [837, 554] width 971 height 32
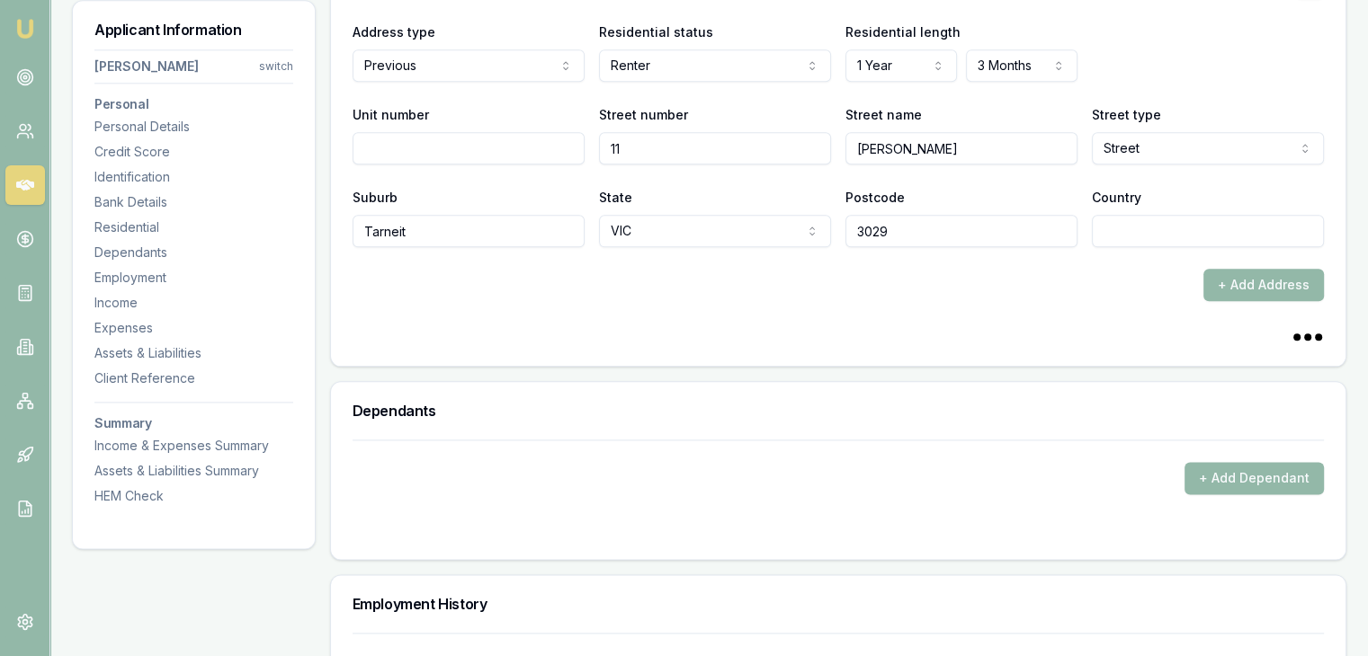
scroll to position [2158, 0]
click at [1202, 474] on button "+ Add Dependant" at bounding box center [1253, 477] width 139 height 32
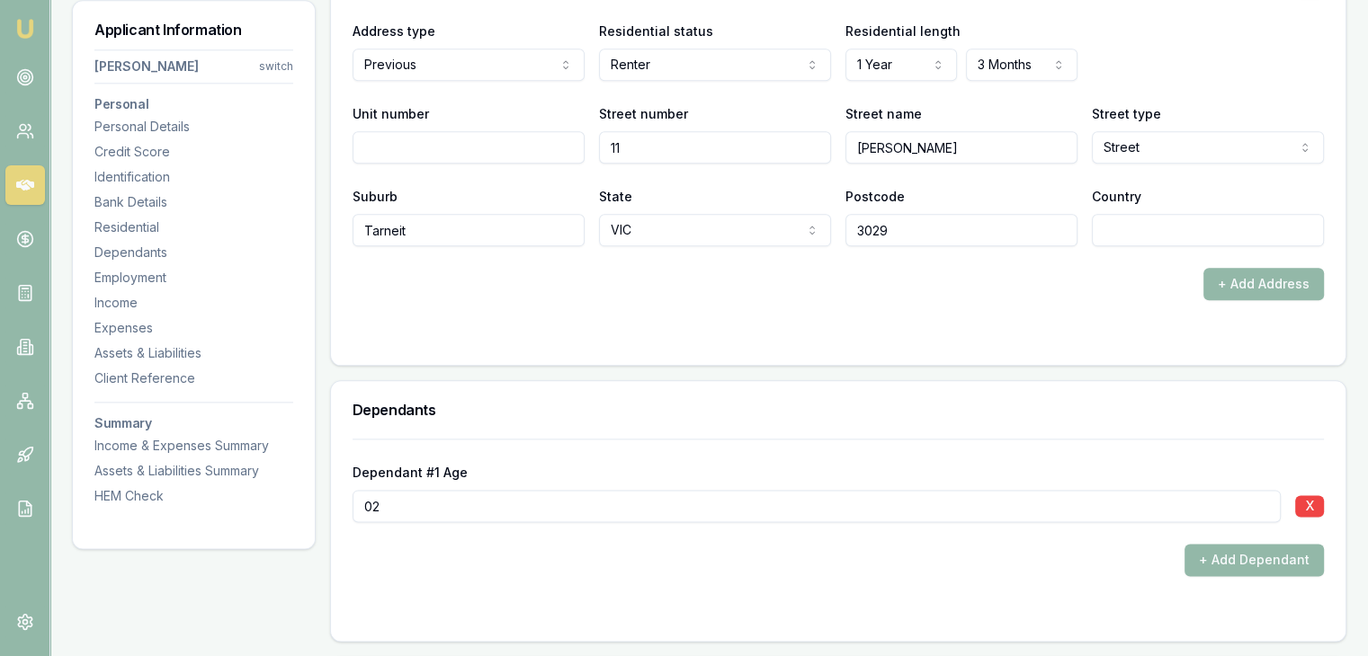
type input "02"
click at [899, 574] on form "Dependant #1 Age [DEMOGRAPHIC_DATA] X + Add Dependant" at bounding box center [837, 529] width 971 height 181
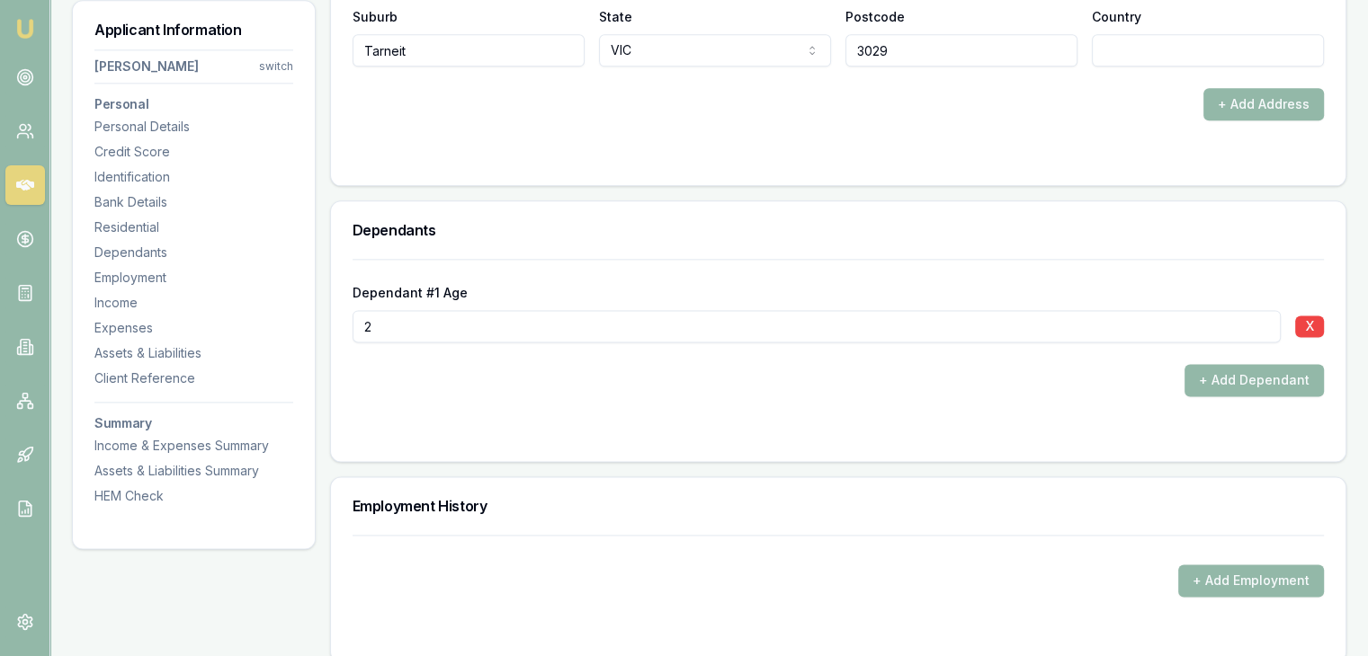
scroll to position [2428, 0]
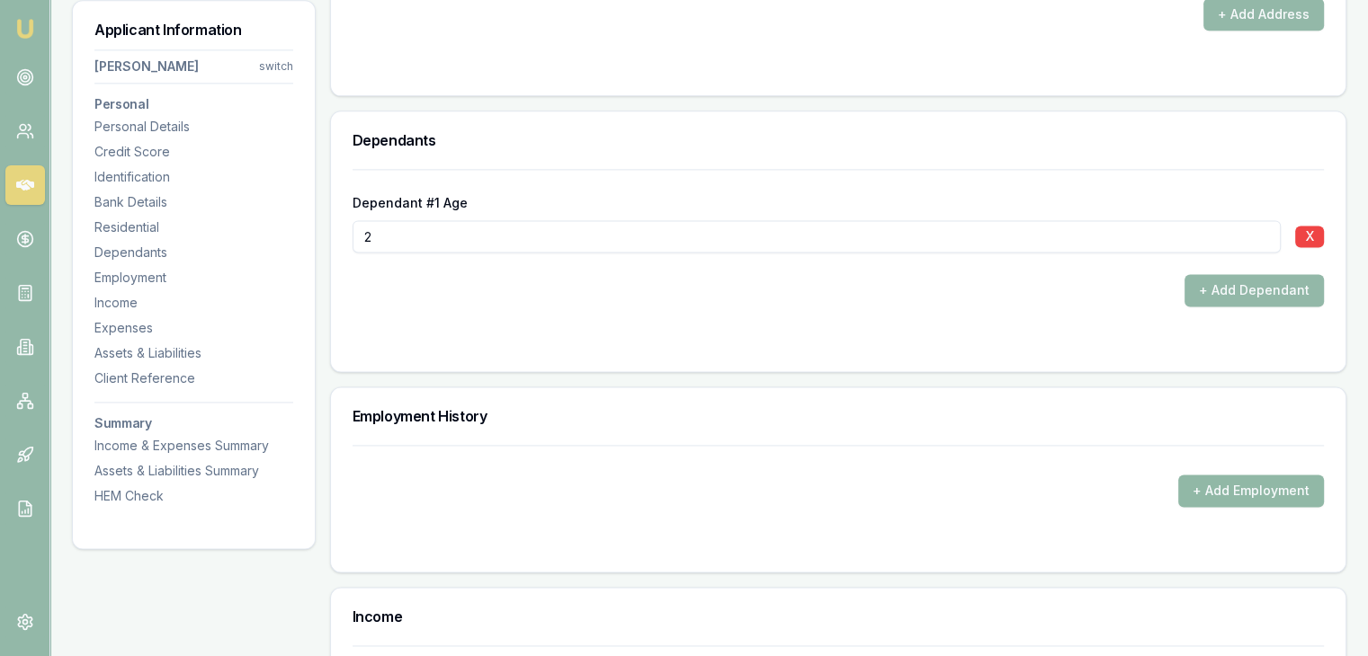
click at [1198, 490] on button "+ Add Employment" at bounding box center [1251, 491] width 146 height 32
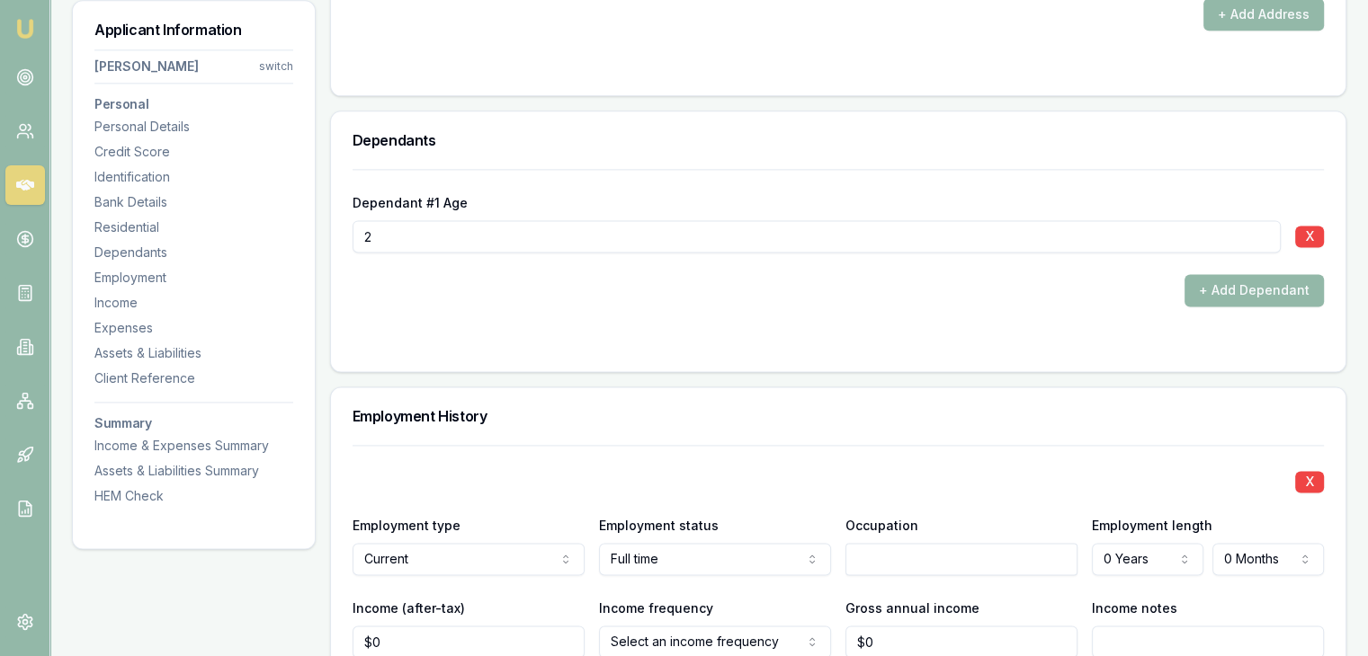
click at [860, 546] on input "text" at bounding box center [961, 559] width 232 height 32
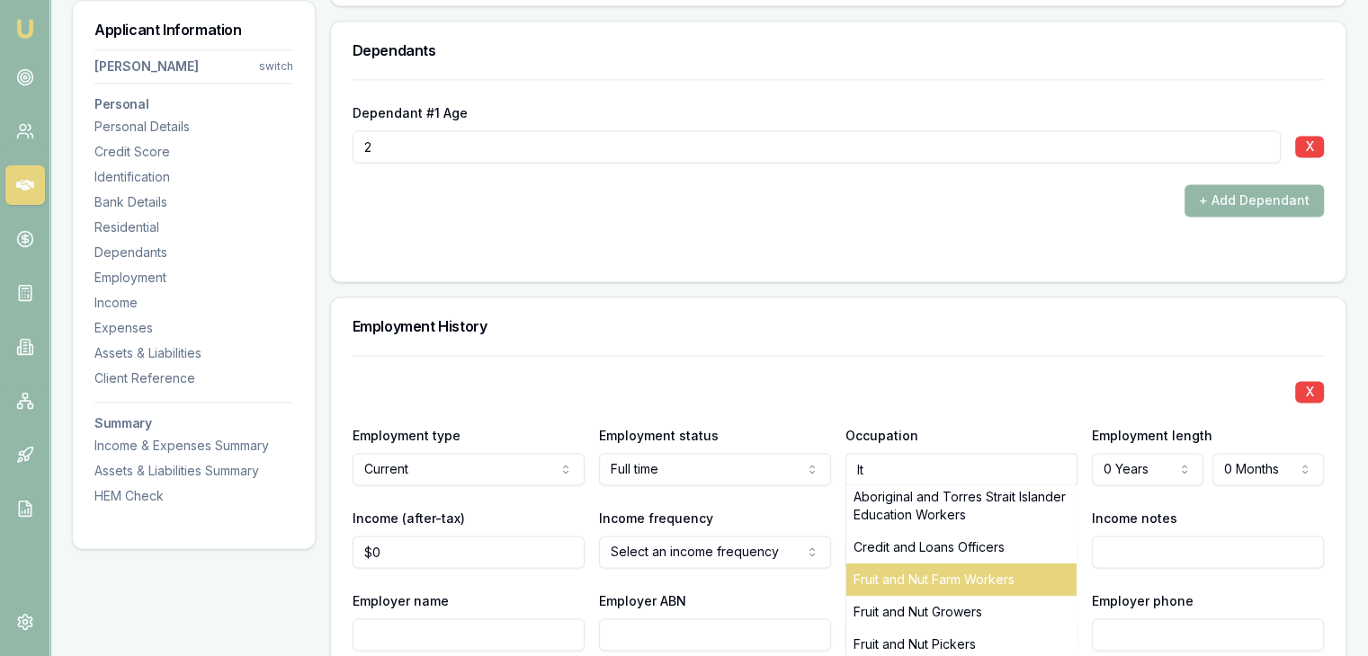
scroll to position [6, 0]
type input "It"
click at [993, 399] on div "X" at bounding box center [837, 390] width 971 height 25
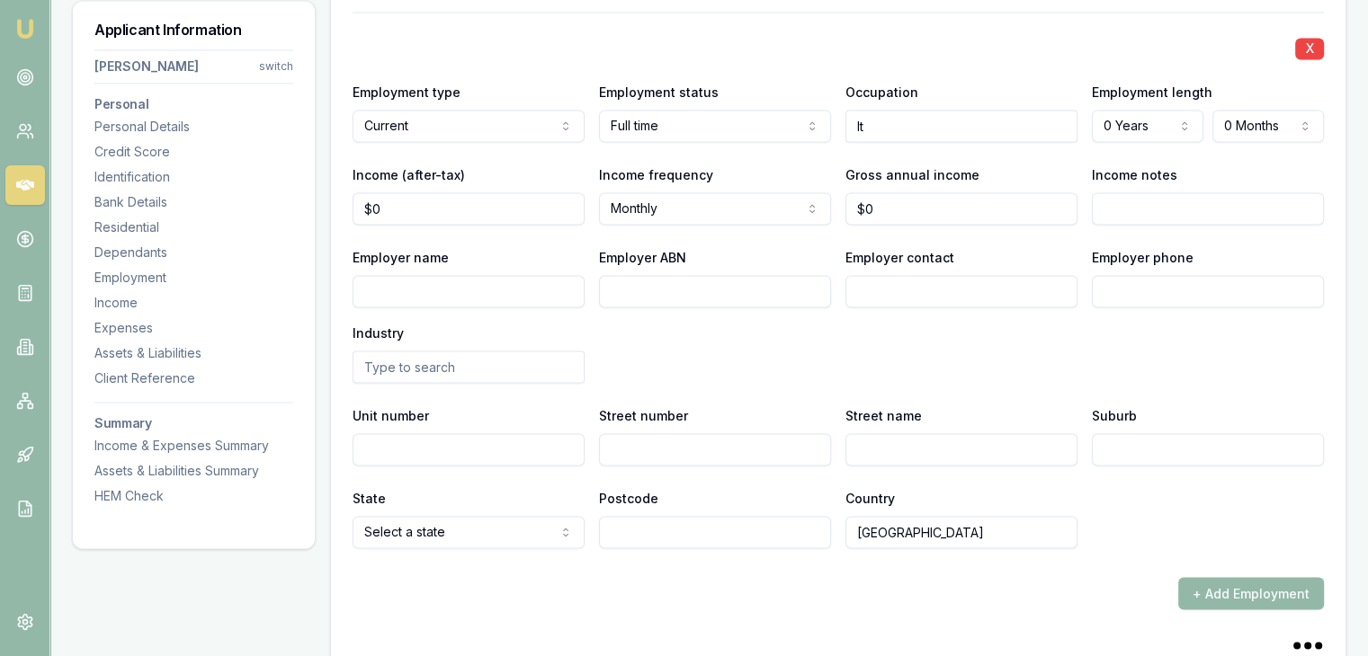
scroll to position [2877, 0]
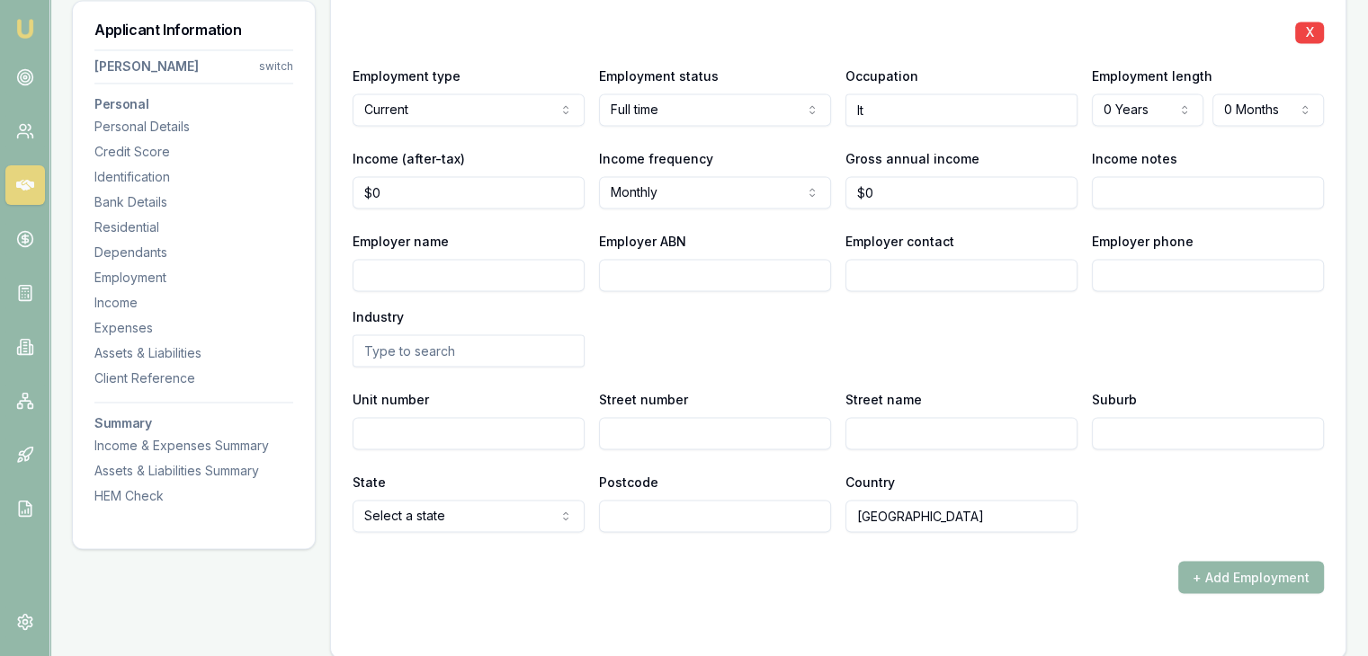
click at [920, 94] on input "It" at bounding box center [961, 110] width 232 height 32
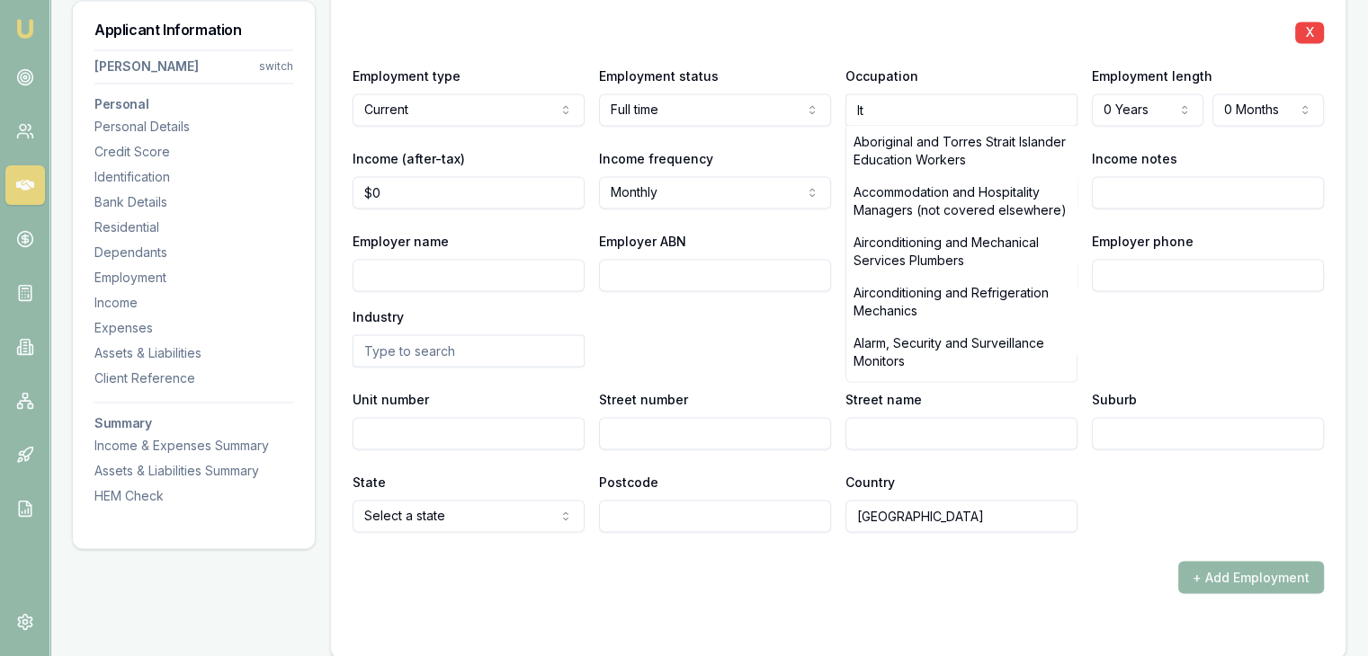
type input "I"
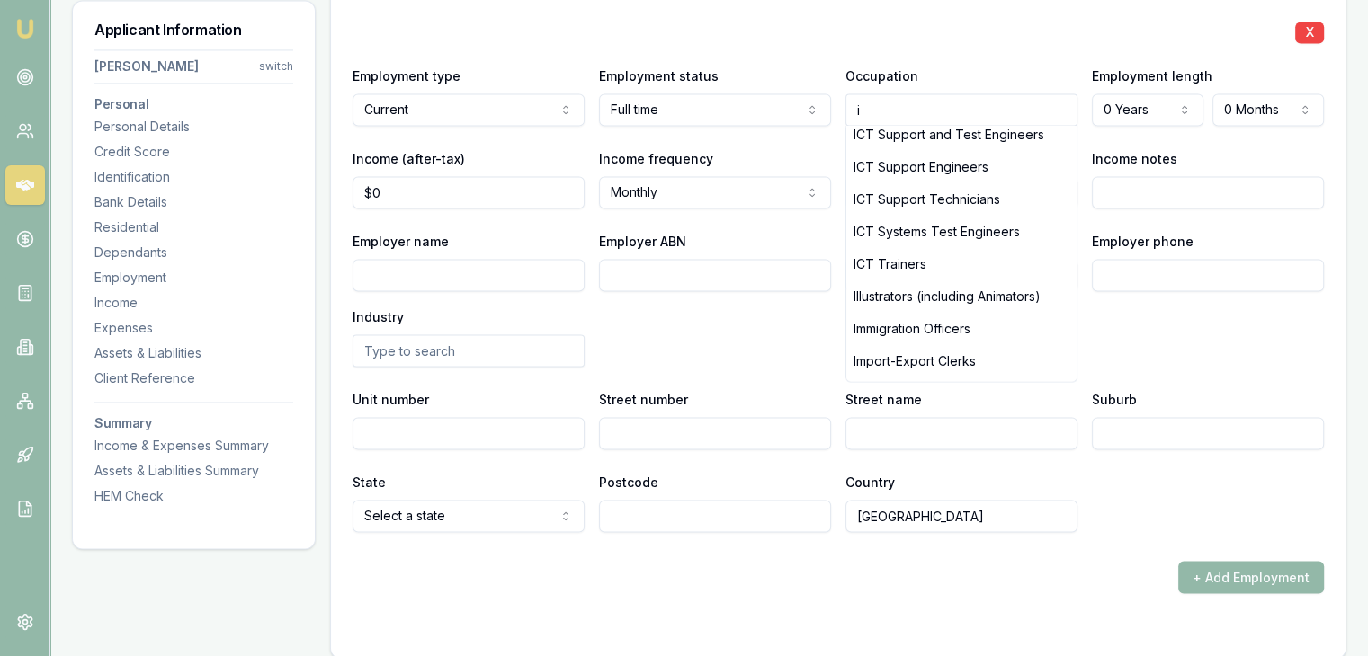
scroll to position [14368, 0]
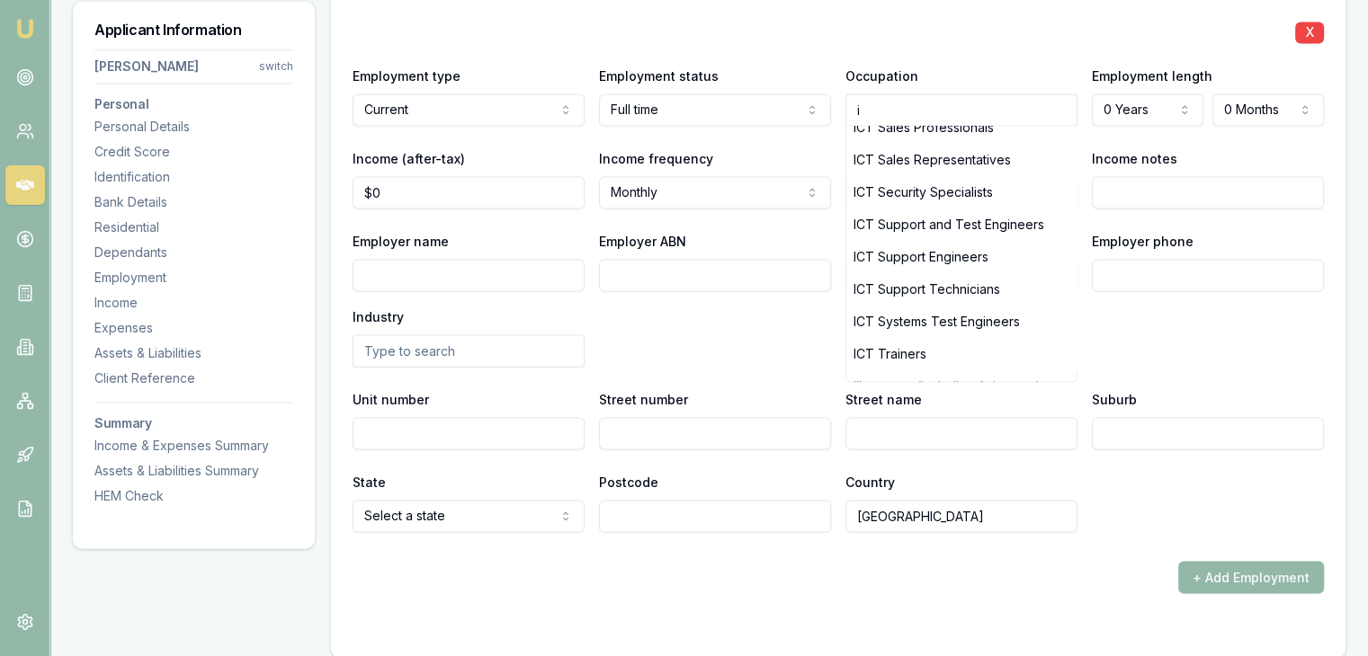
type input "ICT Business Analysts"
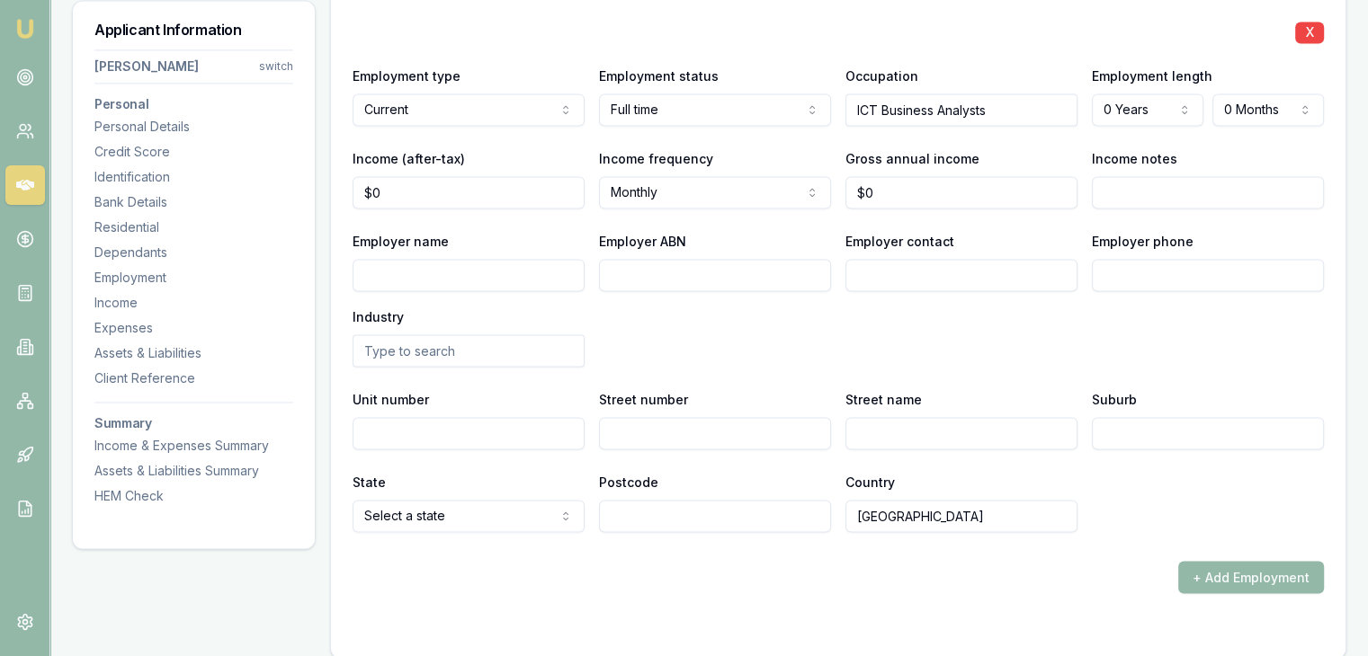
click at [1131, 191] on input "Income notes" at bounding box center [1208, 192] width 232 height 32
click at [485, 196] on input "0" at bounding box center [468, 192] width 232 height 32
type input "$5,741"
drag, startPoint x: 705, startPoint y: 334, endPoint x: 698, endPoint y: 346, distance: 14.5
click at [698, 346] on div "Employer name Employer ABN Employer contact Employer phone Industry" at bounding box center [837, 298] width 971 height 137
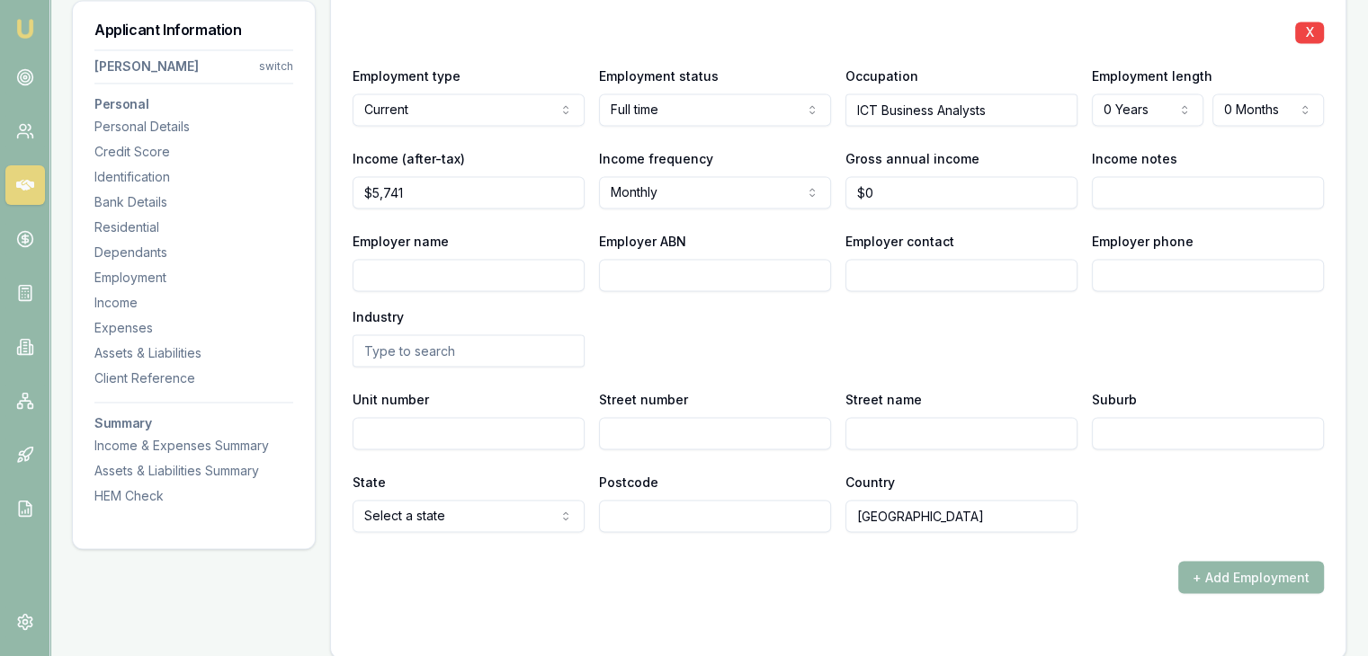
click at [639, 278] on input "Employer ABN" at bounding box center [715, 275] width 232 height 32
click at [686, 271] on input "Employer ABN" at bounding box center [715, 275] width 232 height 32
paste input "61000003592"
type input "61000003592"
click at [925, 259] on input "Employer contact" at bounding box center [961, 275] width 232 height 32
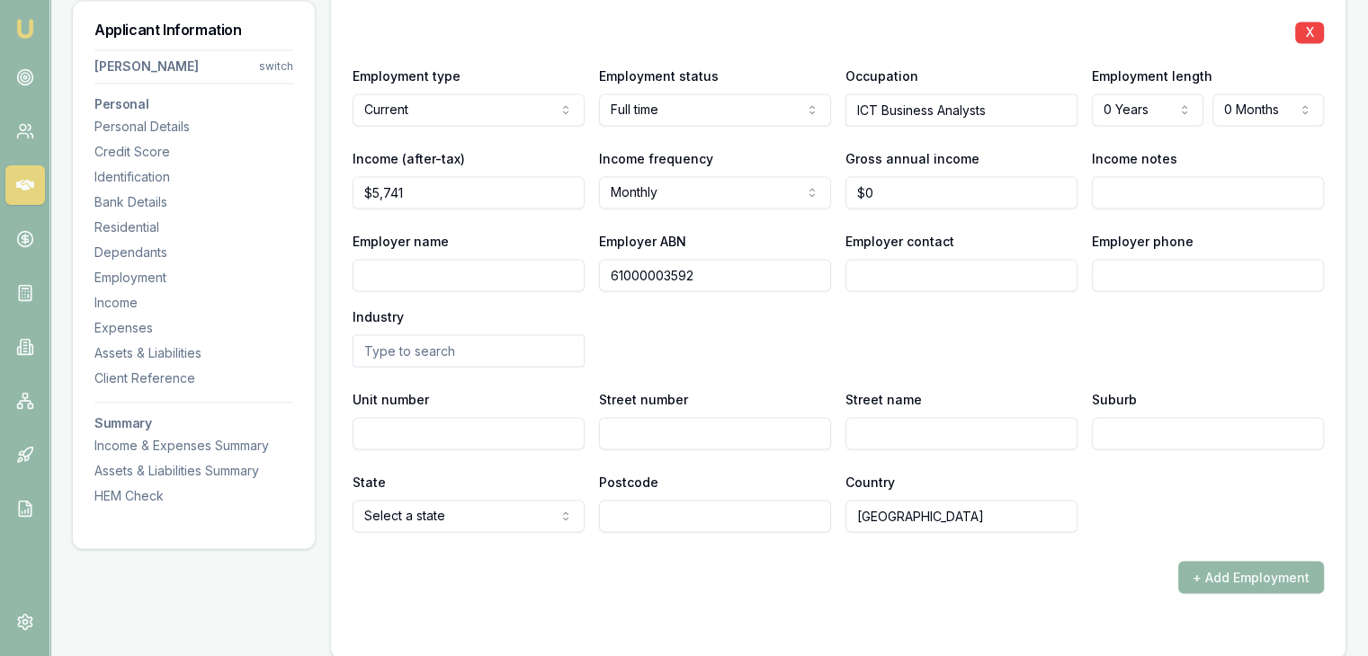
click at [448, 349] on input "text" at bounding box center [468, 350] width 232 height 32
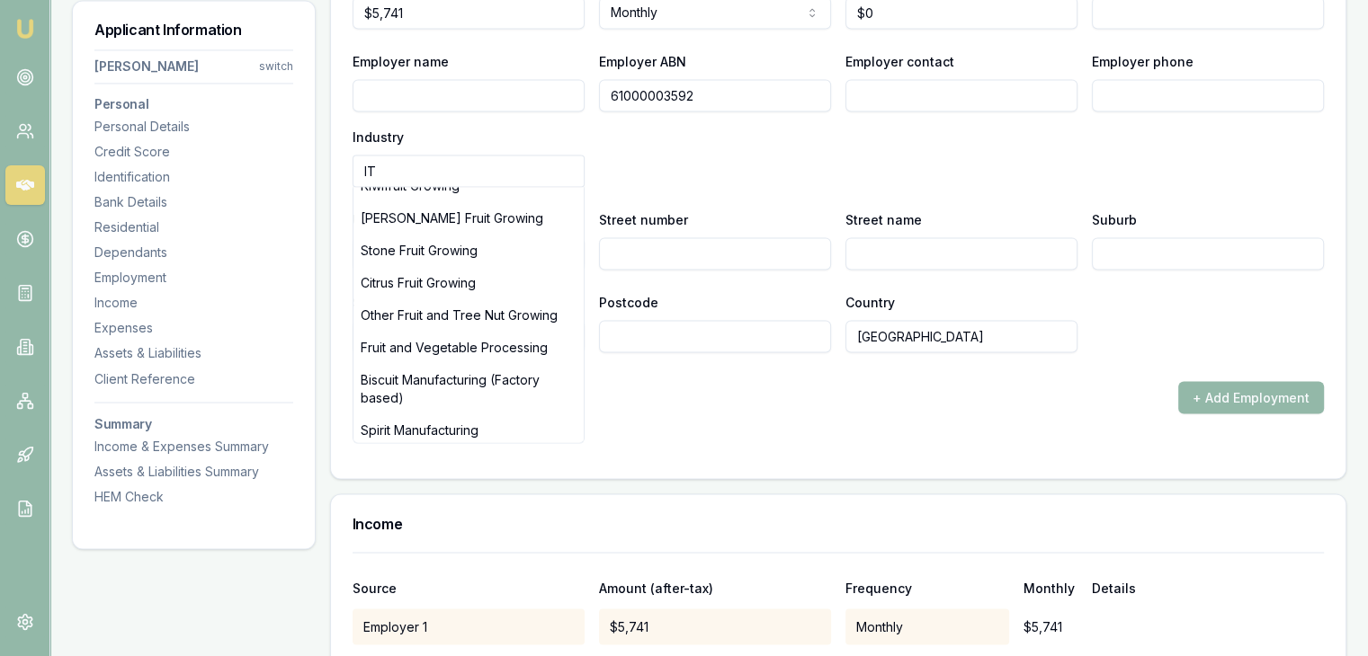
scroll to position [0, 0]
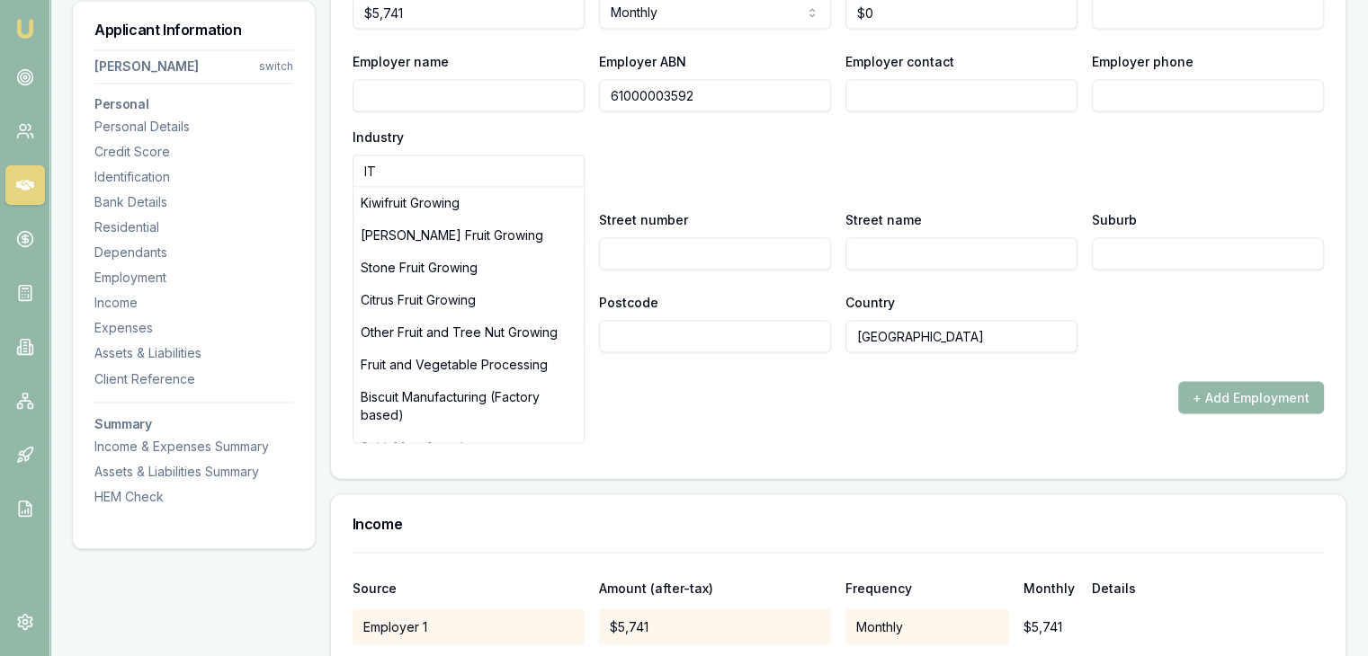
click at [483, 156] on input "IT" at bounding box center [468, 171] width 232 height 32
type input "I"
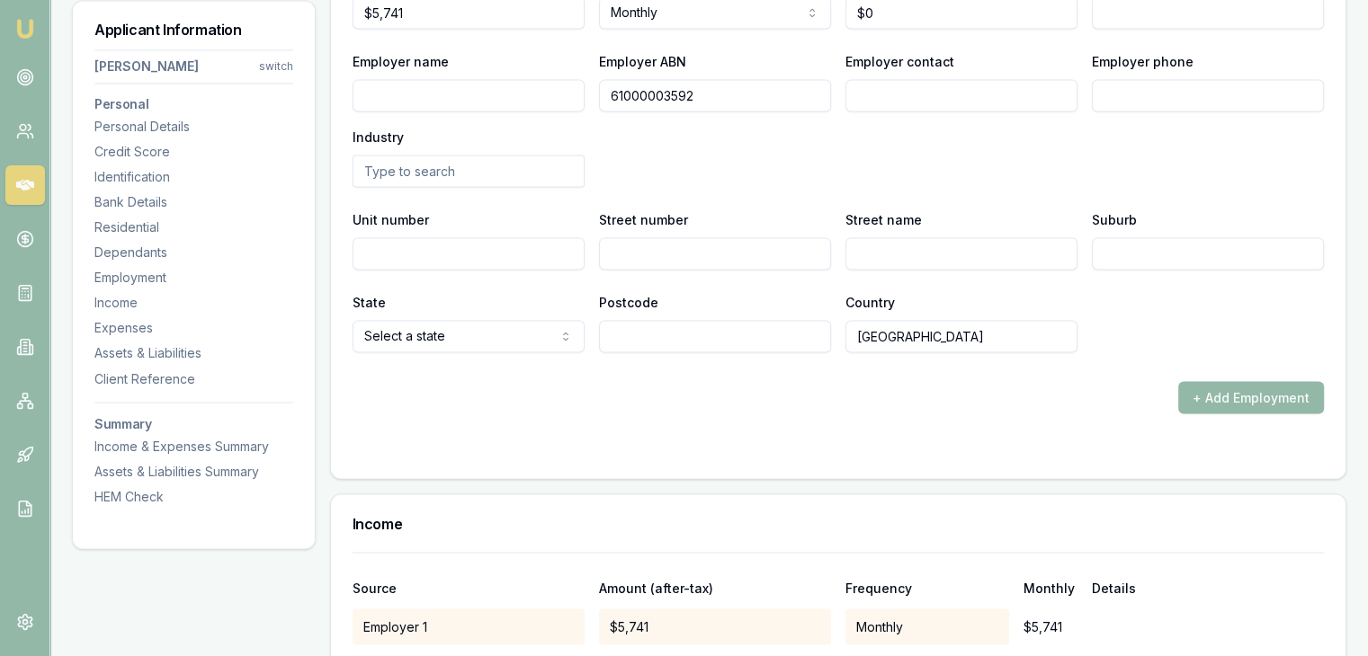
click at [429, 151] on div "Industry" at bounding box center [468, 156] width 232 height 61
click at [424, 166] on input "text" at bounding box center [468, 171] width 232 height 32
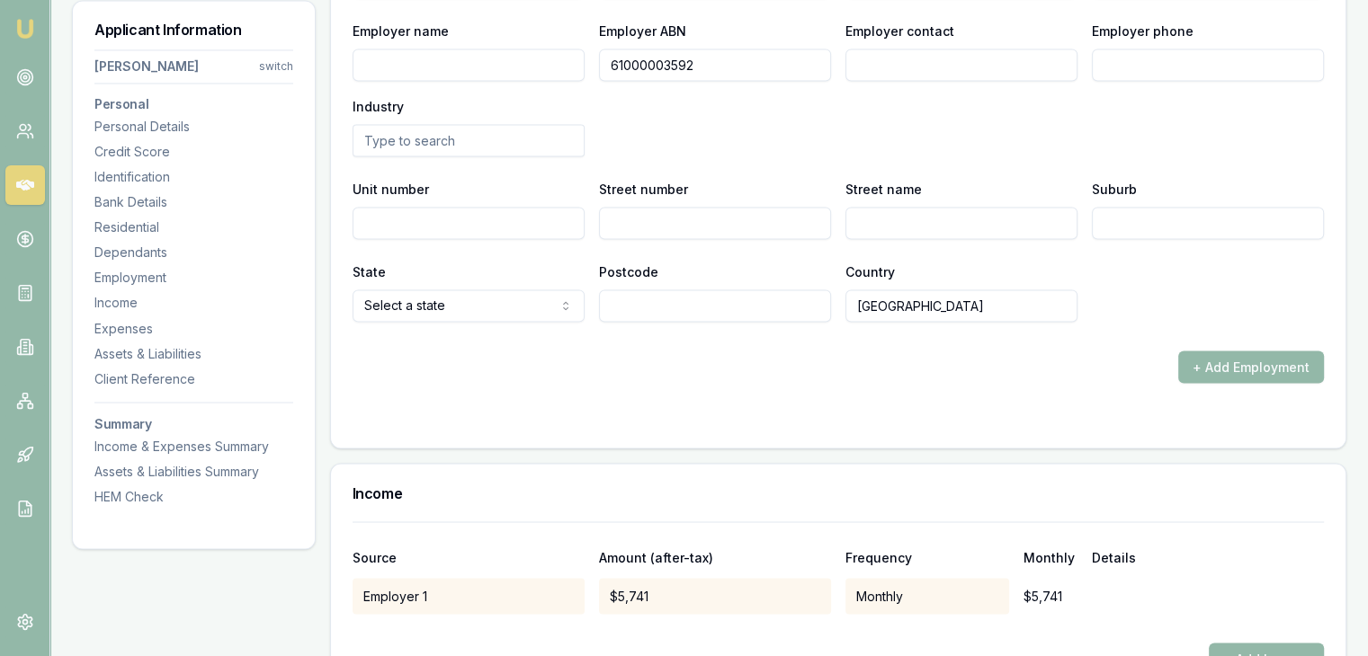
scroll to position [3057, 0]
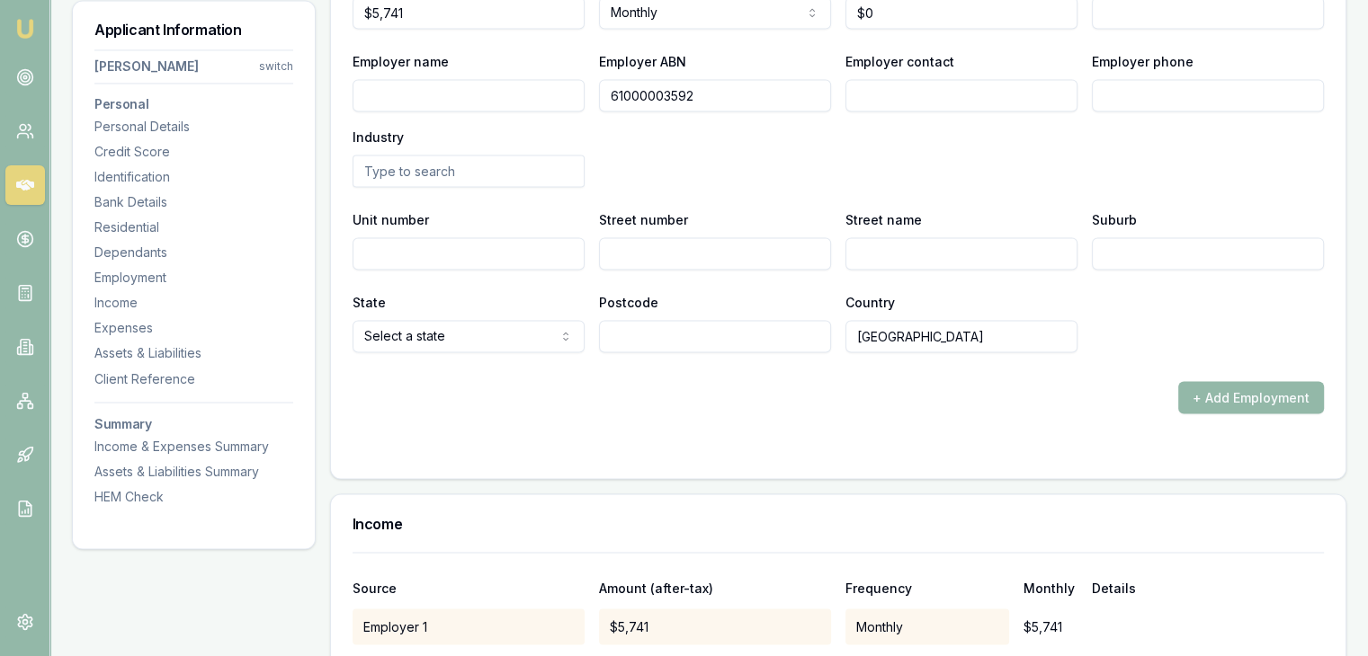
click at [420, 252] on input "Unit number" at bounding box center [468, 253] width 232 height 32
paste input "Suite A/Level 7"
type input "Suite A/Level 7"
click at [683, 245] on input "Street number" at bounding box center [715, 253] width 232 height 32
click at [708, 248] on input "Street number" at bounding box center [715, 253] width 232 height 32
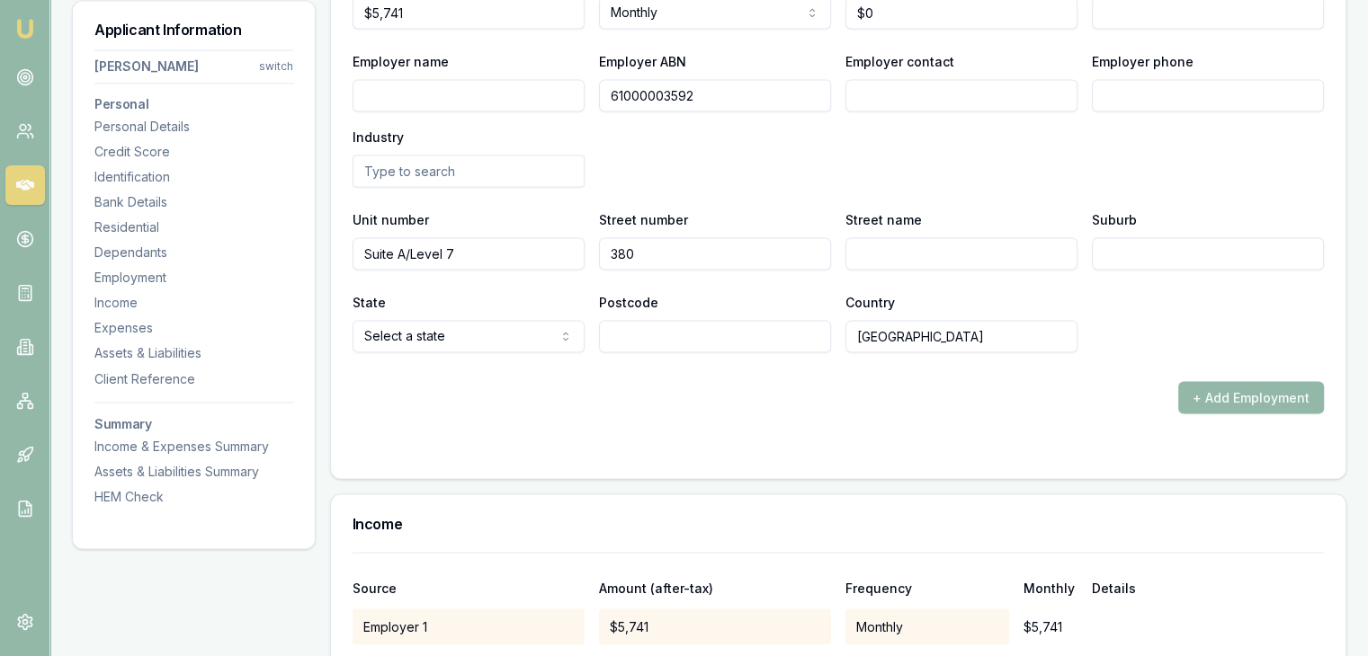
type input "380"
click at [892, 260] on input "Street name" at bounding box center [961, 253] width 232 height 32
click at [925, 252] on input "Dockland" at bounding box center [961, 253] width 232 height 32
type input "[GEOGRAPHIC_DATA]"
type input "Dockland"
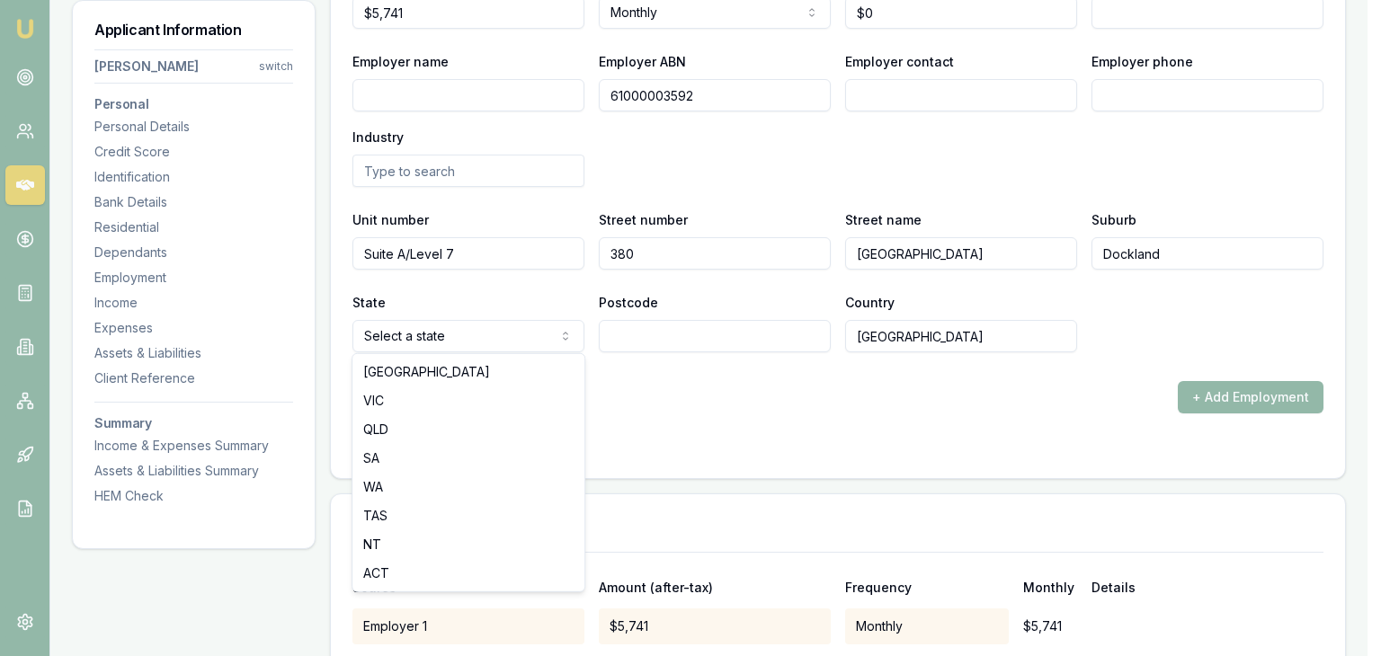
select select "VIC"
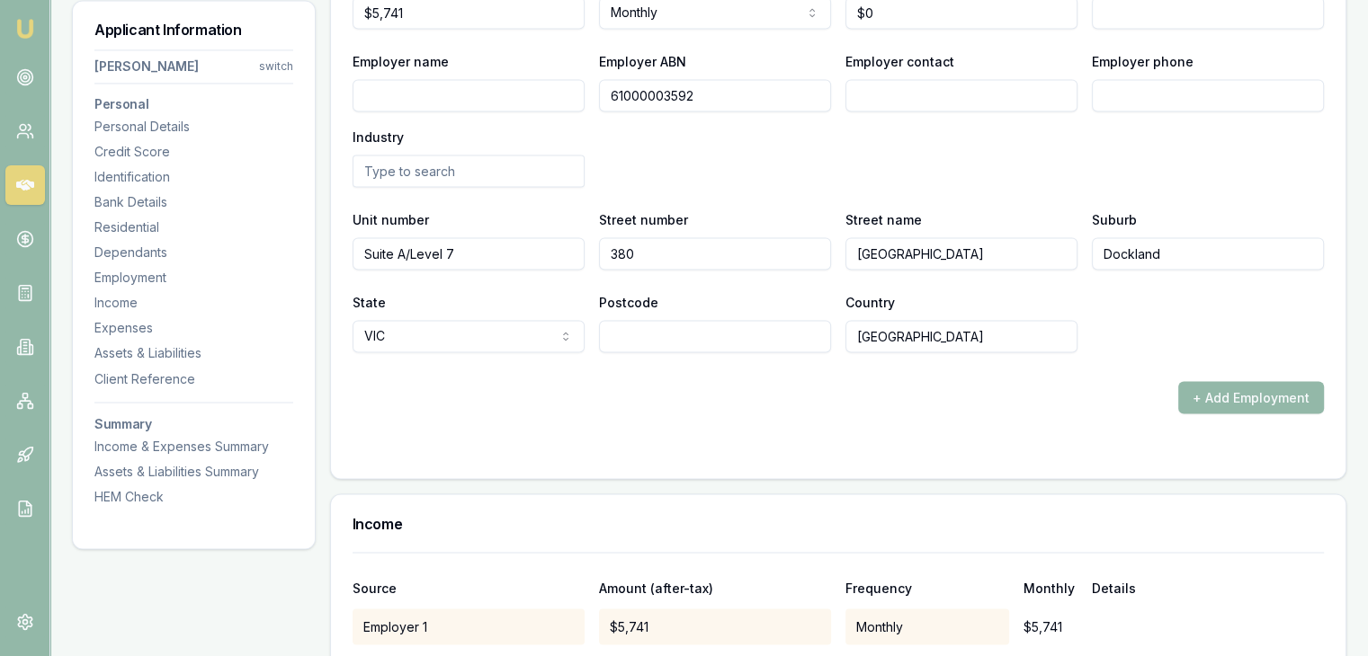
click at [633, 339] on input "Postcode" at bounding box center [715, 336] width 232 height 32
click at [712, 320] on input "Postcode" at bounding box center [715, 336] width 232 height 32
type input "3008"
click at [684, 394] on div "+ Add Employment" at bounding box center [837, 397] width 971 height 32
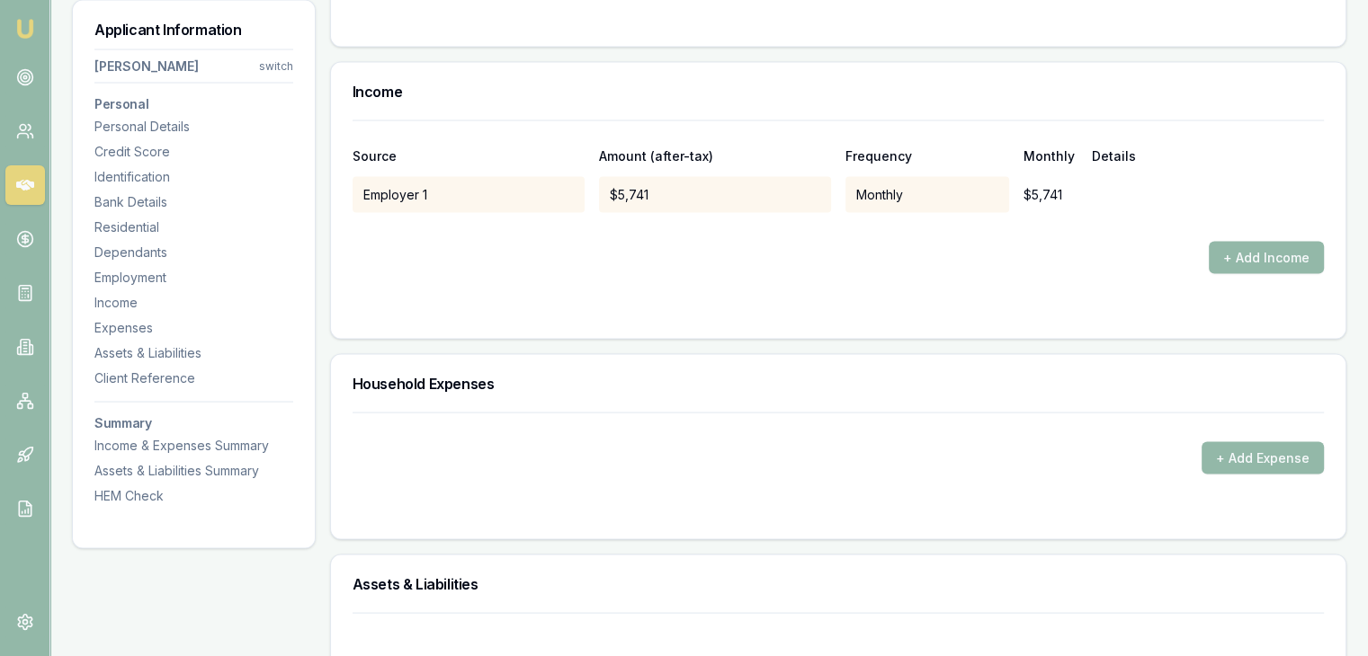
scroll to position [3506, 0]
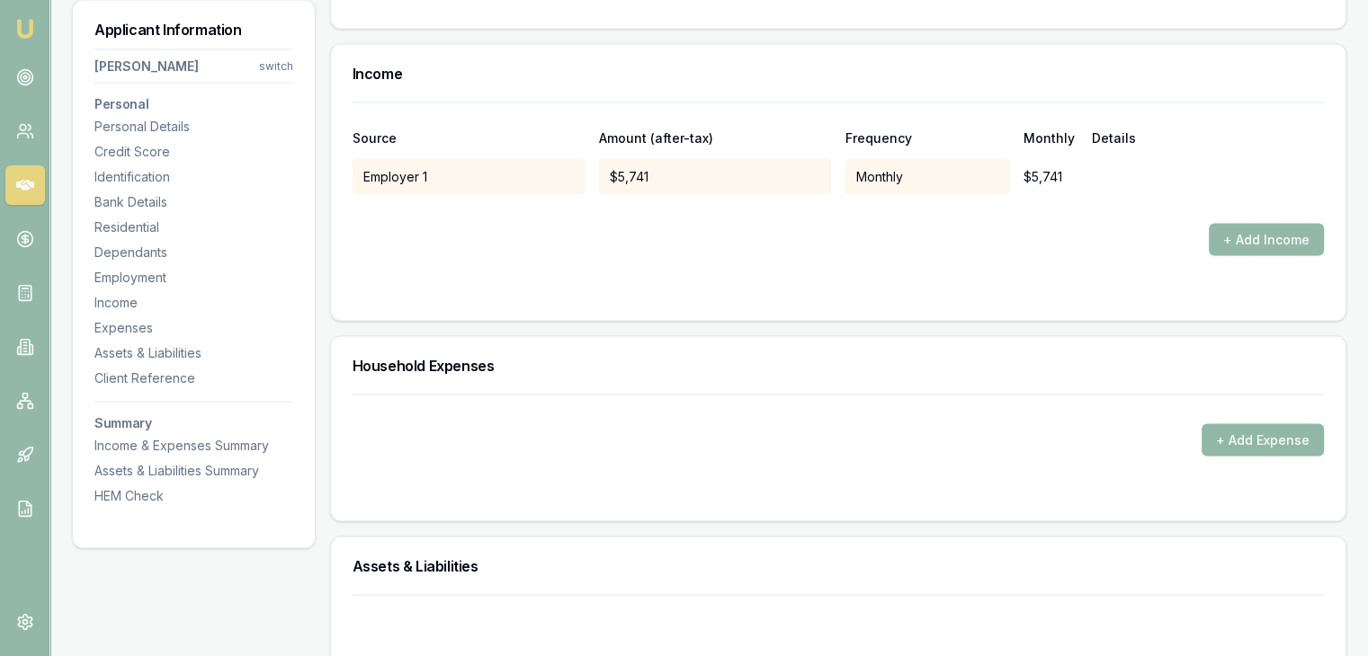
click at [1225, 435] on button "+ Add Expense" at bounding box center [1262, 440] width 122 height 32
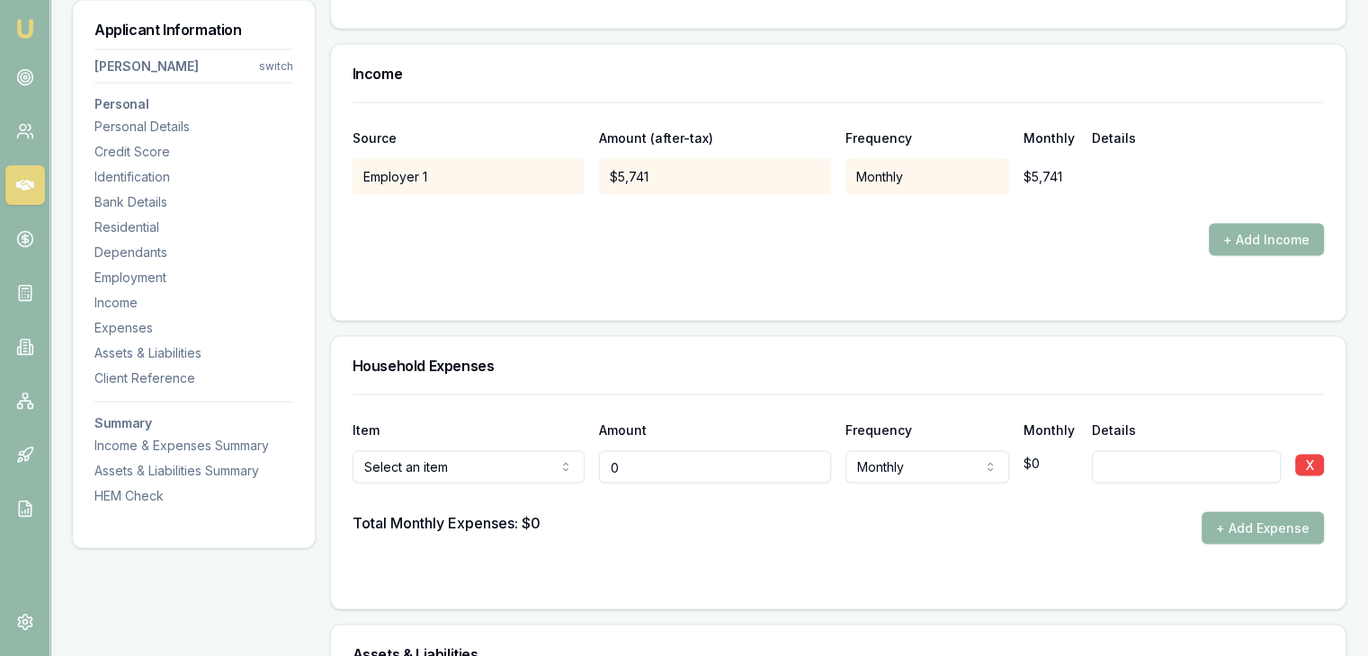
type input "$0"
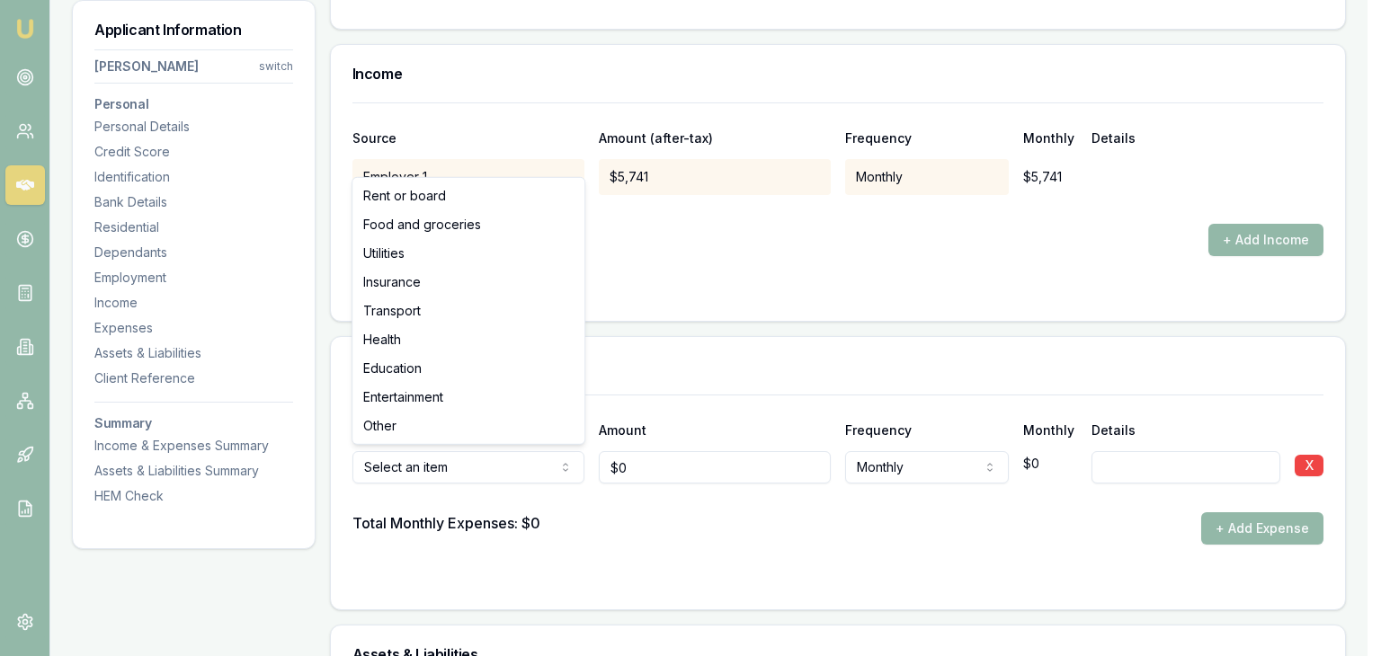
select select "FOOD_AND_GROCERIES"
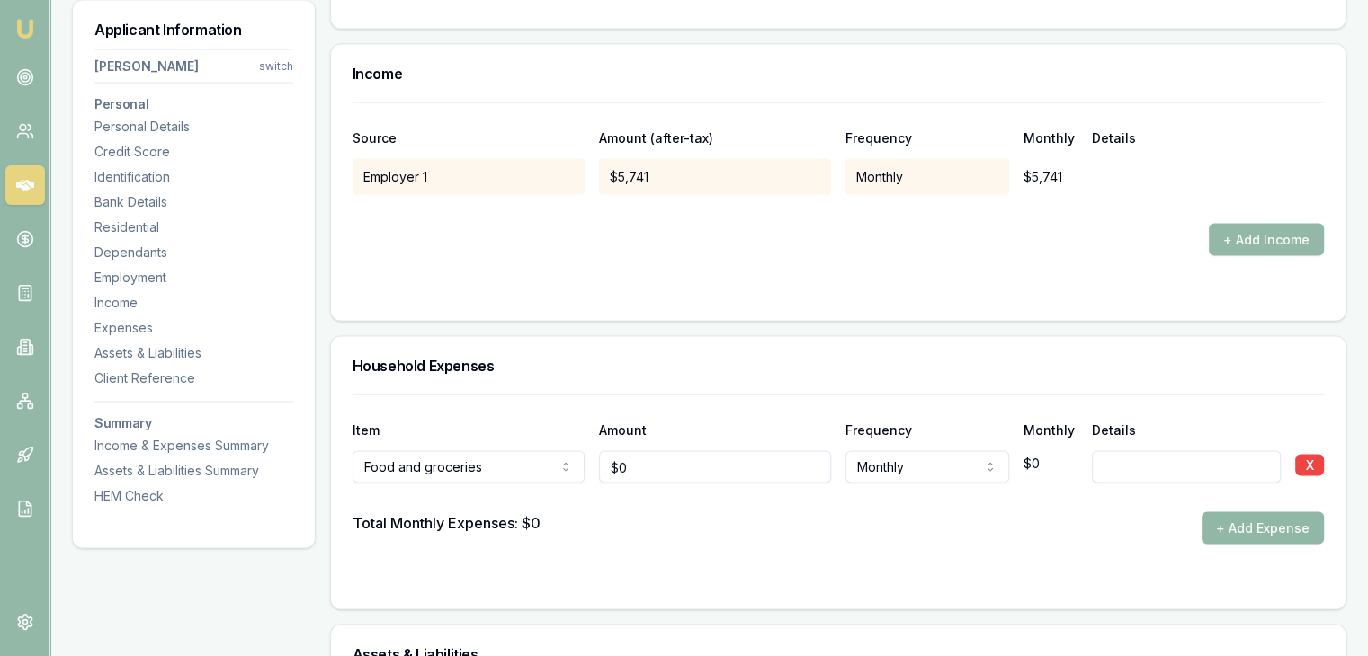
click at [1223, 533] on button "+ Add Expense" at bounding box center [1262, 528] width 122 height 32
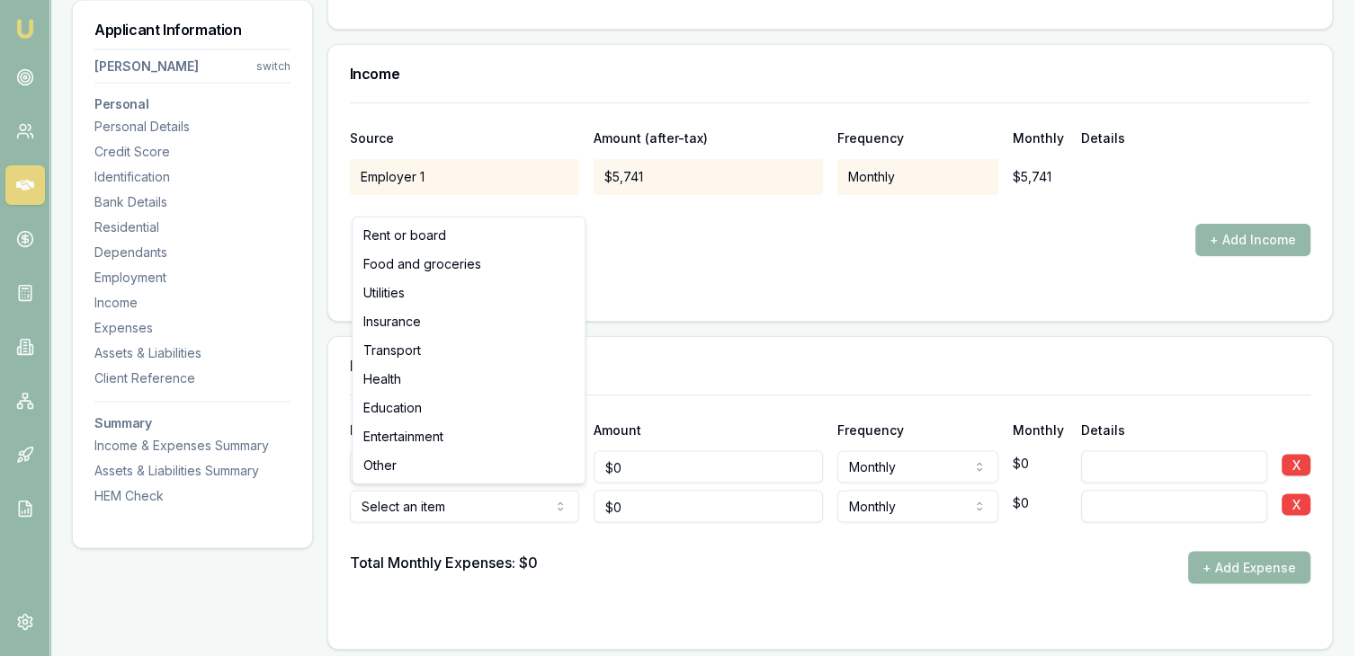
type input "$0"
select select "UTILITIES"
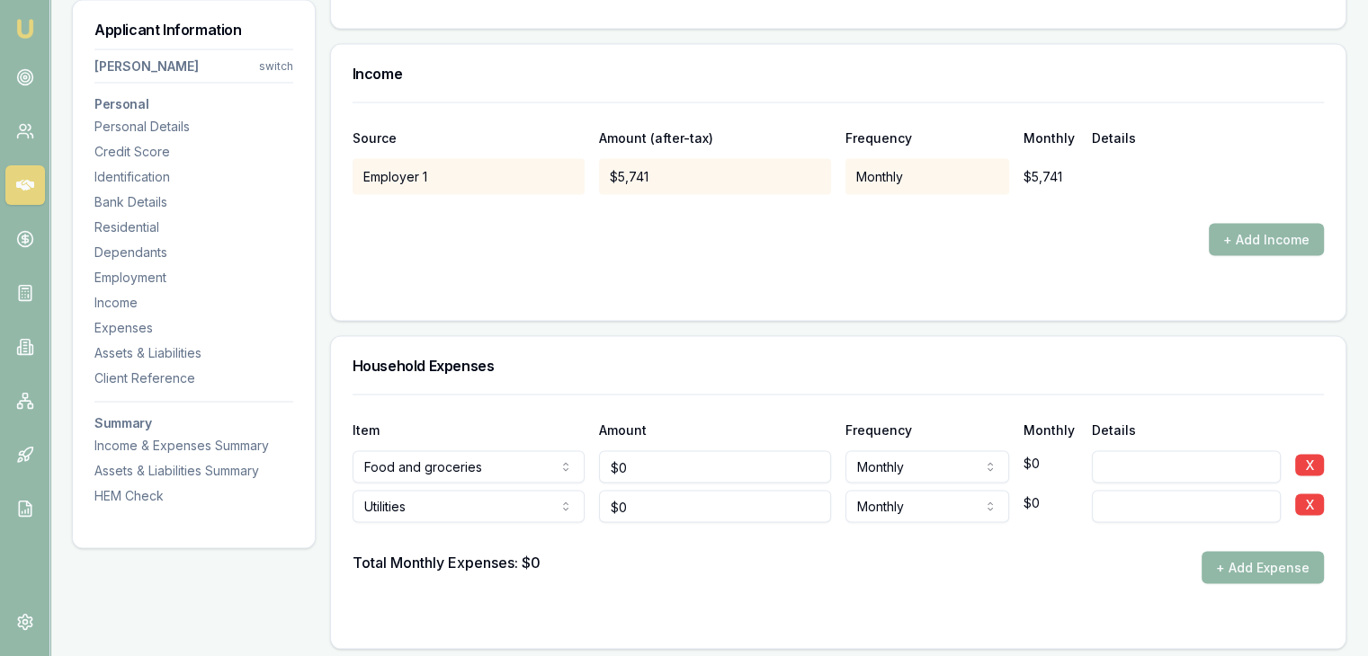
drag, startPoint x: 1214, startPoint y: 560, endPoint x: 1039, endPoint y: 564, distance: 174.5
click at [1215, 560] on button "+ Add Expense" at bounding box center [1262, 568] width 122 height 32
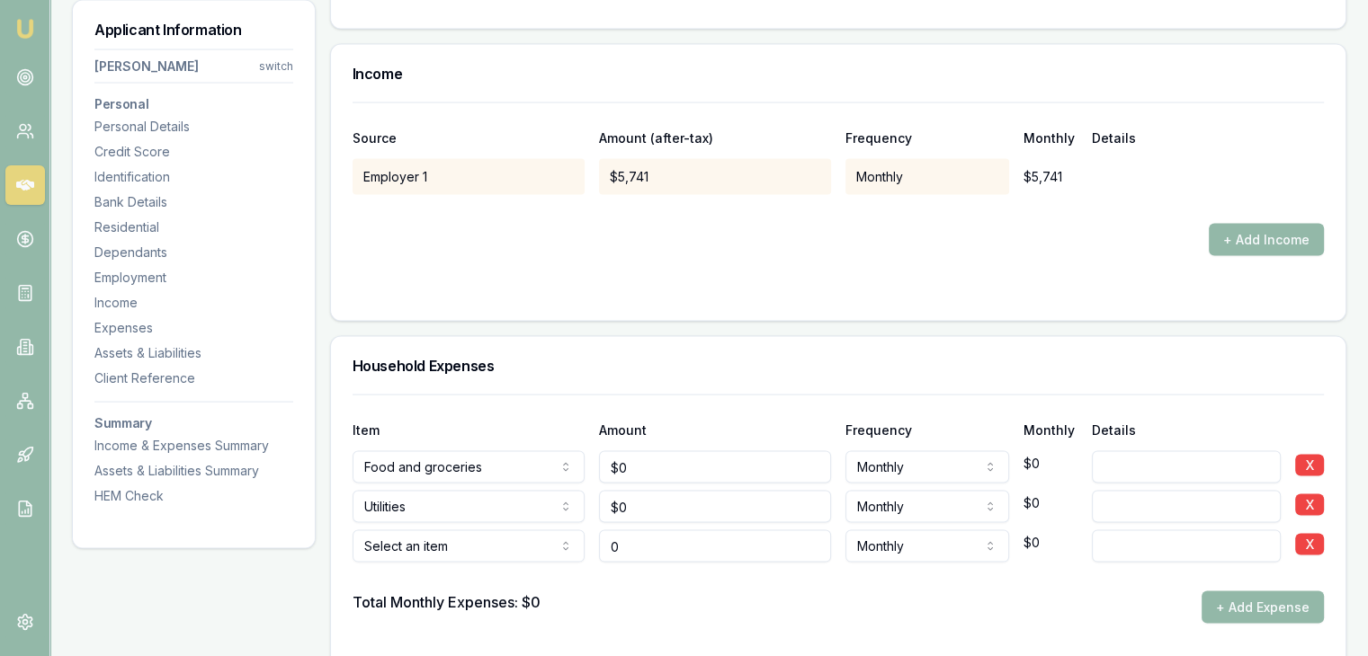
type input "$0"
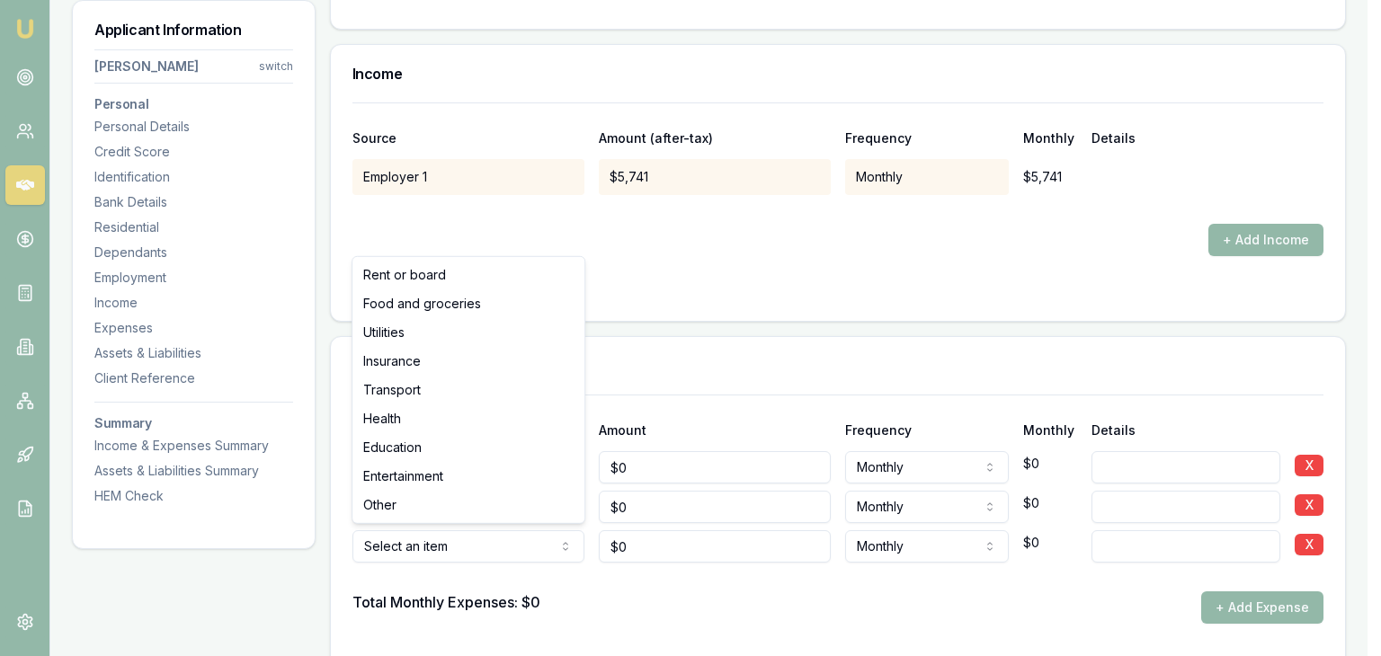
select select "INSURANCE"
drag, startPoint x: 457, startPoint y: 364, endPoint x: 457, endPoint y: 386, distance: 21.6
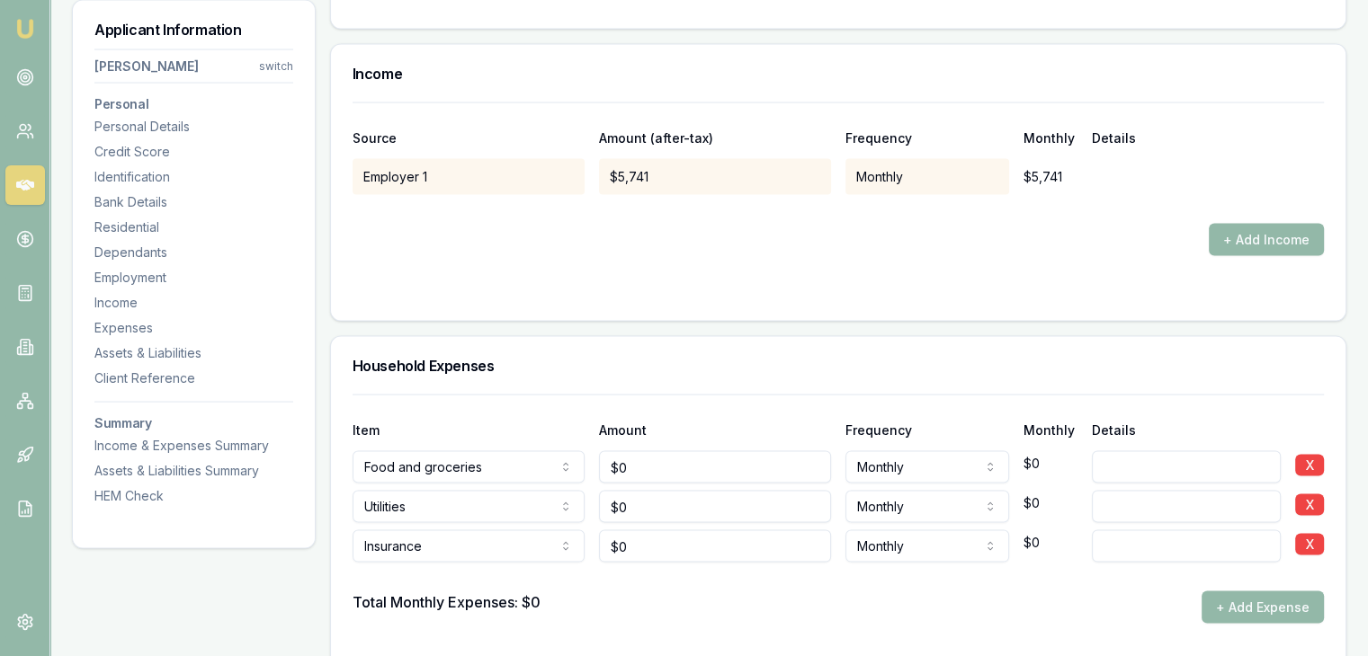
drag, startPoint x: 1255, startPoint y: 600, endPoint x: 1089, endPoint y: 600, distance: 166.3
click at [1252, 600] on button "+ Add Expense" at bounding box center [1262, 608] width 122 height 32
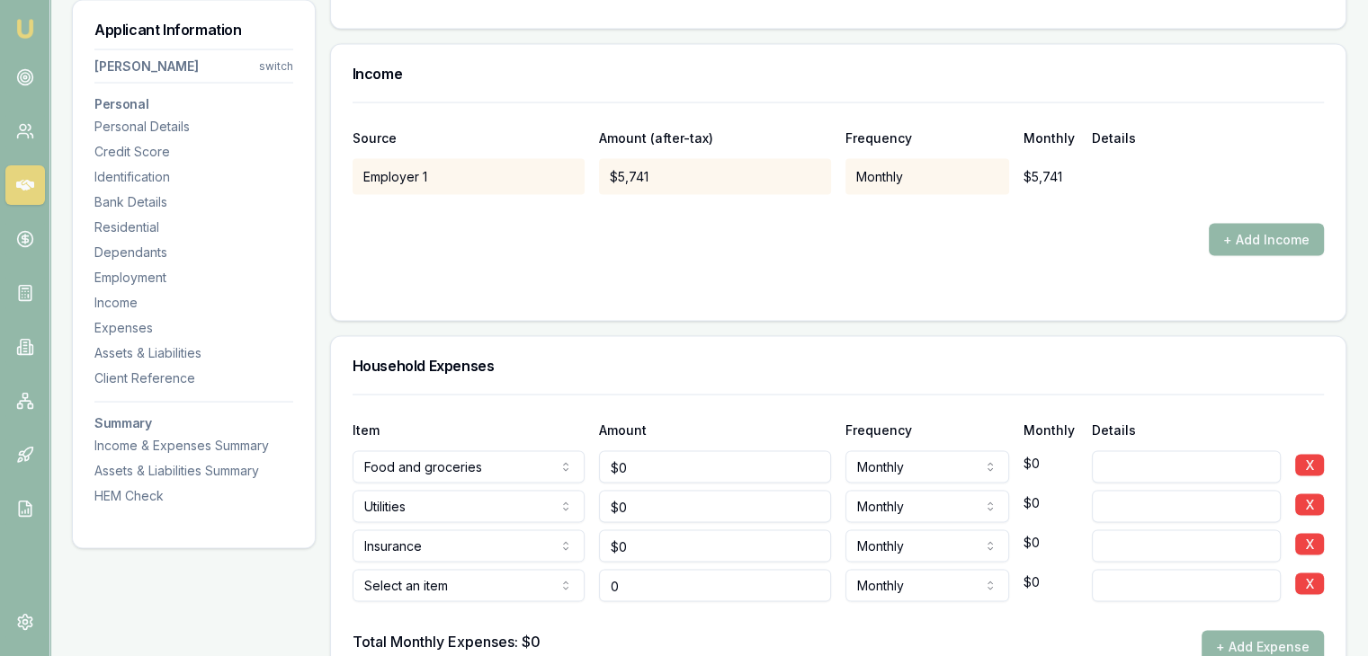
type input "$0"
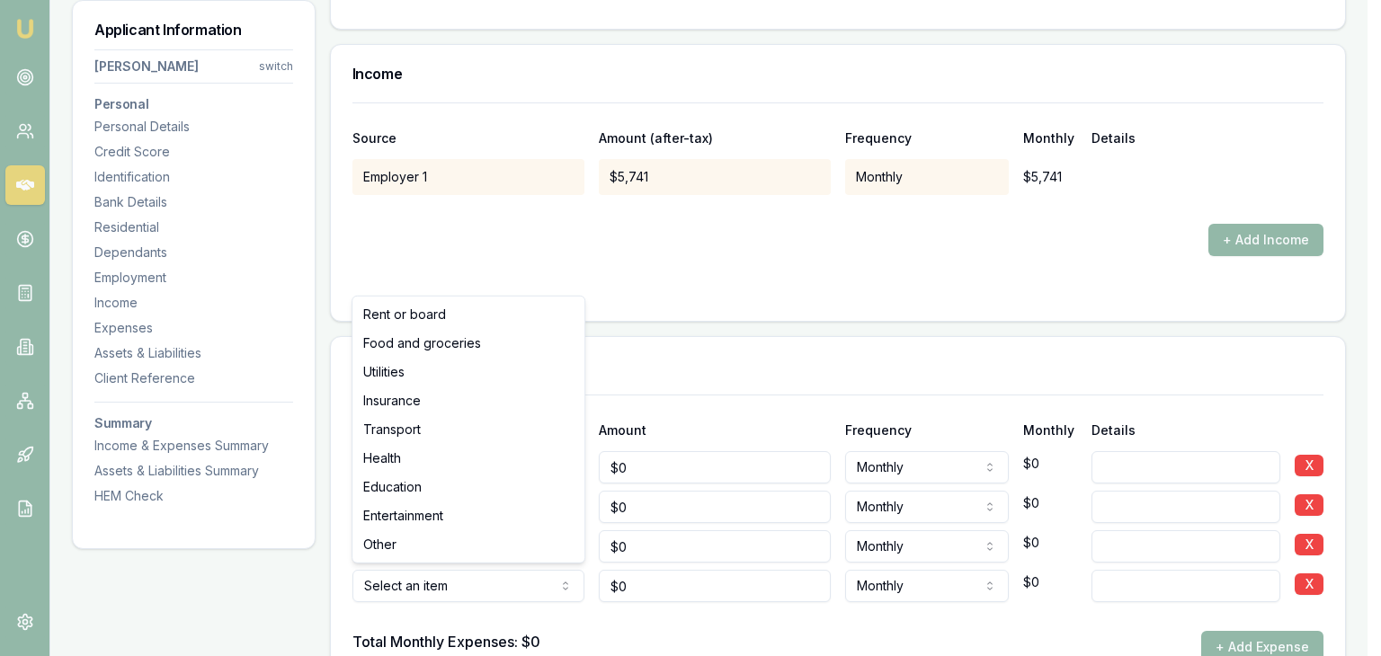
select select "TRANSPORT"
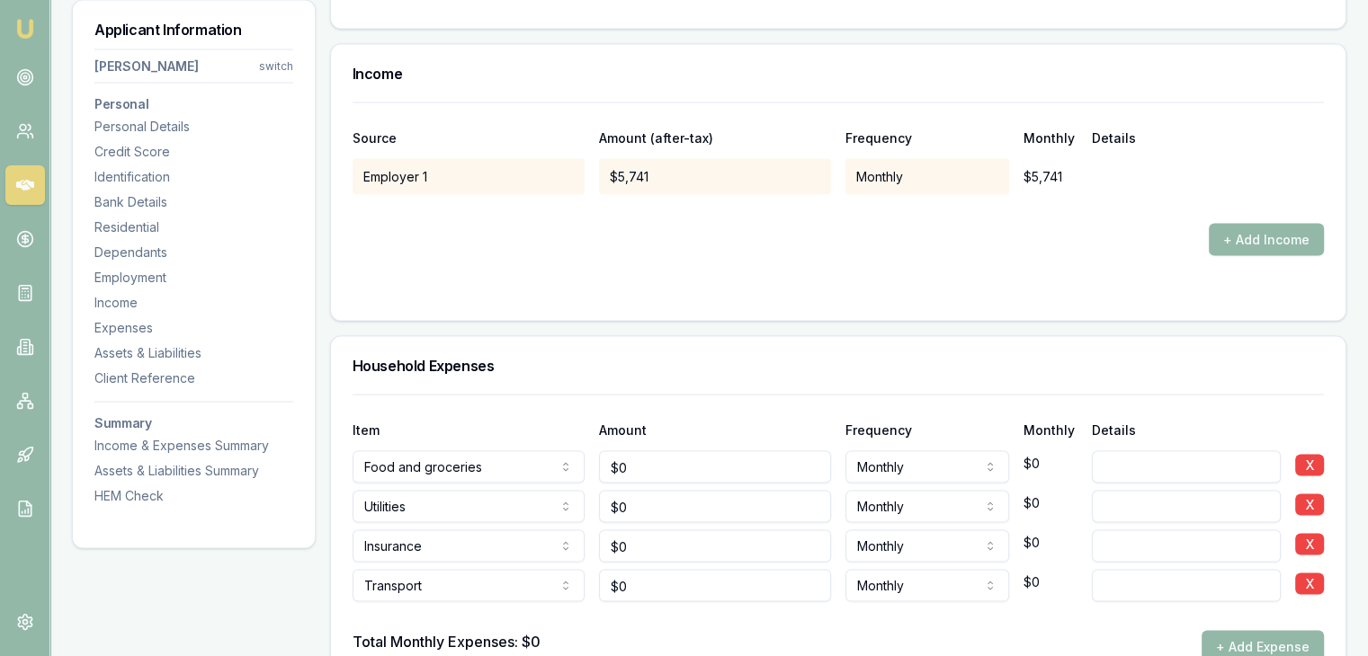
drag, startPoint x: 1234, startPoint y: 641, endPoint x: 1014, endPoint y: 639, distance: 219.4
click at [1227, 641] on button "+ Add Expense" at bounding box center [1262, 647] width 122 height 32
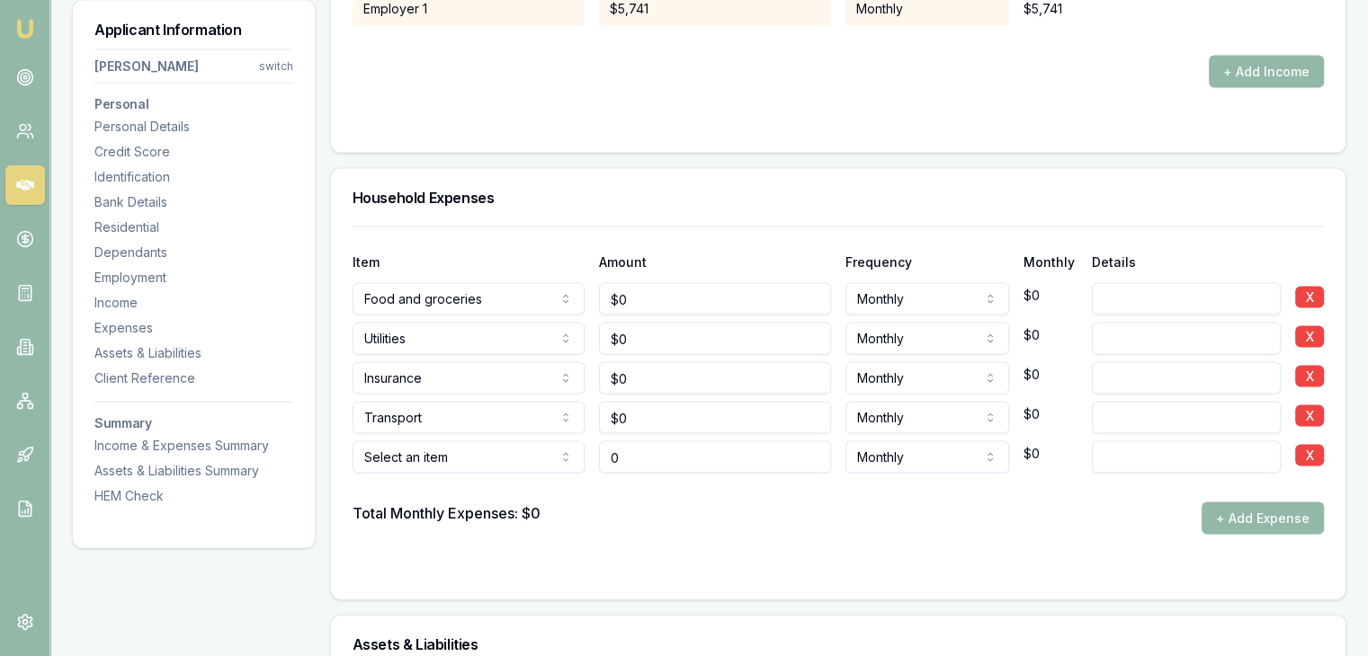
scroll to position [3686, 0]
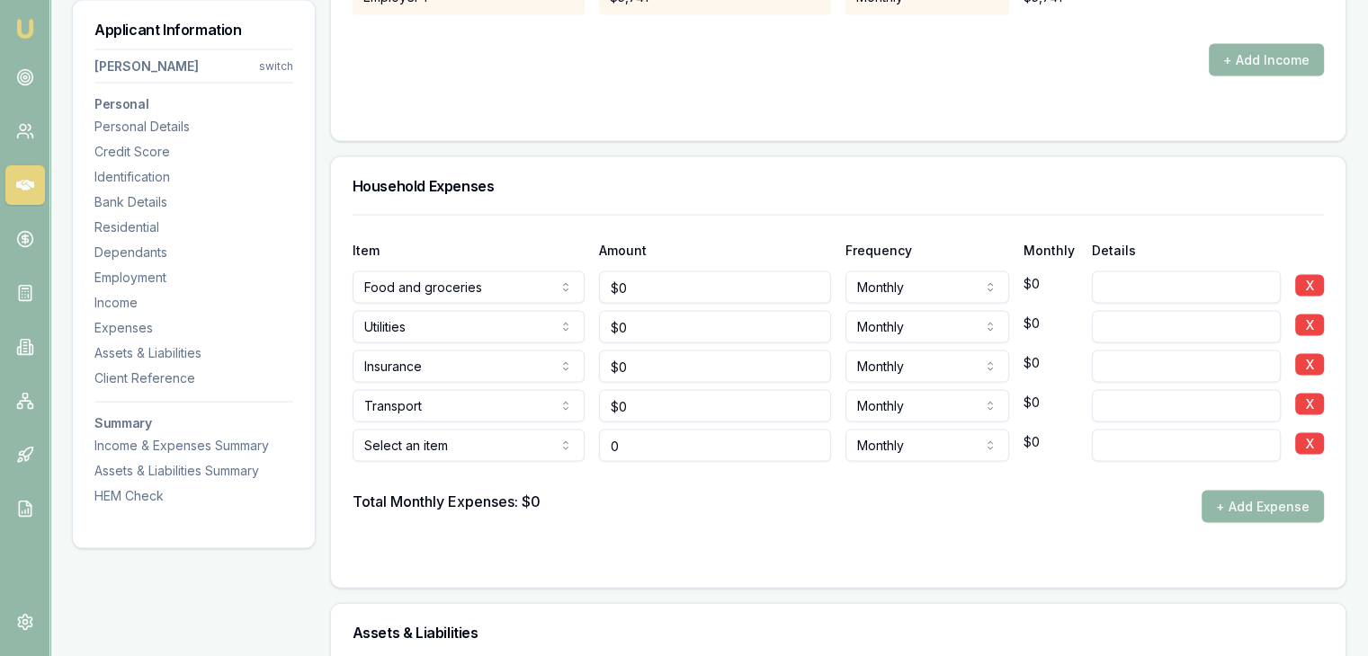
type input "$0"
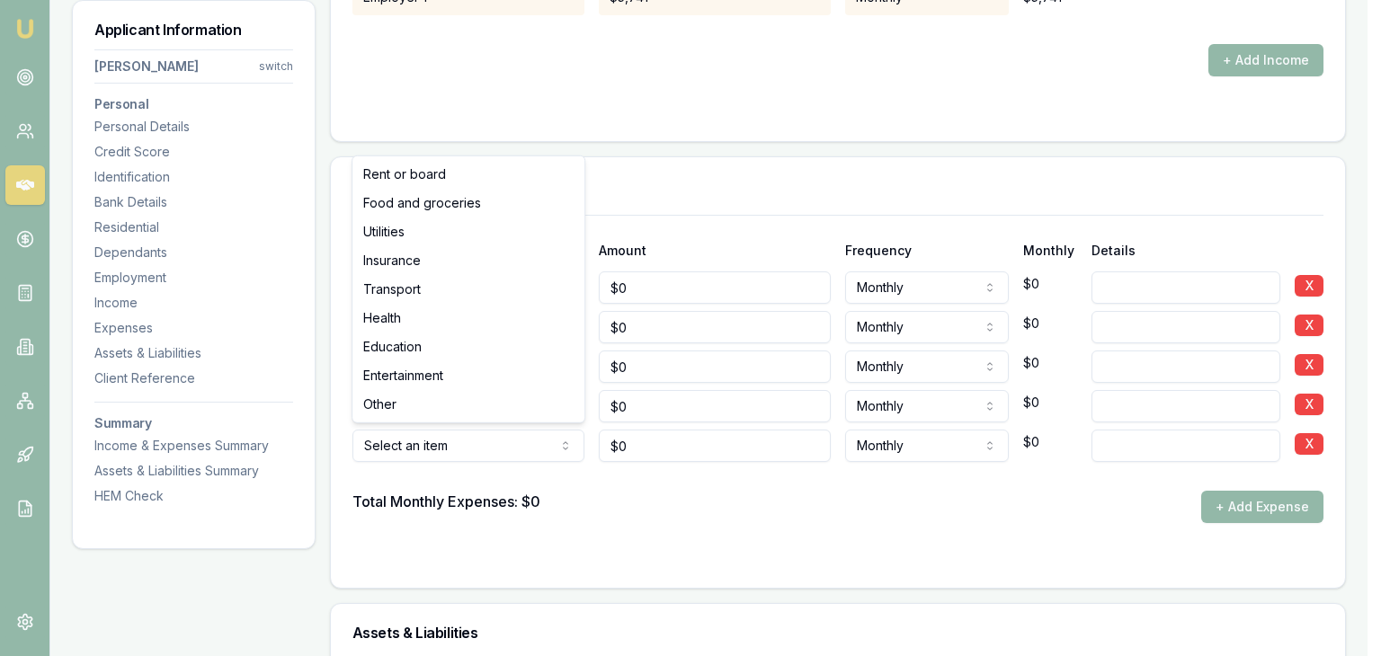
select select "HEALTH"
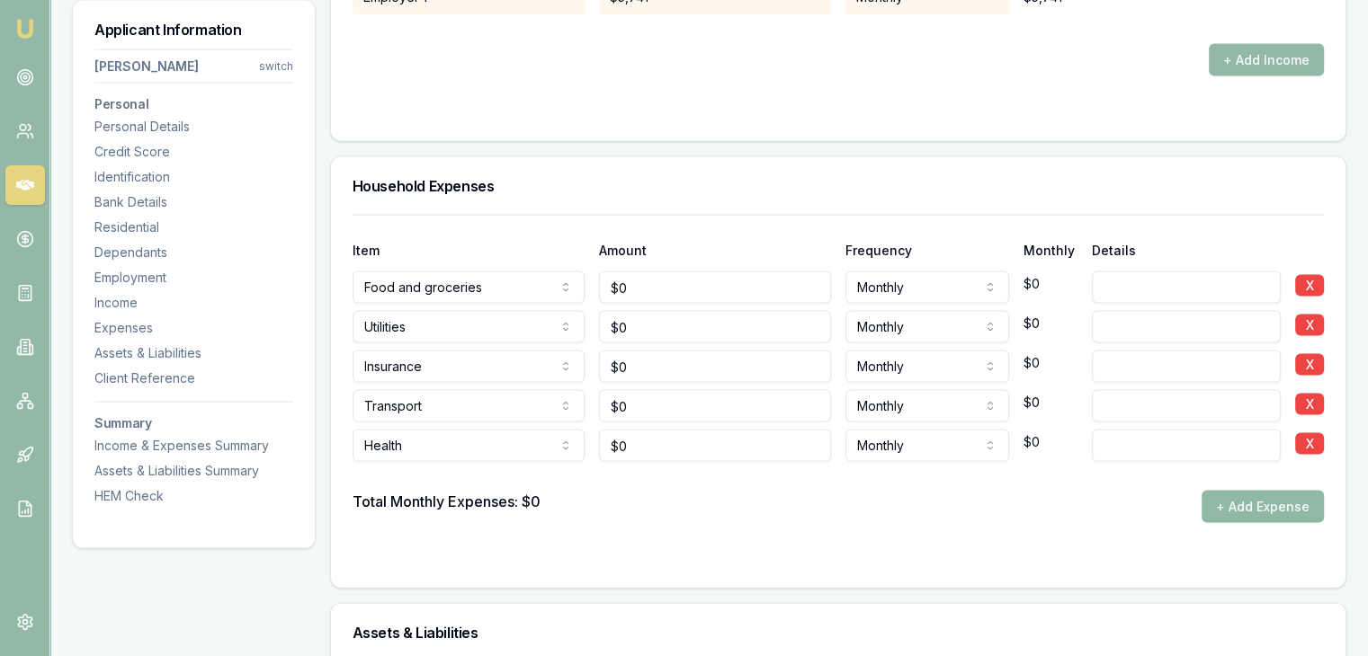
click at [1211, 500] on button "+ Add Expense" at bounding box center [1262, 507] width 122 height 32
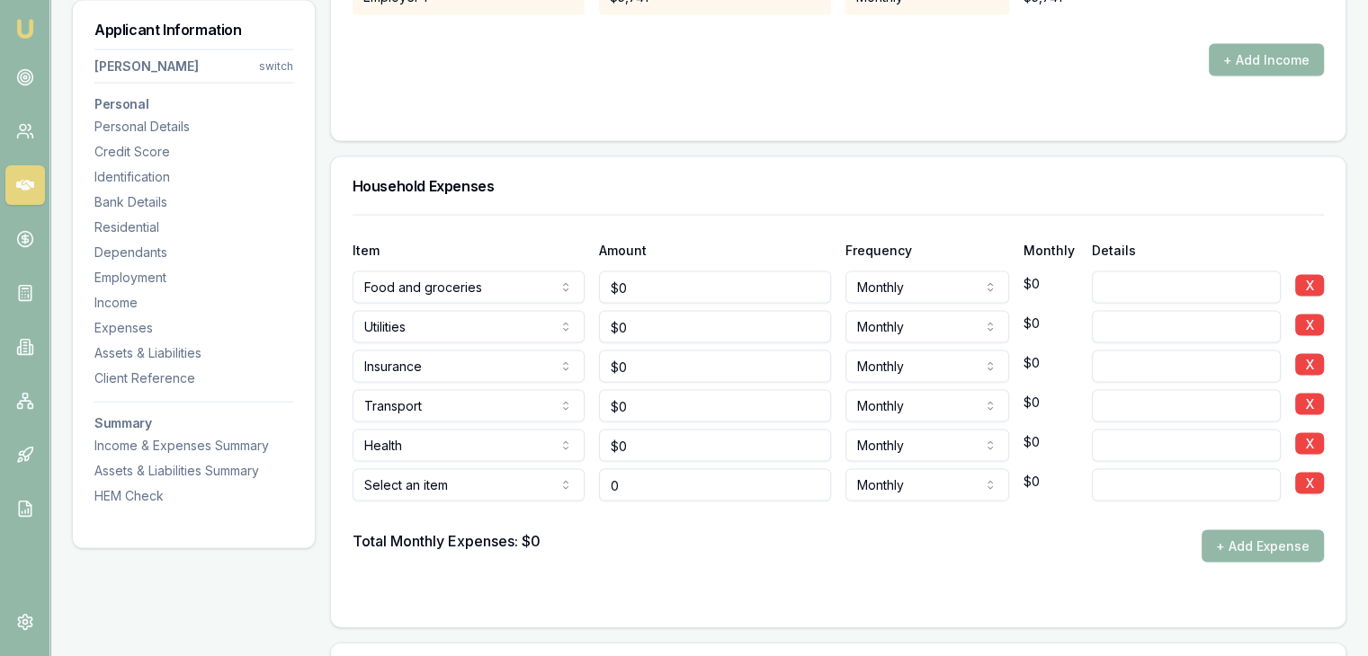
type input "$0"
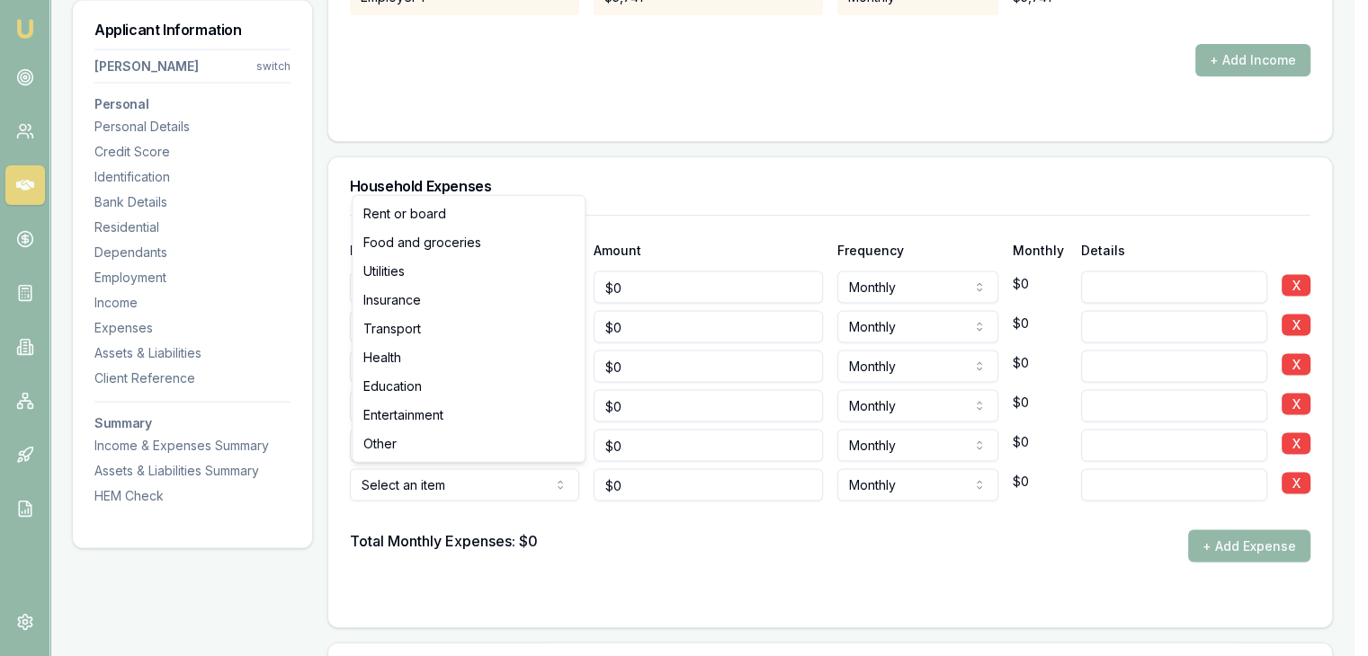
select select "ENTERTAINMENT"
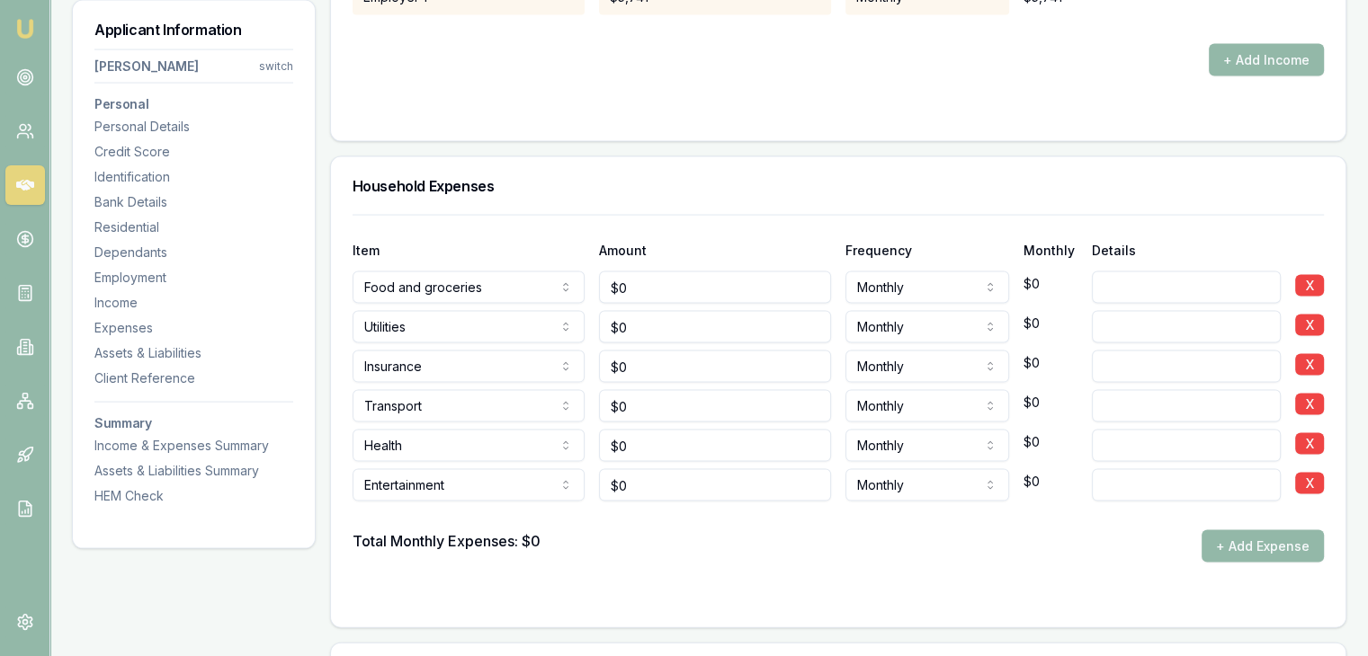
click at [556, 544] on div "Total Monthly Expenses: $0 + Add Expense" at bounding box center [837, 546] width 971 height 32
click at [669, 401] on input "0" at bounding box center [715, 406] width 232 height 32
type input "$400"
drag, startPoint x: 639, startPoint y: 598, endPoint x: 660, endPoint y: 531, distance: 69.7
click at [639, 598] on div at bounding box center [837, 599] width 971 height 14
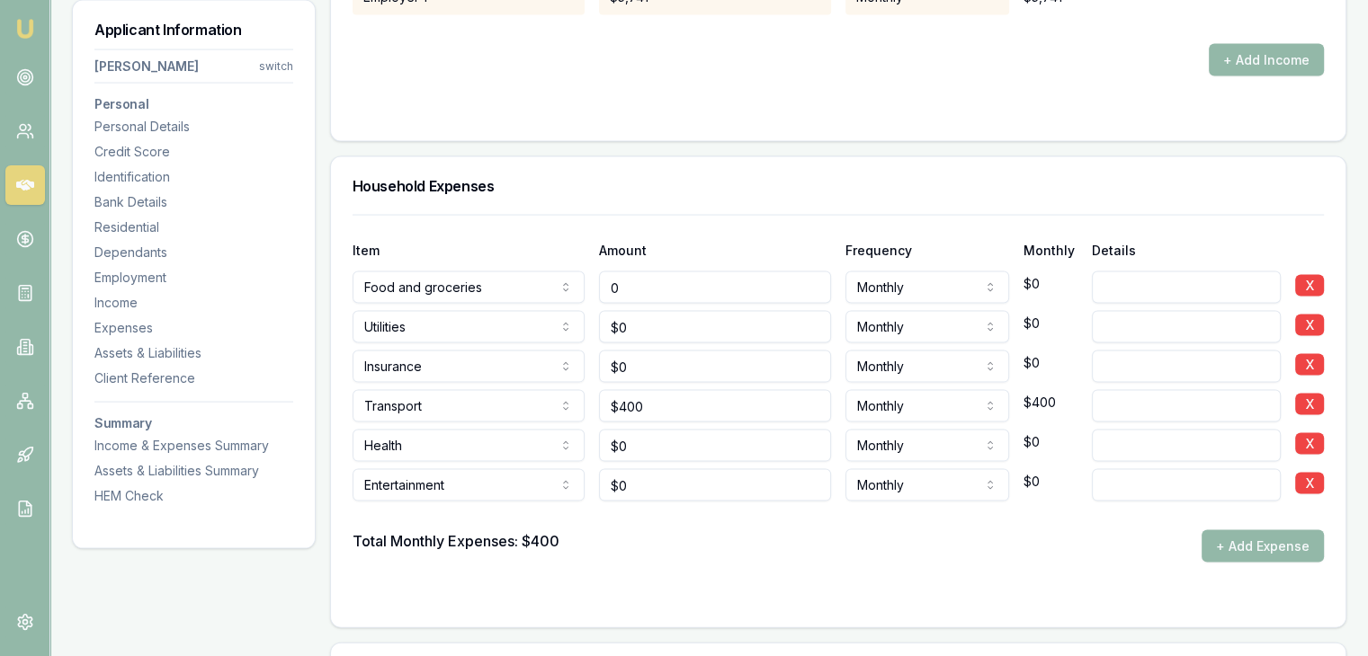
type input "0"
click at [668, 286] on input "0" at bounding box center [715, 288] width 232 height 32
type input "$800"
type input "0"
click at [686, 316] on input "0" at bounding box center [715, 327] width 232 height 32
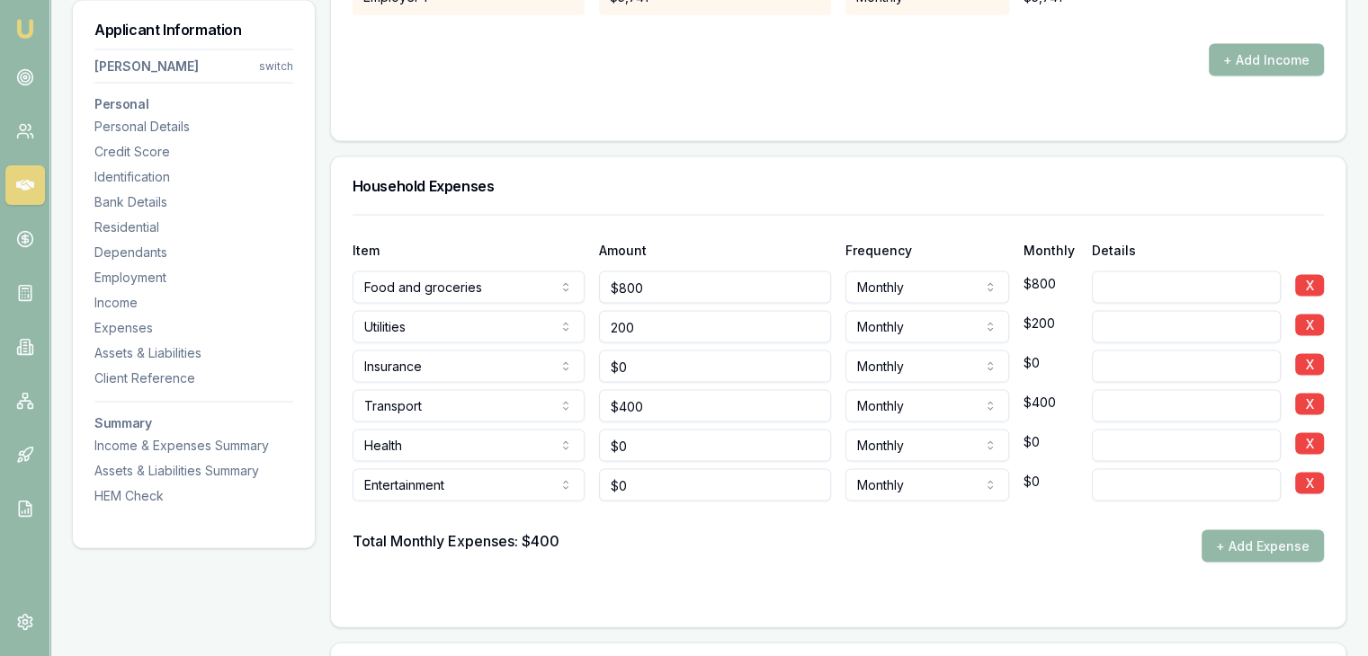
type input "$200"
type input "0"
drag, startPoint x: 668, startPoint y: 365, endPoint x: 651, endPoint y: 370, distance: 17.7
click at [661, 370] on input "0" at bounding box center [715, 367] width 232 height 32
type input "$200"
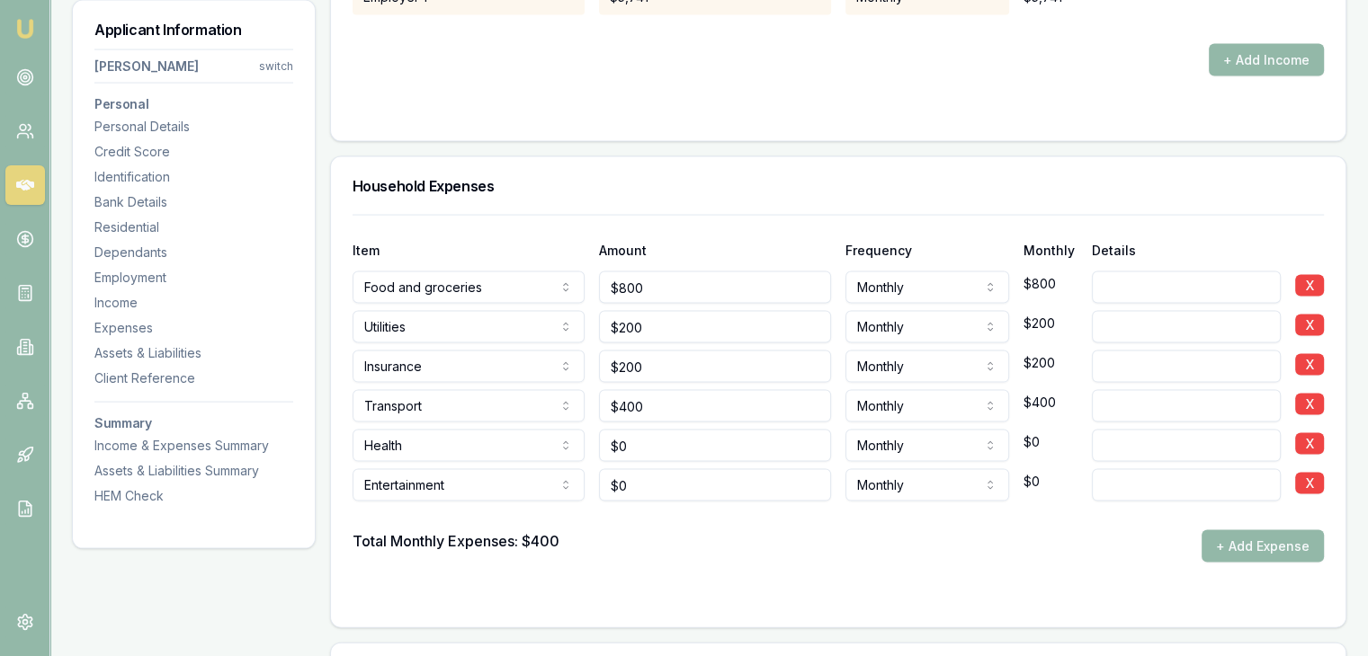
drag, startPoint x: 640, startPoint y: 551, endPoint x: 644, endPoint y: 538, distance: 14.0
click at [639, 552] on div "Total Monthly Expenses: $400 + Add Expense" at bounding box center [837, 546] width 971 height 32
click at [662, 448] on input "0" at bounding box center [715, 446] width 232 height 32
type input "0"
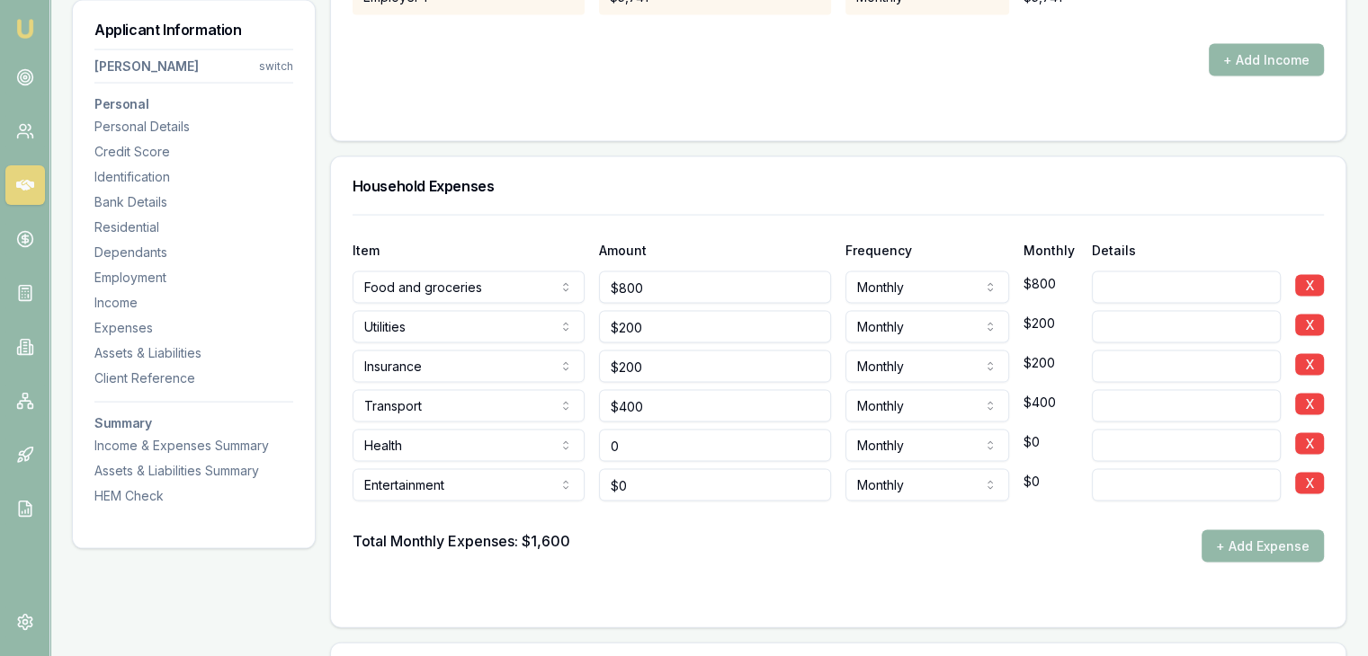
click at [708, 442] on input "0" at bounding box center [715, 446] width 232 height 32
type input "$100"
type input "0"
click at [644, 495] on input "0" at bounding box center [715, 485] width 232 height 32
type input "200"
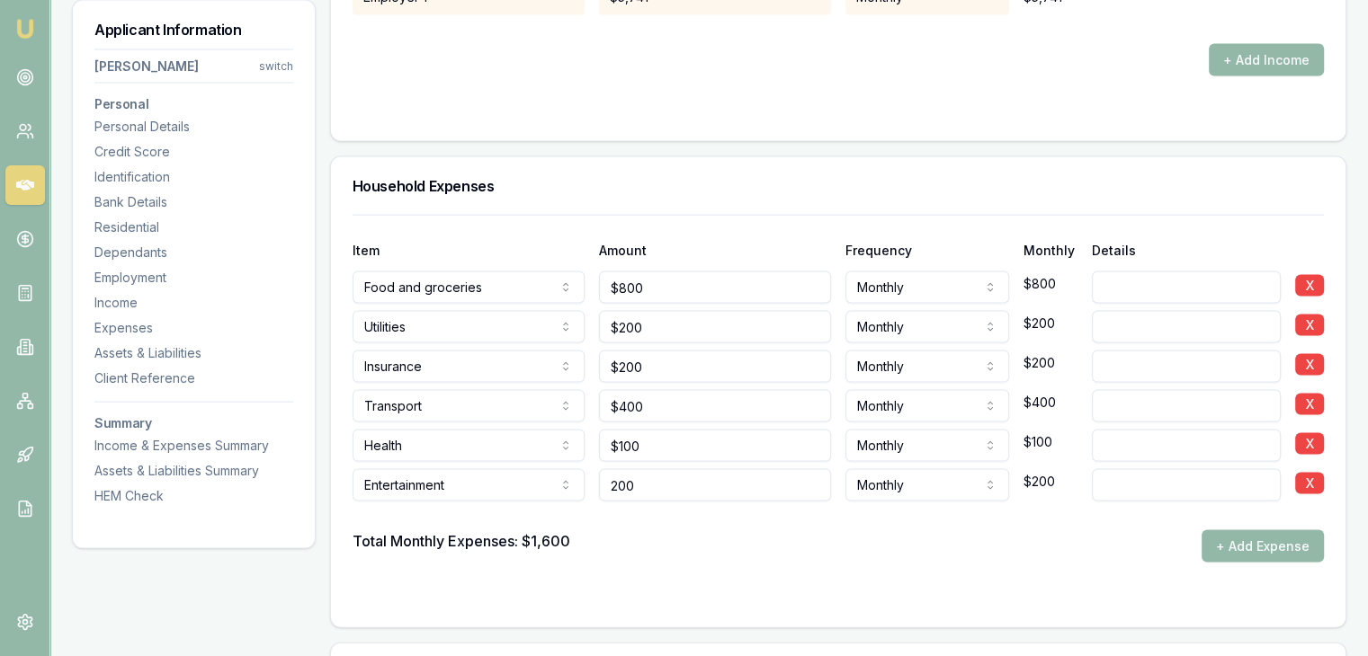
type input "100"
type input "$200"
click at [653, 446] on input "100" at bounding box center [715, 446] width 232 height 32
type input "1"
type input "$0"
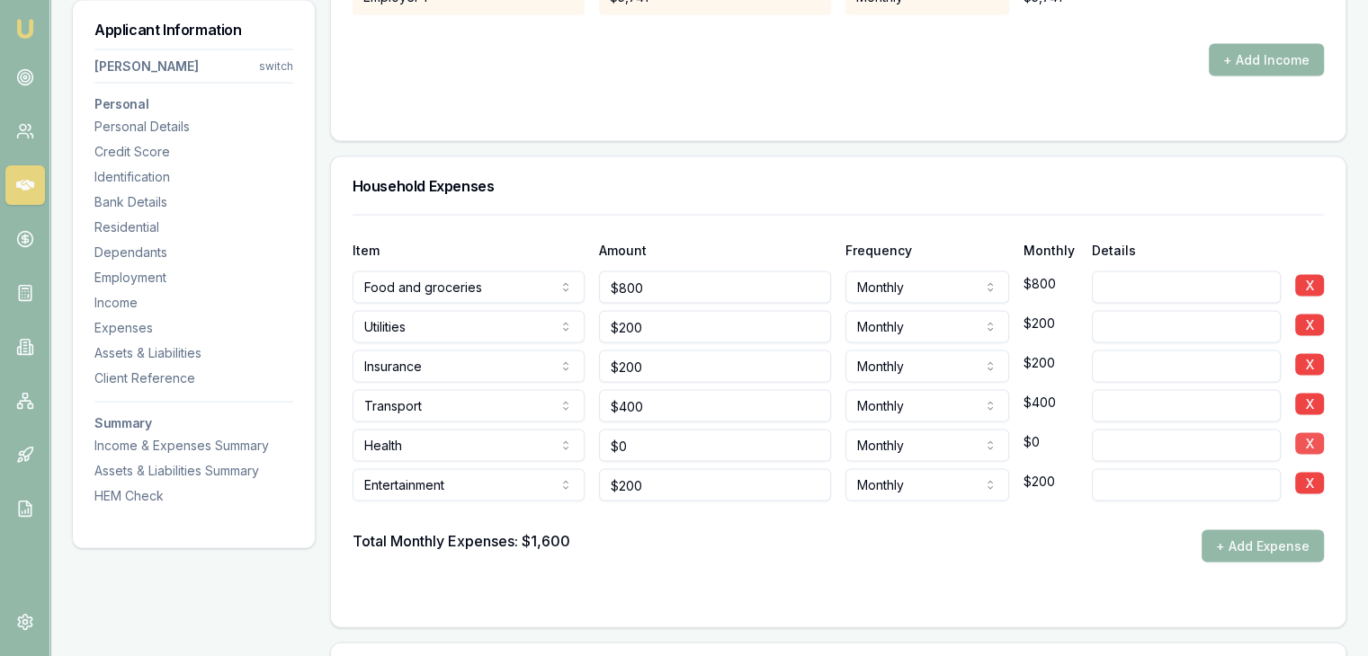
click at [1308, 441] on button "X" at bounding box center [1309, 444] width 29 height 22
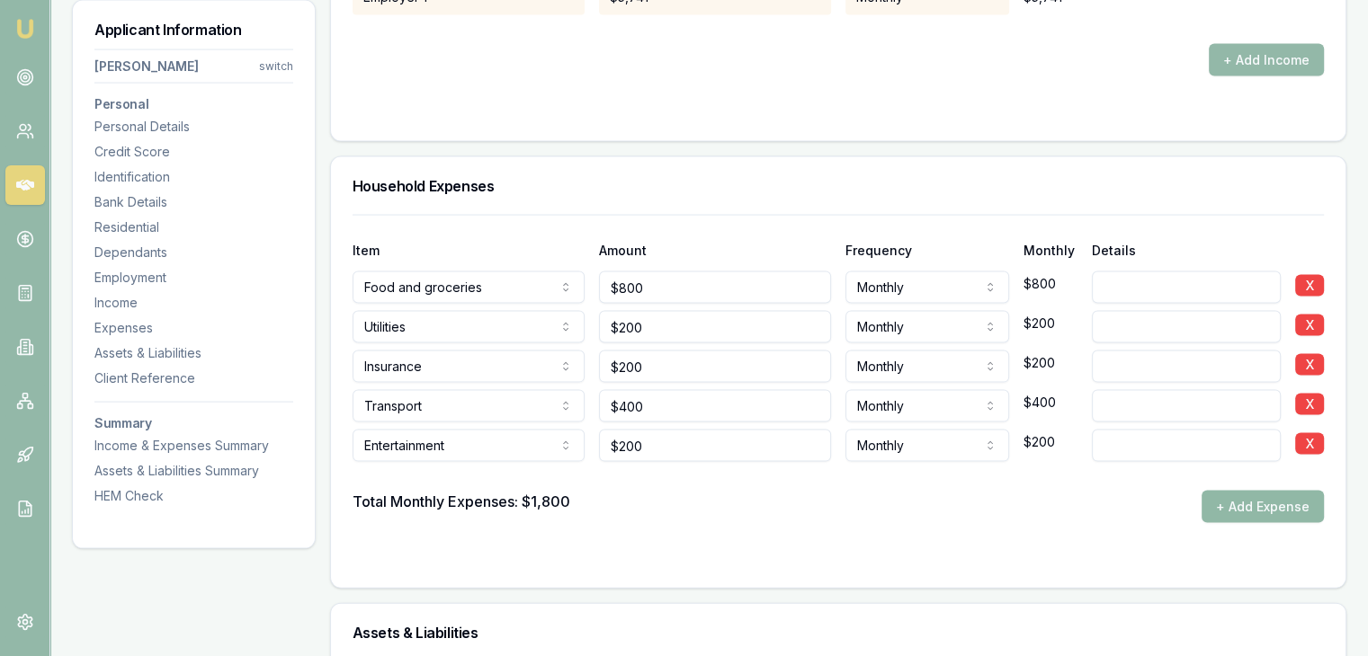
click at [1219, 504] on button "+ Add Expense" at bounding box center [1262, 507] width 122 height 32
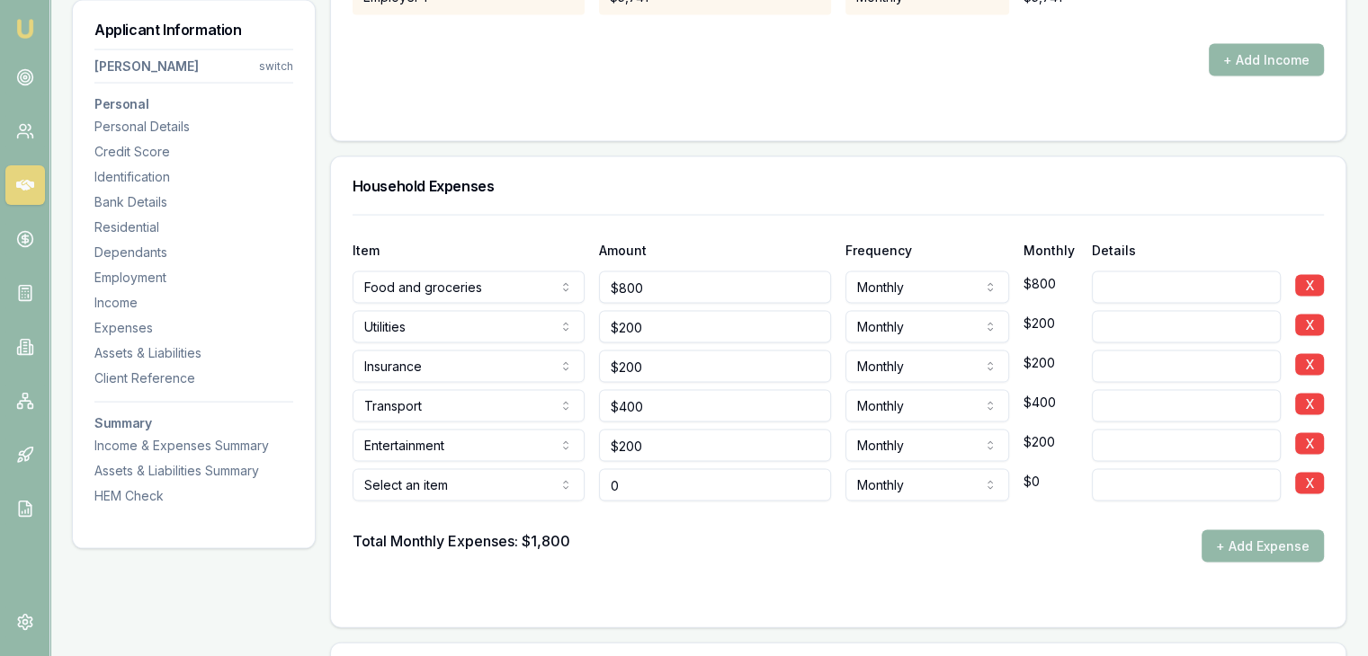
type input "$0"
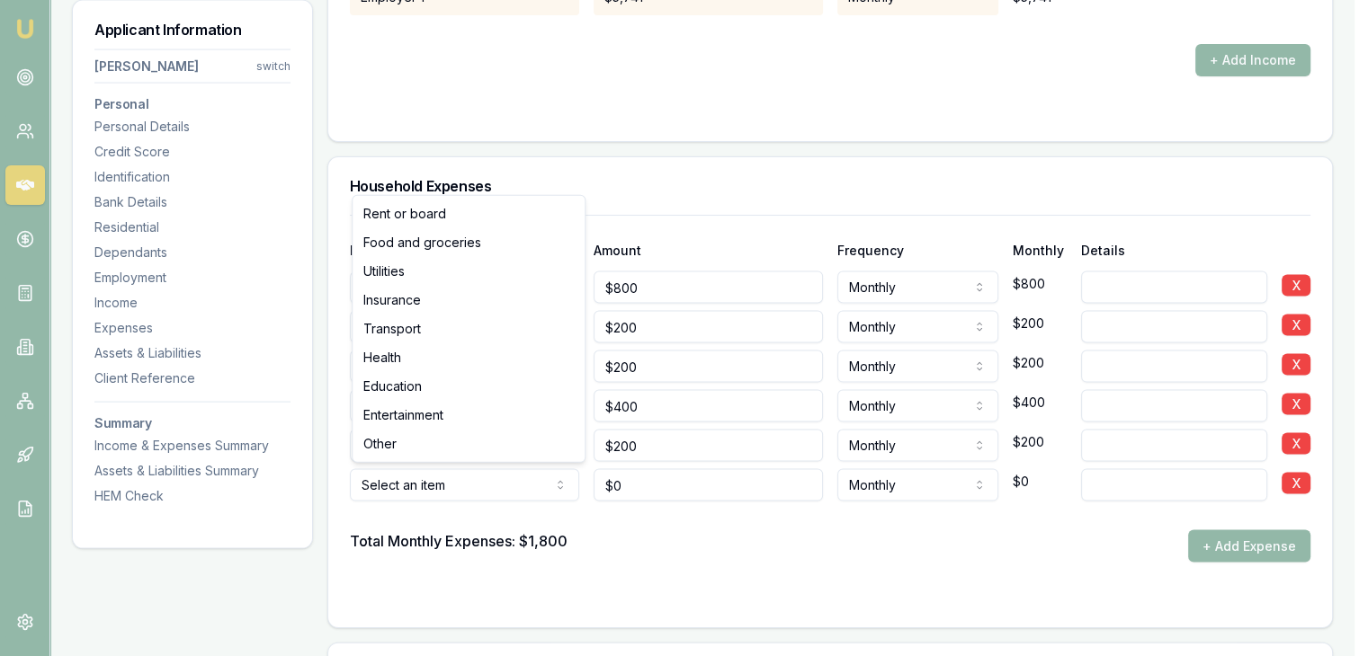
select select "OTHER"
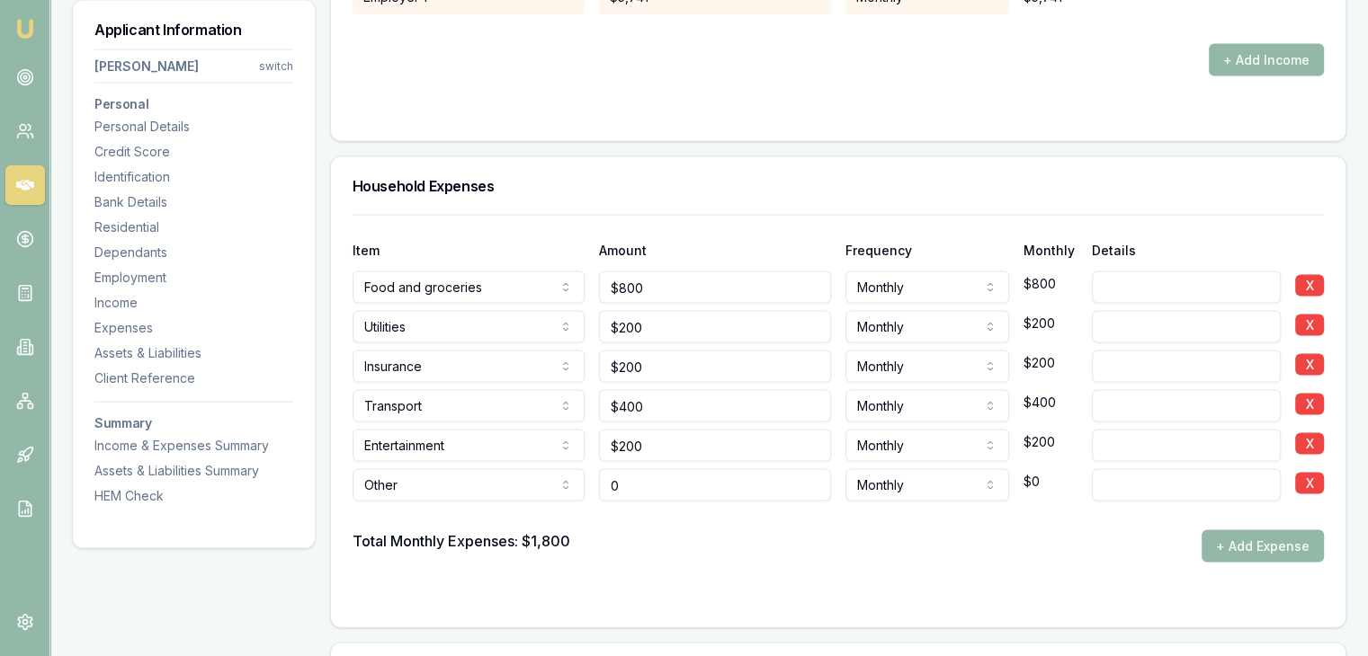
click at [655, 486] on input "0" at bounding box center [715, 485] width 232 height 32
type input "$35"
click at [665, 530] on div "Total Monthly Expenses: $1,800 + Add Expense" at bounding box center [837, 546] width 971 height 32
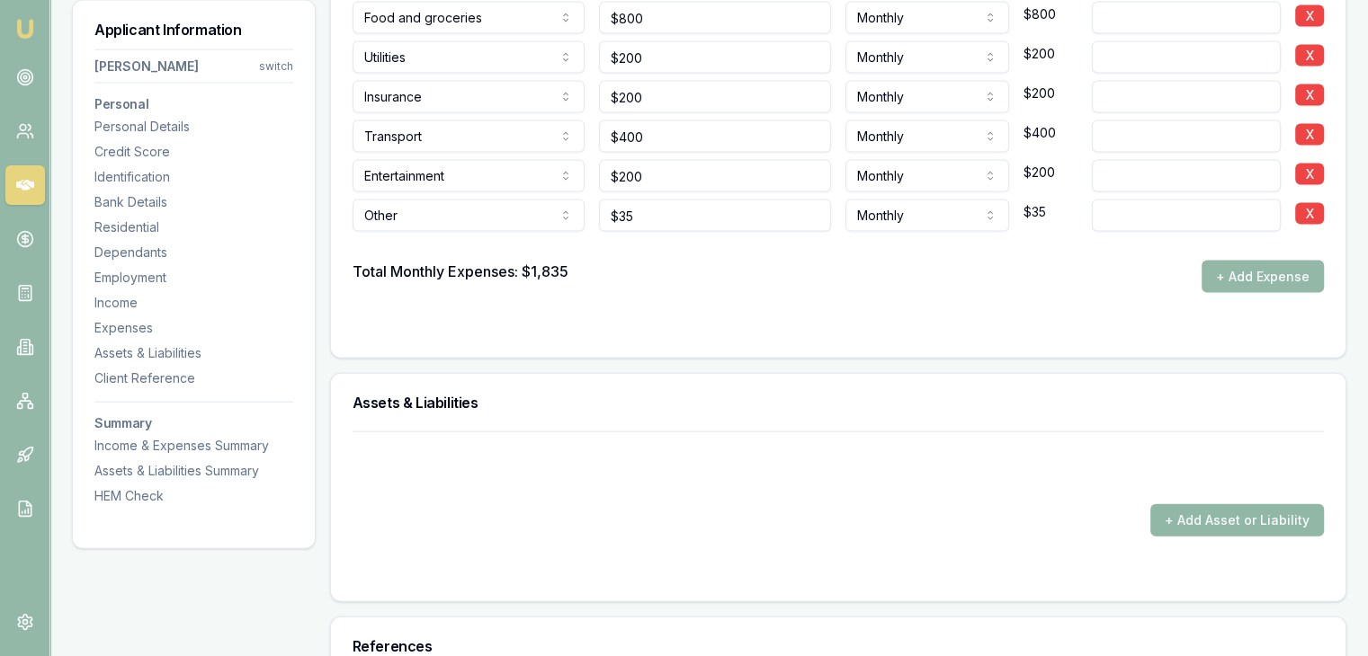
click at [1172, 515] on button "+ Add Asset or Liability" at bounding box center [1237, 520] width 174 height 32
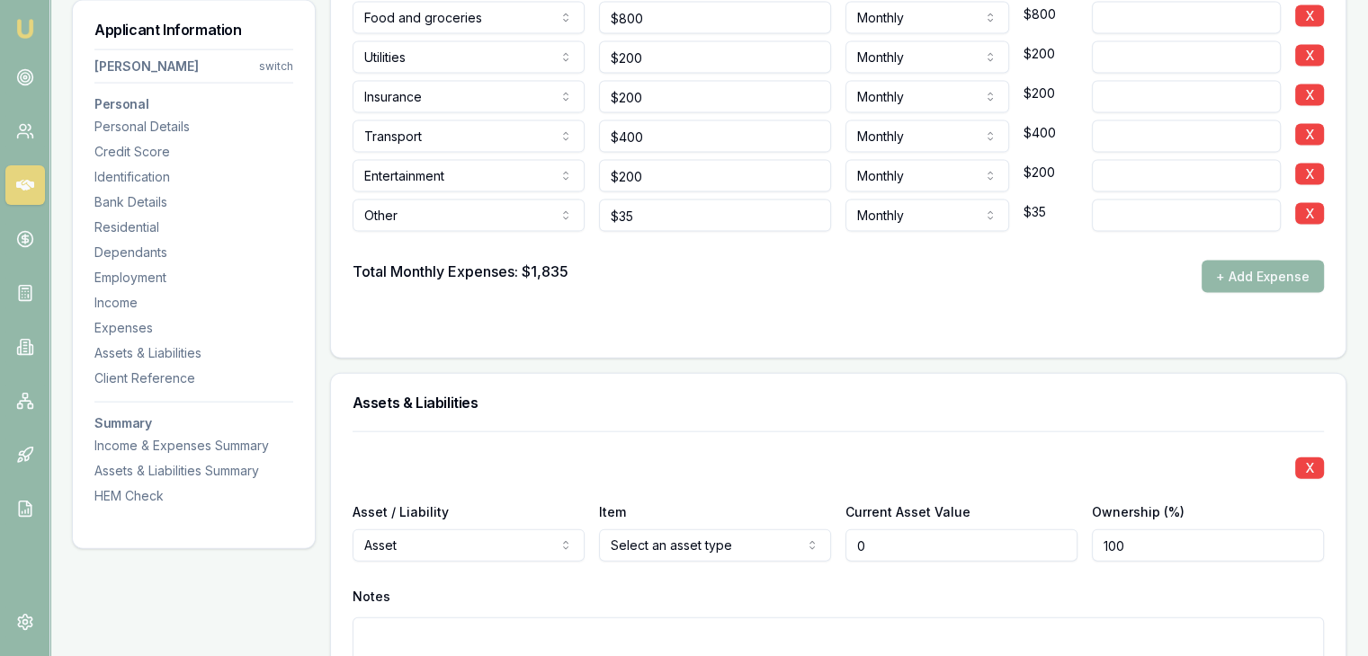
type input "$0"
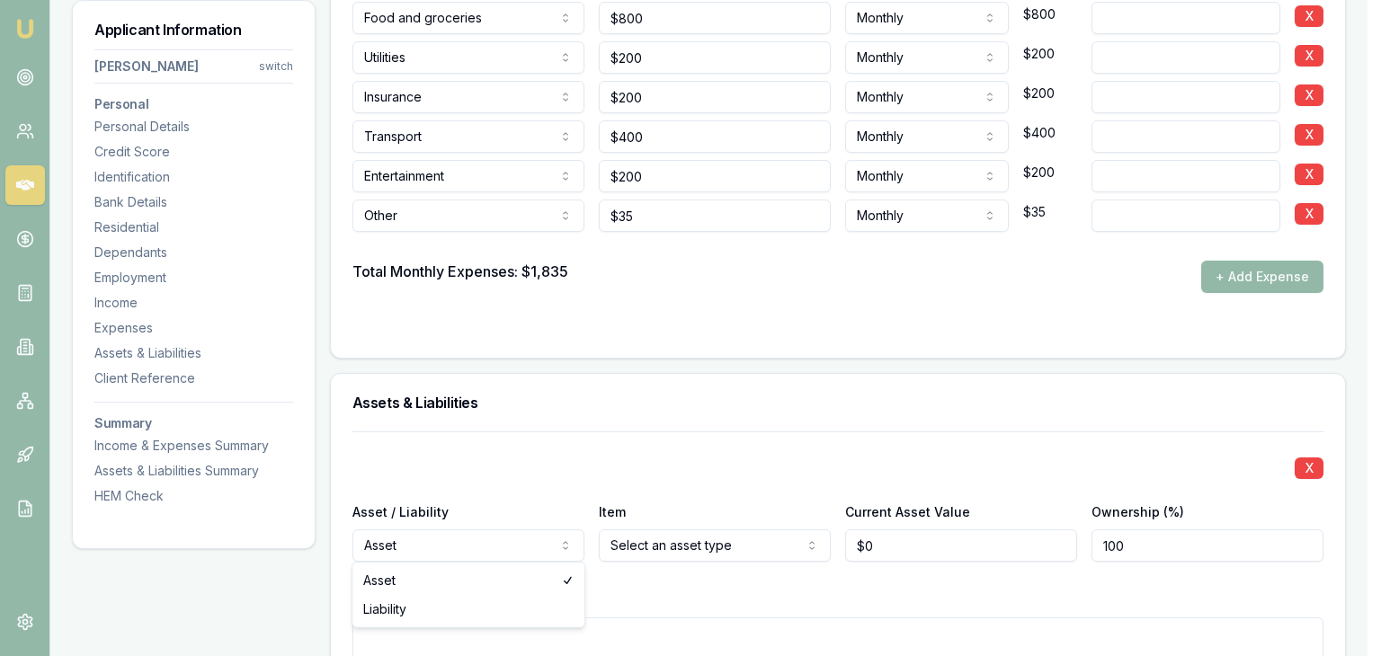
select select "LIABILITY"
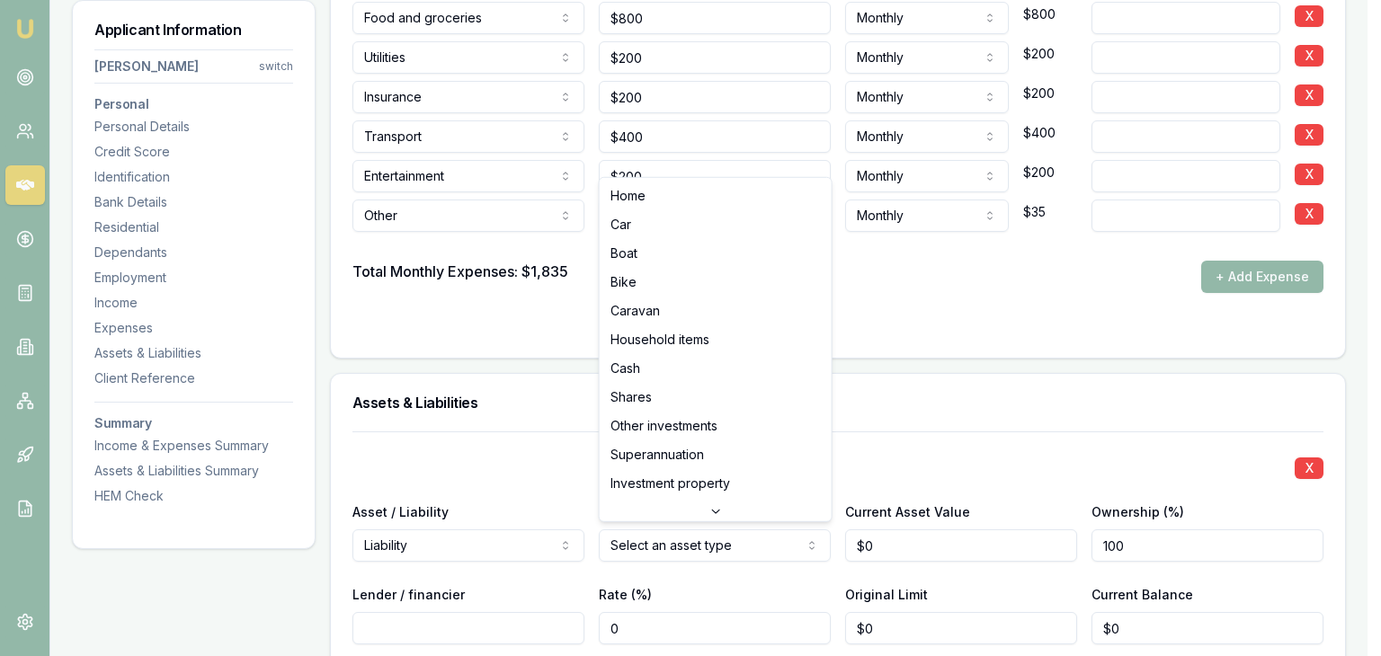
drag, startPoint x: 662, startPoint y: 196, endPoint x: 689, endPoint y: 314, distance: 120.8
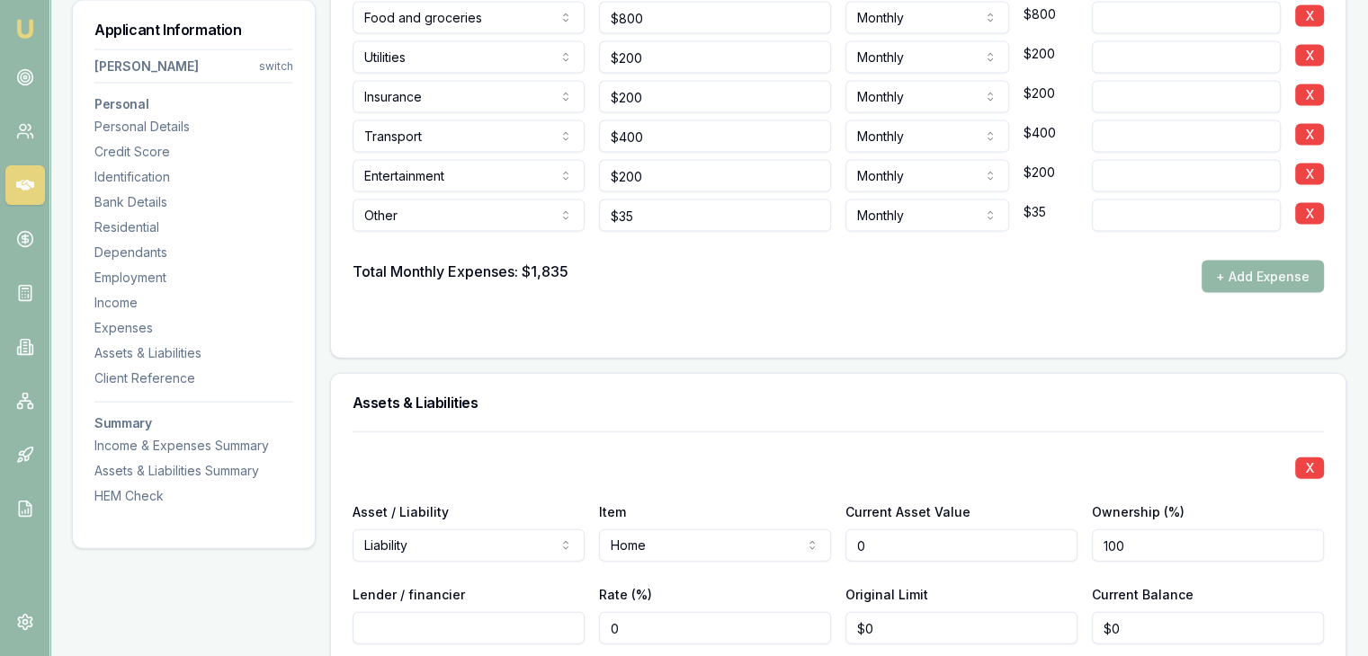
click at [900, 538] on input "0" at bounding box center [961, 546] width 232 height 32
type input "$0"
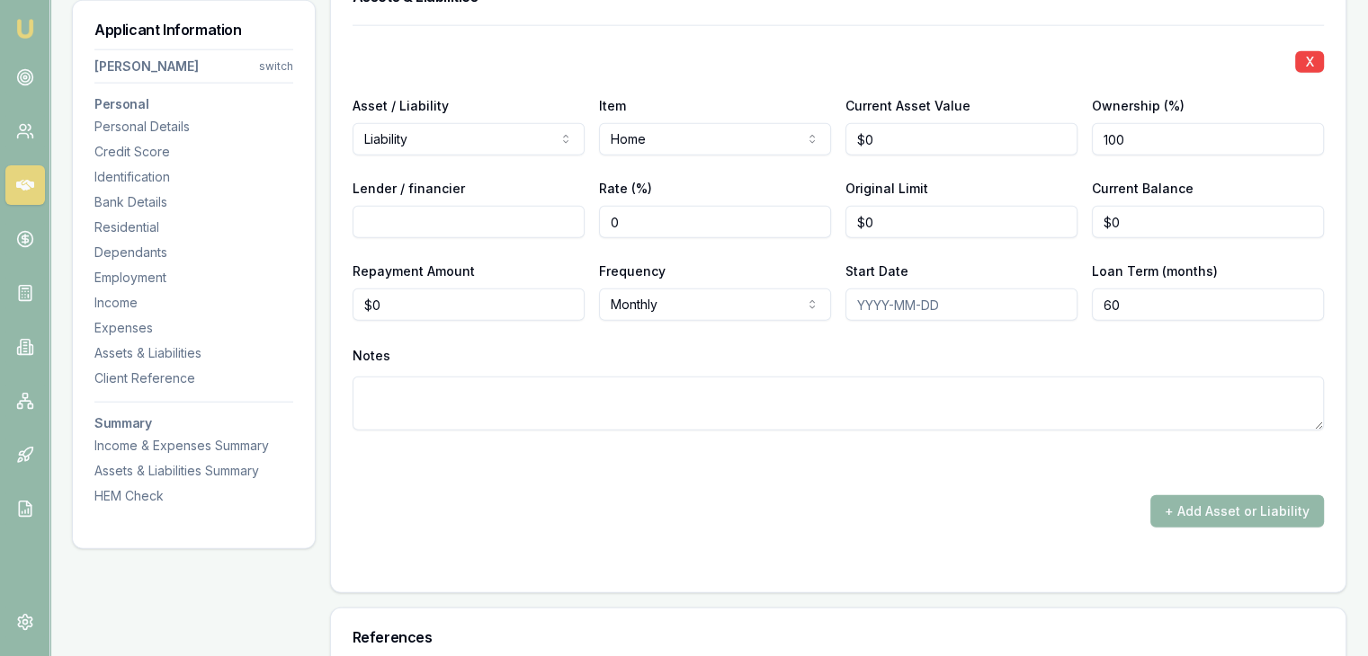
scroll to position [4495, 0]
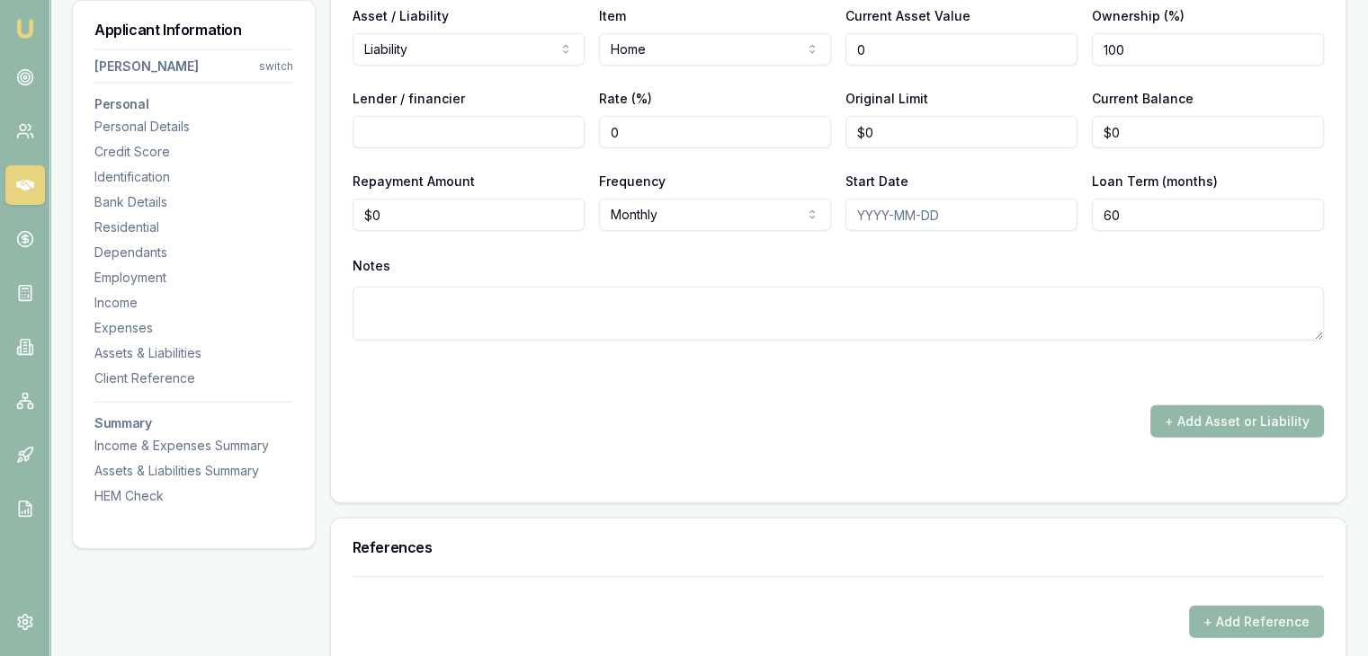
click at [914, 51] on input "0" at bounding box center [961, 49] width 232 height 32
type input "$0"
click at [1129, 124] on input "0" at bounding box center [1208, 132] width 232 height 32
type input "$617,000"
click at [1066, 291] on textarea at bounding box center [837, 314] width 971 height 54
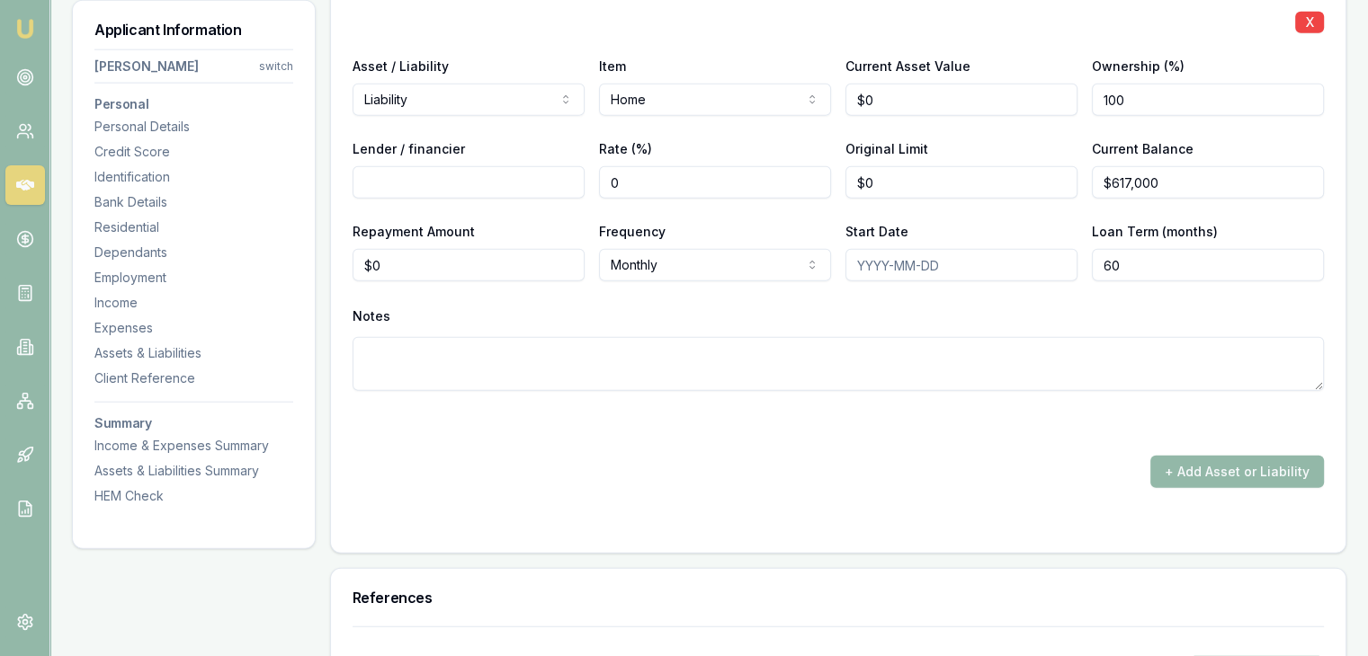
scroll to position [4406, 0]
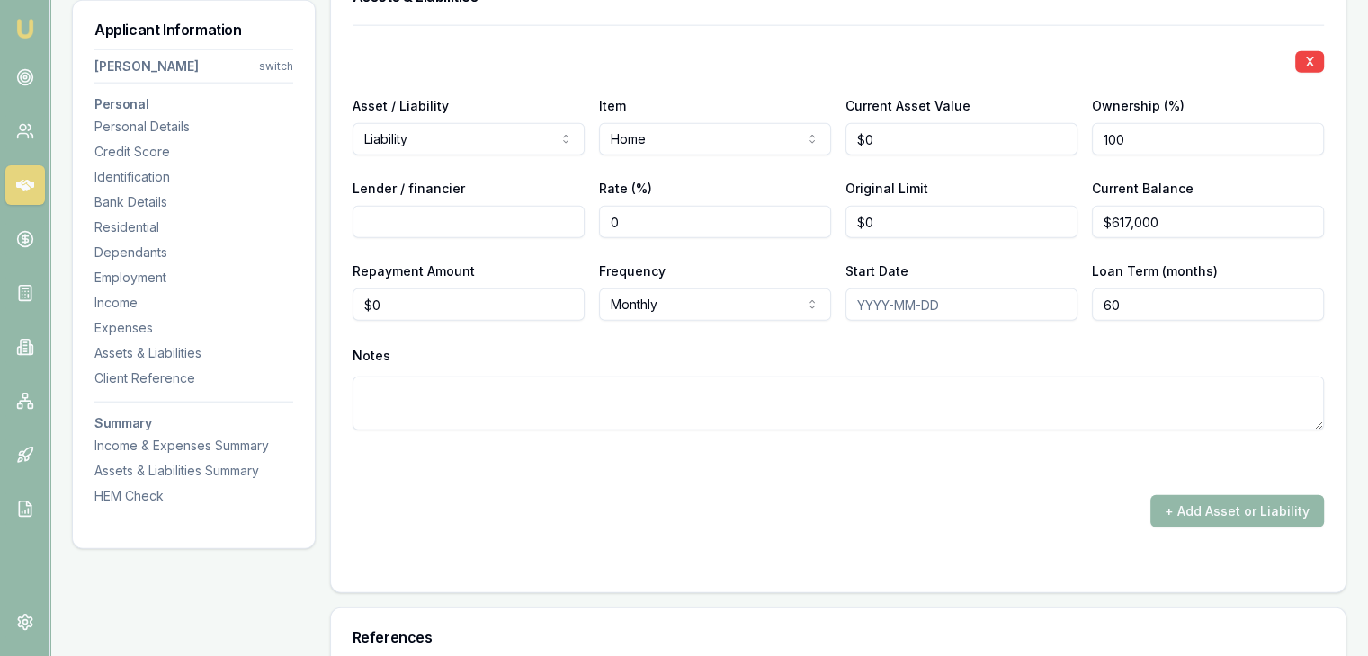
type input "0"
click at [898, 215] on input "0" at bounding box center [961, 222] width 232 height 32
type input "0"
type input "$0"
click at [889, 141] on input "0" at bounding box center [961, 139] width 232 height 32
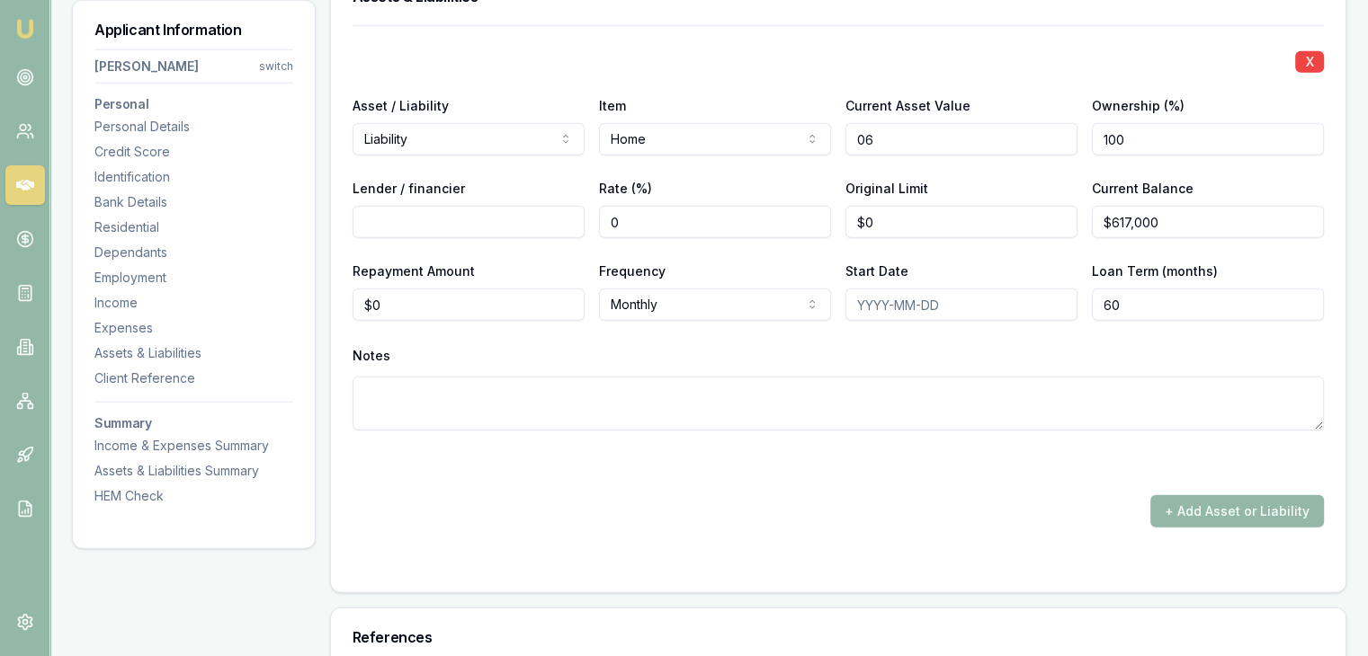
type input "0"
type input "$700,000"
click at [773, 343] on div "Notes" at bounding box center [837, 356] width 971 height 27
drag, startPoint x: 1181, startPoint y: 138, endPoint x: 1169, endPoint y: 142, distance: 13.4
click at [1180, 139] on input "100" at bounding box center [1208, 139] width 232 height 32
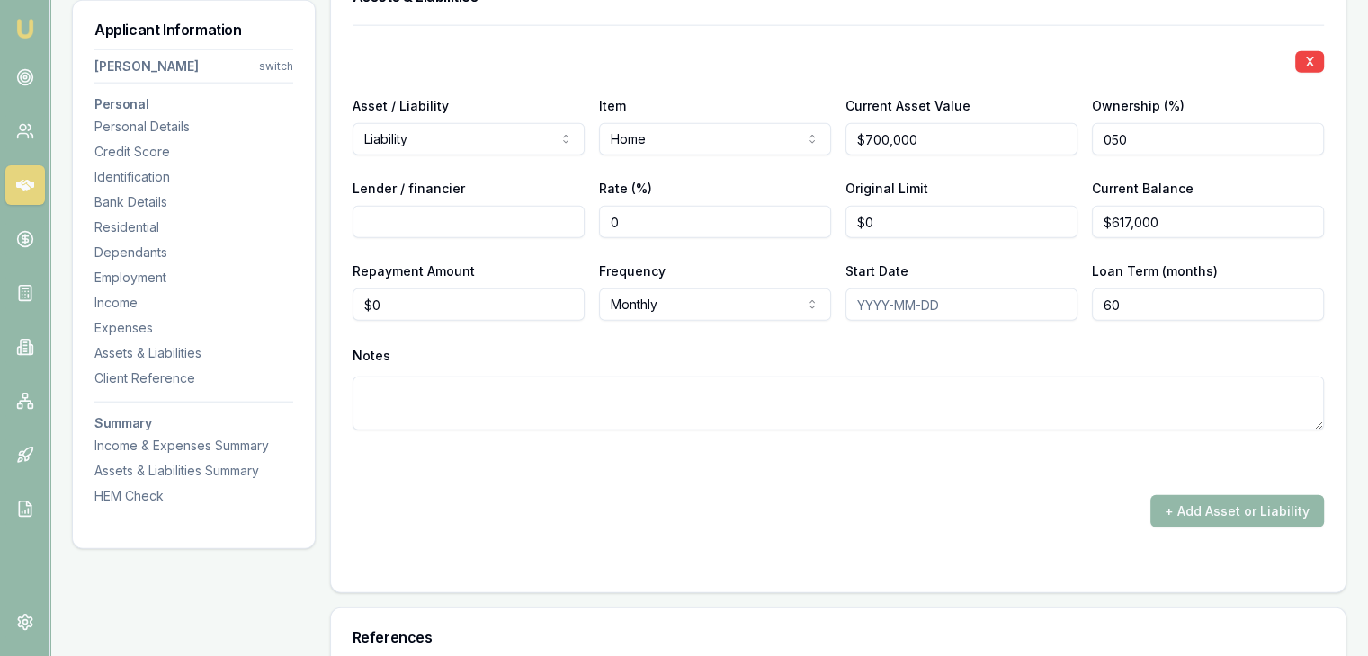
type input "050"
drag, startPoint x: 791, startPoint y: 343, endPoint x: 748, endPoint y: 335, distance: 43.9
click at [789, 344] on div "Notes" at bounding box center [837, 356] width 971 height 27
type input "05.78"
click at [473, 221] on input "Lender / financier" at bounding box center [468, 222] width 232 height 32
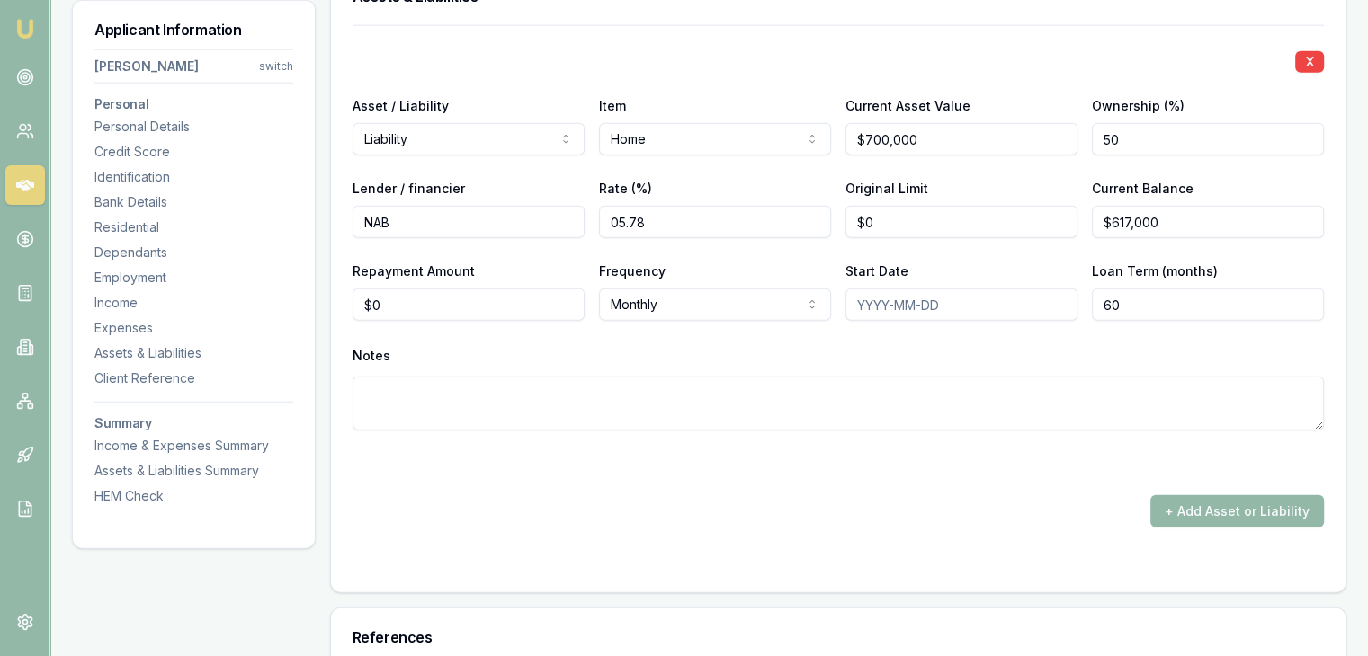
type input "NAB"
click at [650, 371] on div "Notes" at bounding box center [837, 387] width 971 height 88
click at [471, 307] on input "0" at bounding box center [468, 305] width 232 height 32
type input "$0"
